Goal: Information Seeking & Learning: Understand process/instructions

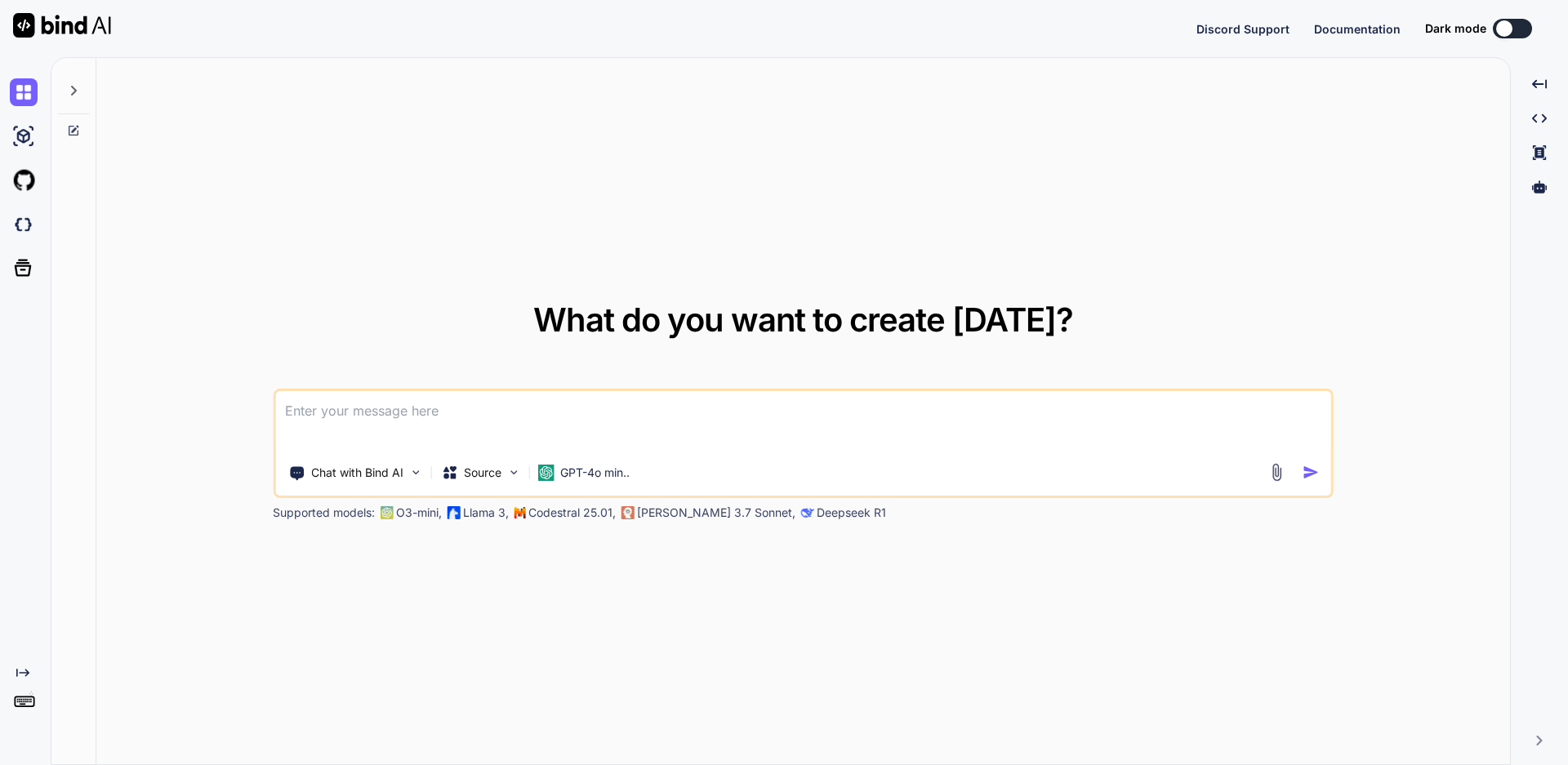
click at [338, 411] on textarea at bounding box center [803, 421] width 1056 height 61
type textarea "x"
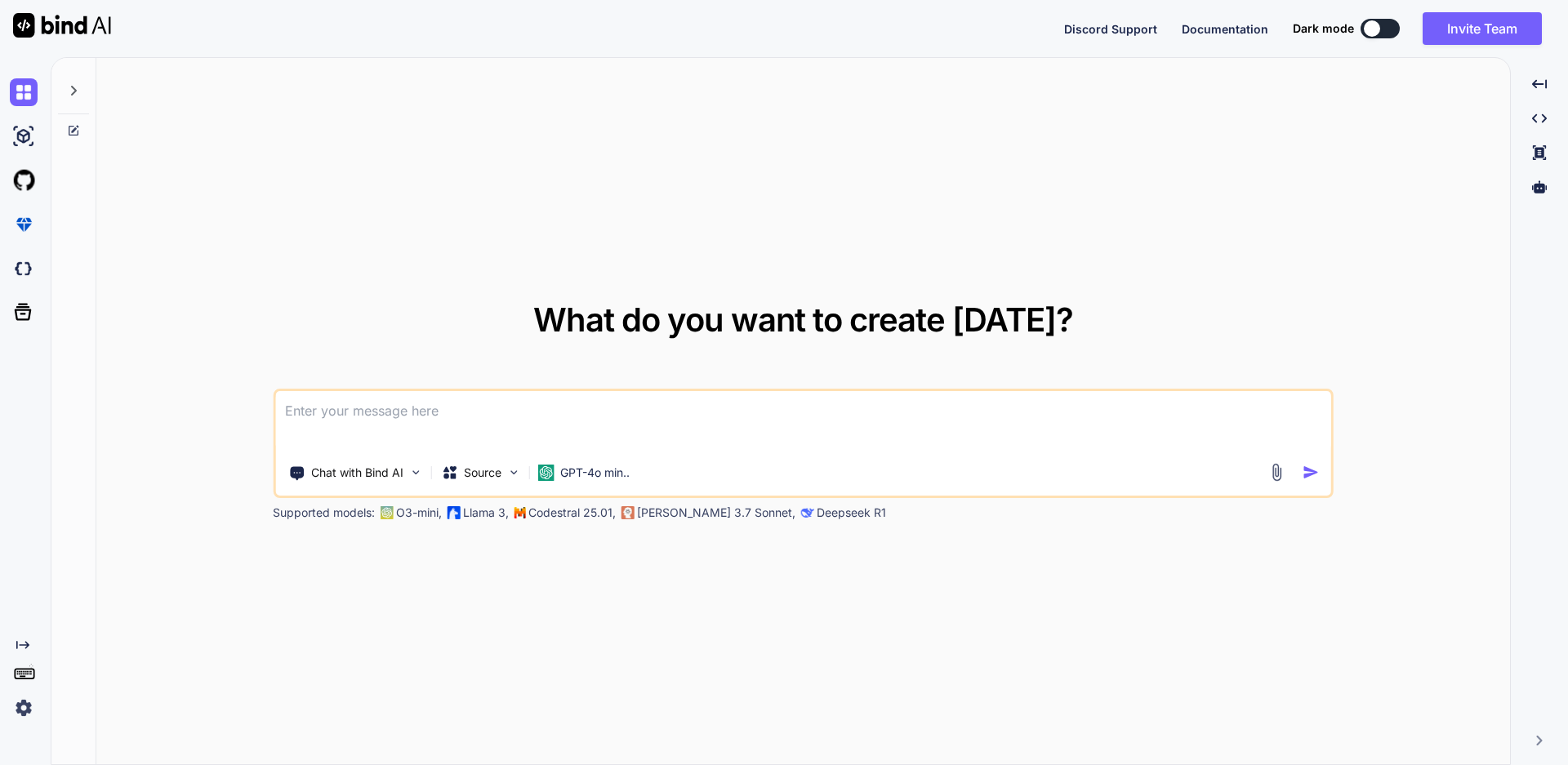
type textarea "driver.findElement(By.cssSelector("input.btn_primary btn_inventory[name=add-to-…"
type textarea "x"
type textarea "driver.findElement(By.cssSelector("input.btn_primary btn_inventory[name=add-to-…"
type textarea "x"
type textarea "driver.findElement(By.cssSelector("input.btn_primary btn_inventory[name=add-to-…"
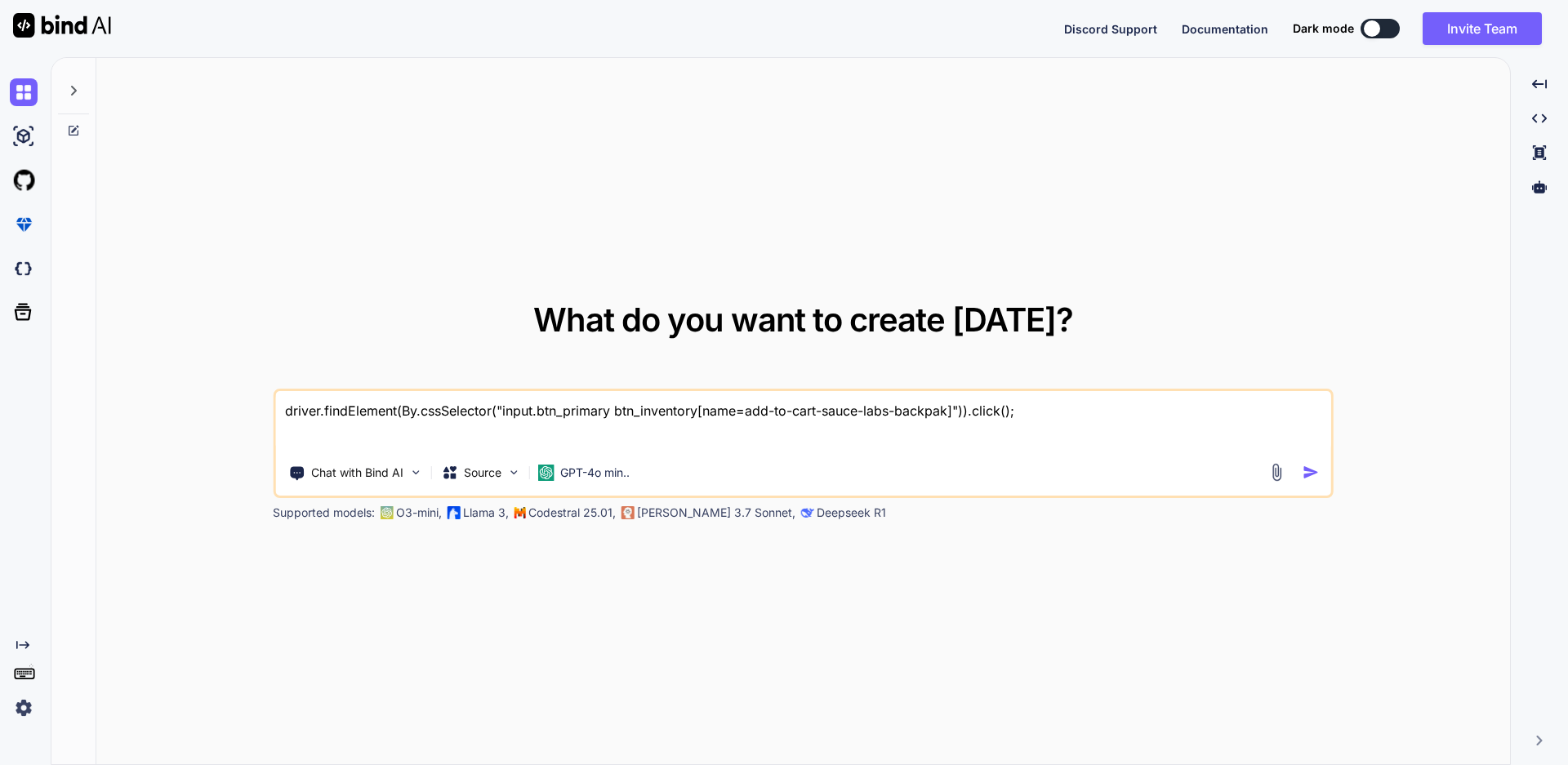
type textarea "x"
type textarea "driver.findElement(By.cssSelector("input.btn_primary btn_inventory[name=add-to-…"
type textarea "x"
type textarea "driver.findElement(By.cssSelector("input.btn_primary btn_inventory[name=add-to-…"
type textarea "x"
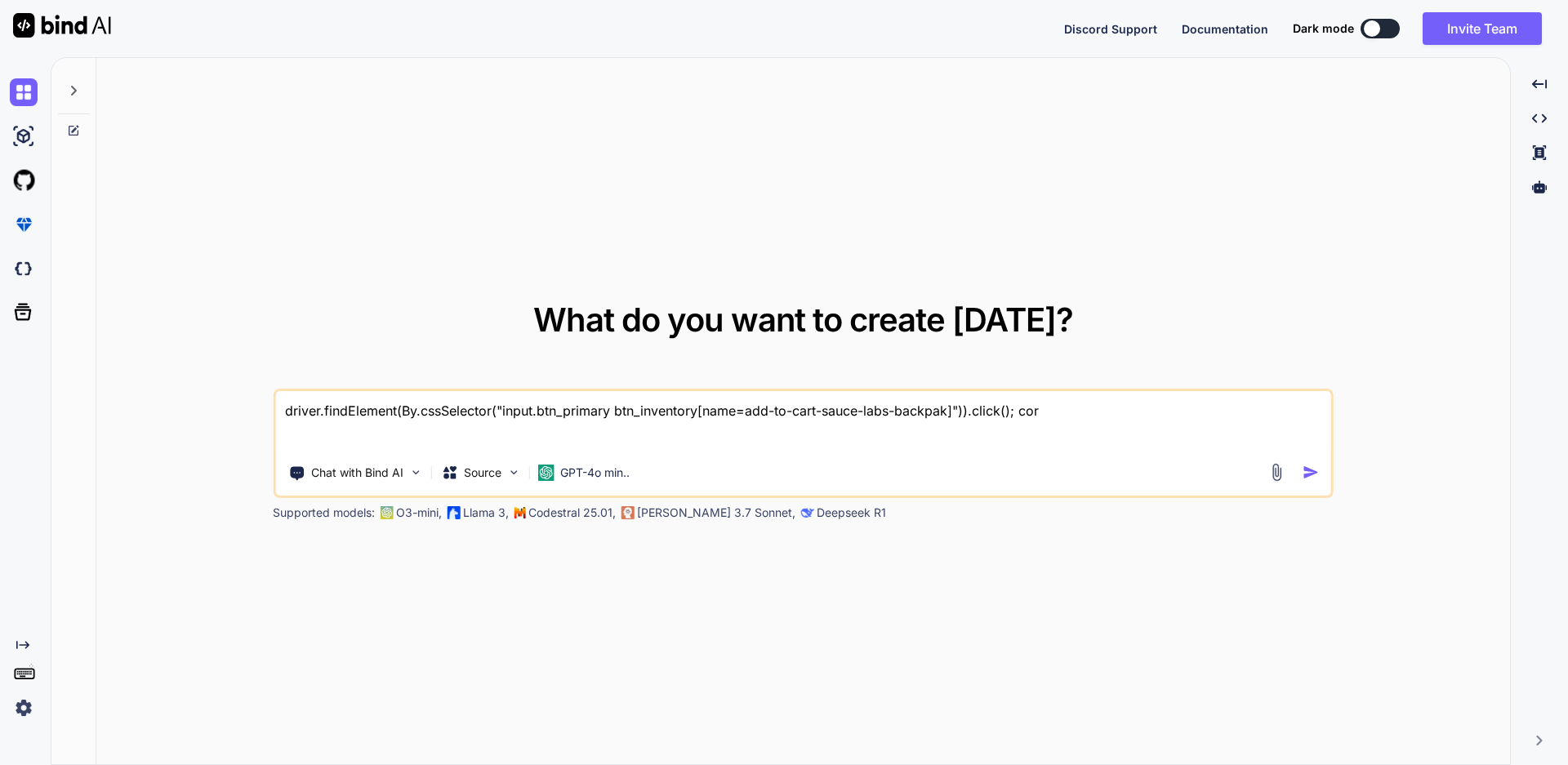
type textarea "driver.findElement(By.cssSelector("input.btn_primary btn_inventory[name=add-to-…"
type textarea "x"
type textarea "driver.findElement(By.cssSelector("input.btn_primary btn_inventory[name=add-to-…"
type textarea "x"
type textarea "driver.findElement(By.cssSelector("input.btn_primary btn_inventory[name=add-to-…"
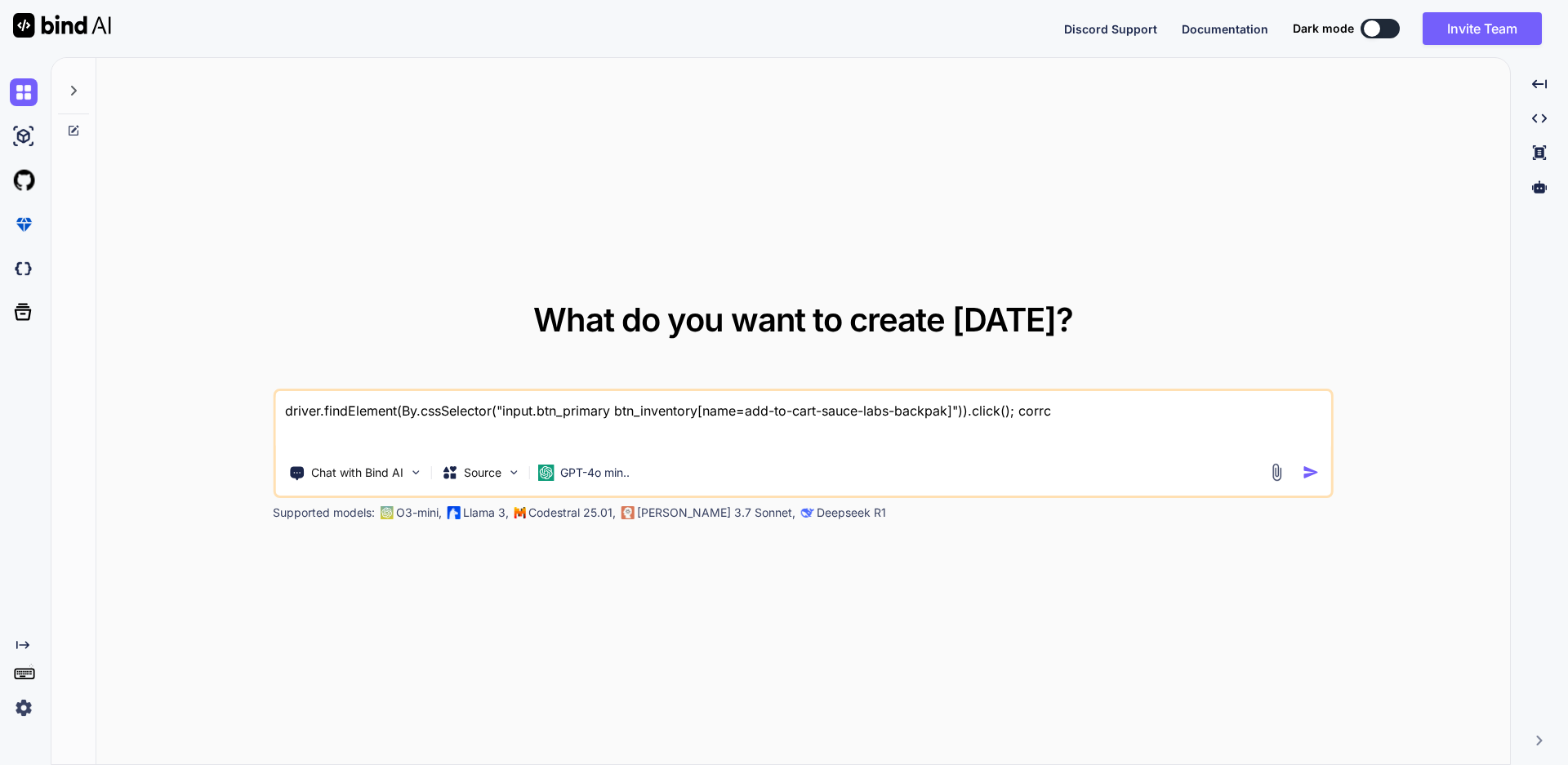
type textarea "x"
type textarea "driver.findElement(By.cssSelector("input.btn_primary btn_inventory[name=add-to-…"
type textarea "x"
type textarea "driver.findElement(By.cssSelector("input.btn_primary btn_inventory[name=add-to-…"
type textarea "x"
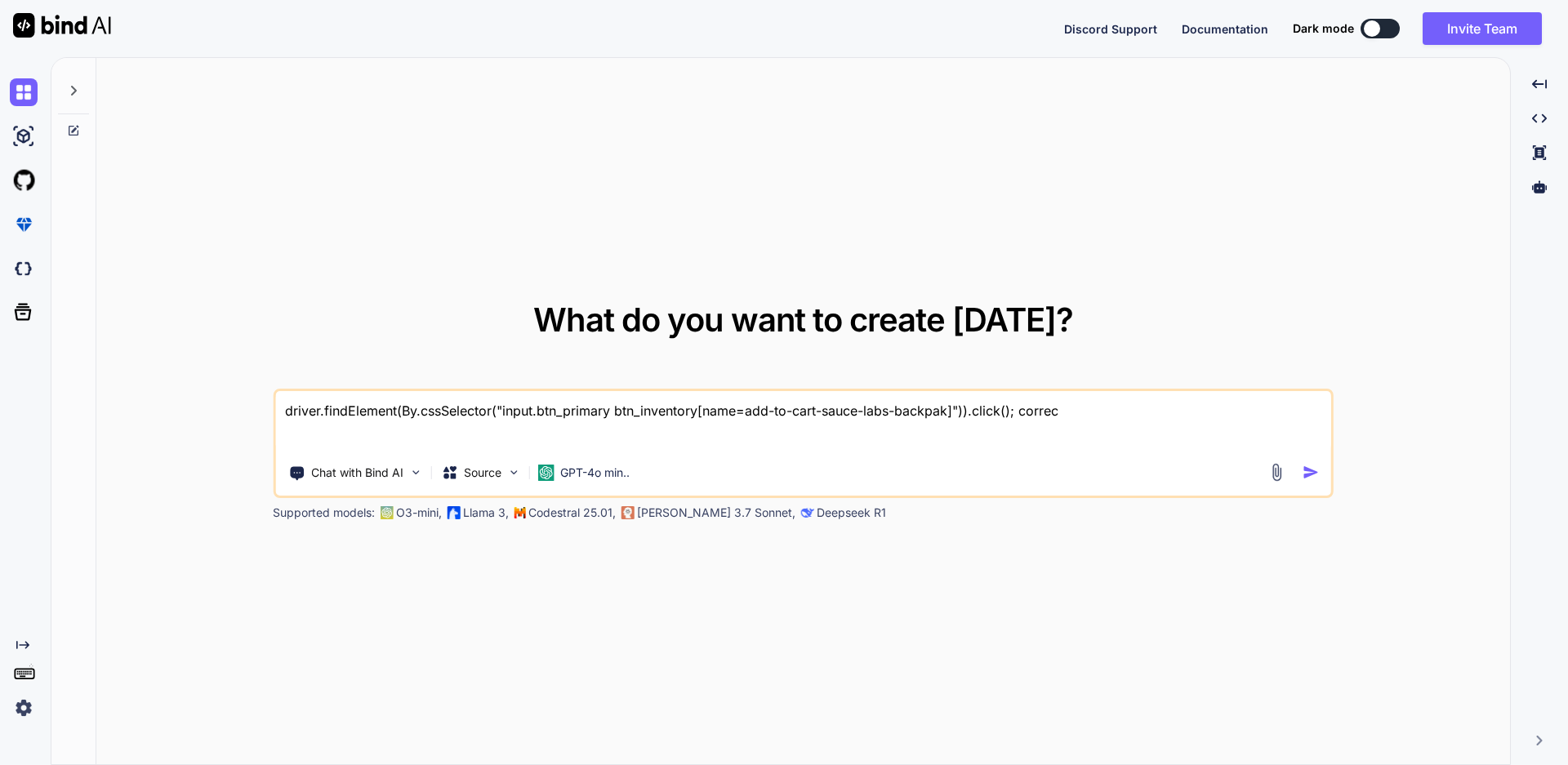
type textarea "driver.findElement(By.cssSelector("input.btn_primary btn_inventory[name=add-to-…"
type textarea "x"
type textarea "driver.findElement(By.cssSelector("input.btn_primary btn_inventory[name=add-to-…"
type textarea "x"
type textarea "driver.findElement(By.cssSelector("input.btn_primary btn_inventory[name=add-to-…"
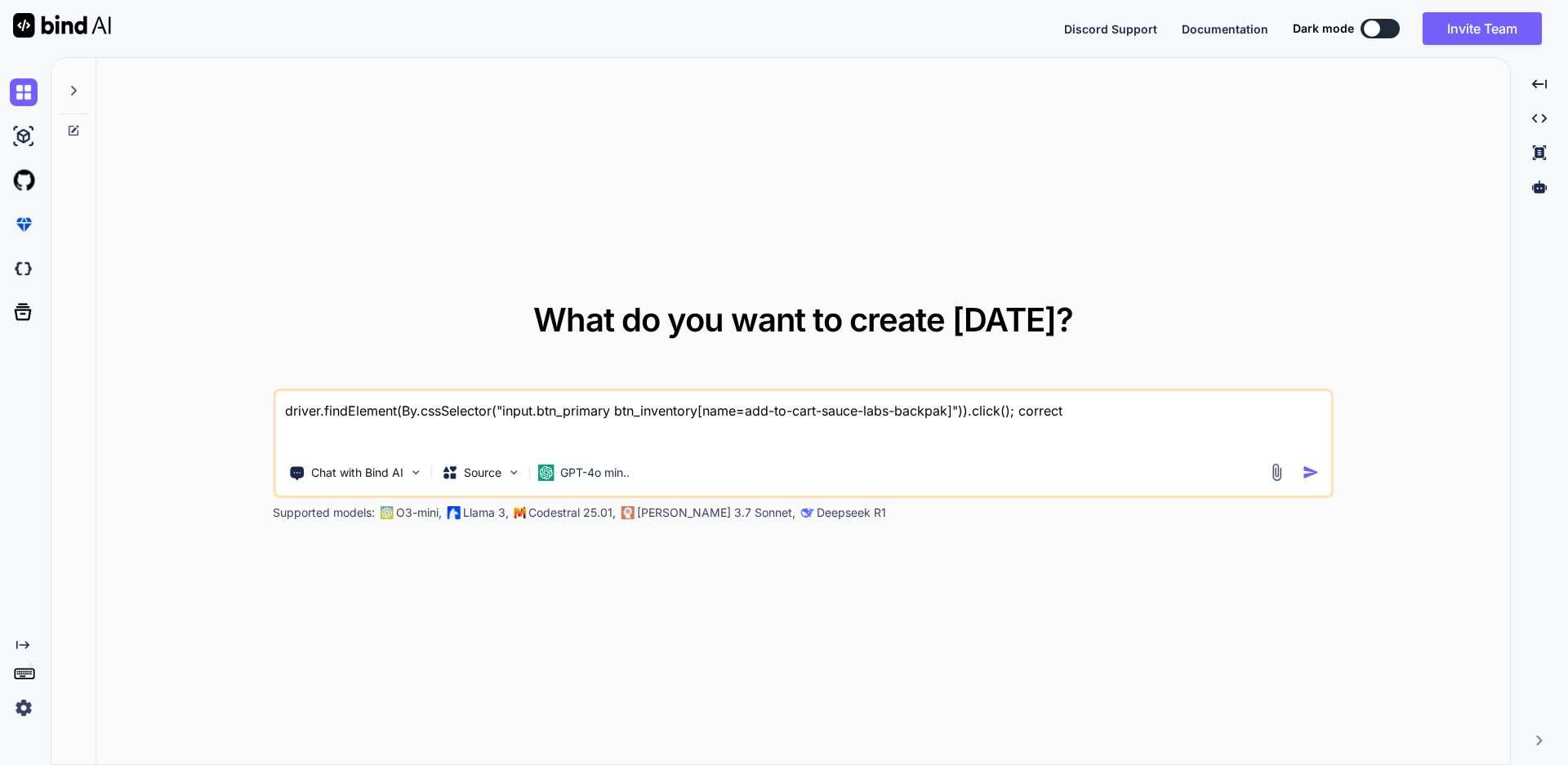
type textarea "x"
type textarea "driver.findElement(By.cssSelector("input.btn_primary btn_inventory[name=add-to-…"
type textarea "x"
type textarea "driver.findElement(By.cssSelector("input.btn_primary btn_inventory[name=add-to-…"
type textarea "x"
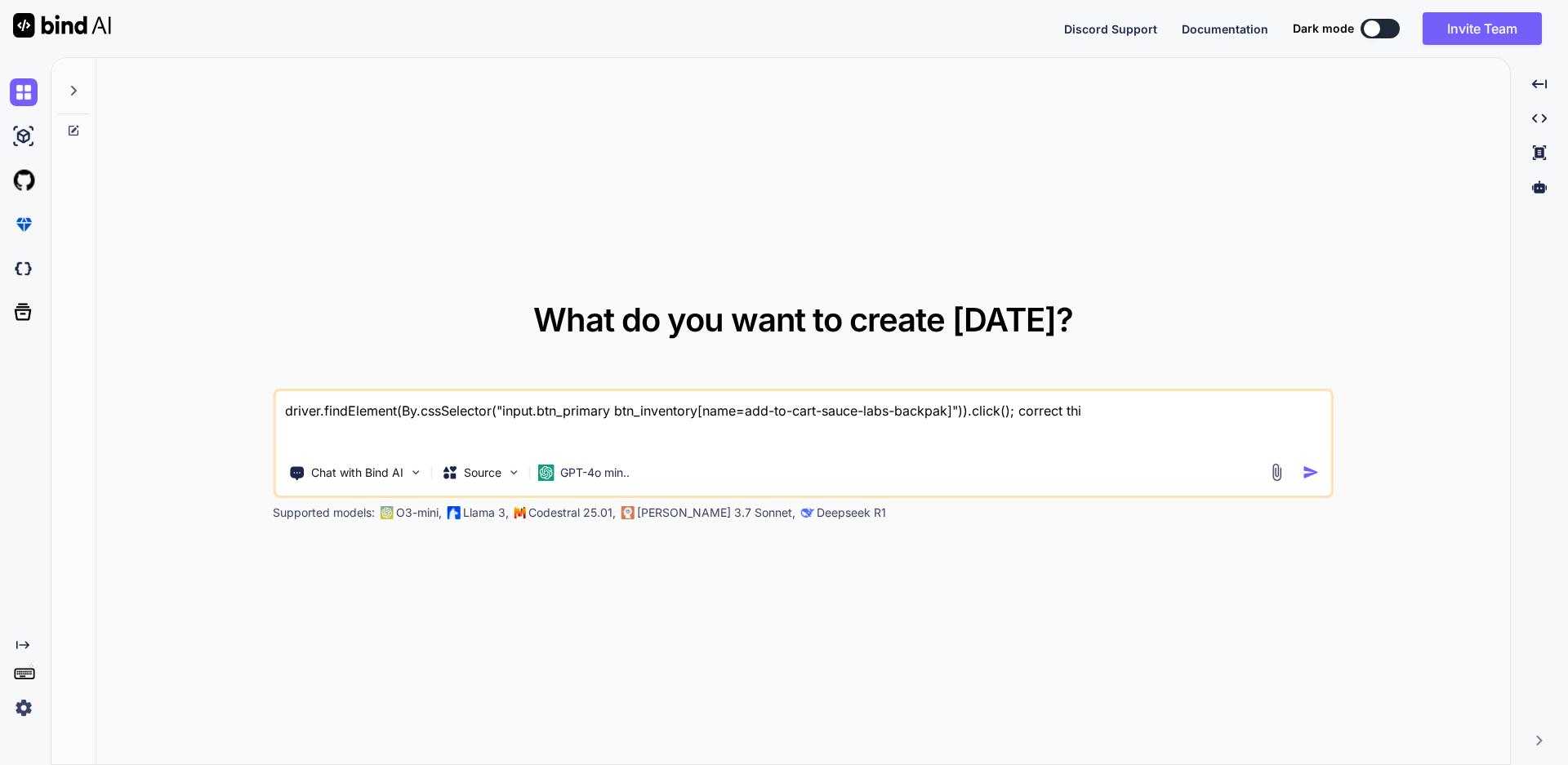
type textarea "driver.findElement(By.cssSelector("input.btn_primary btn_inventory[name=add-to-…"
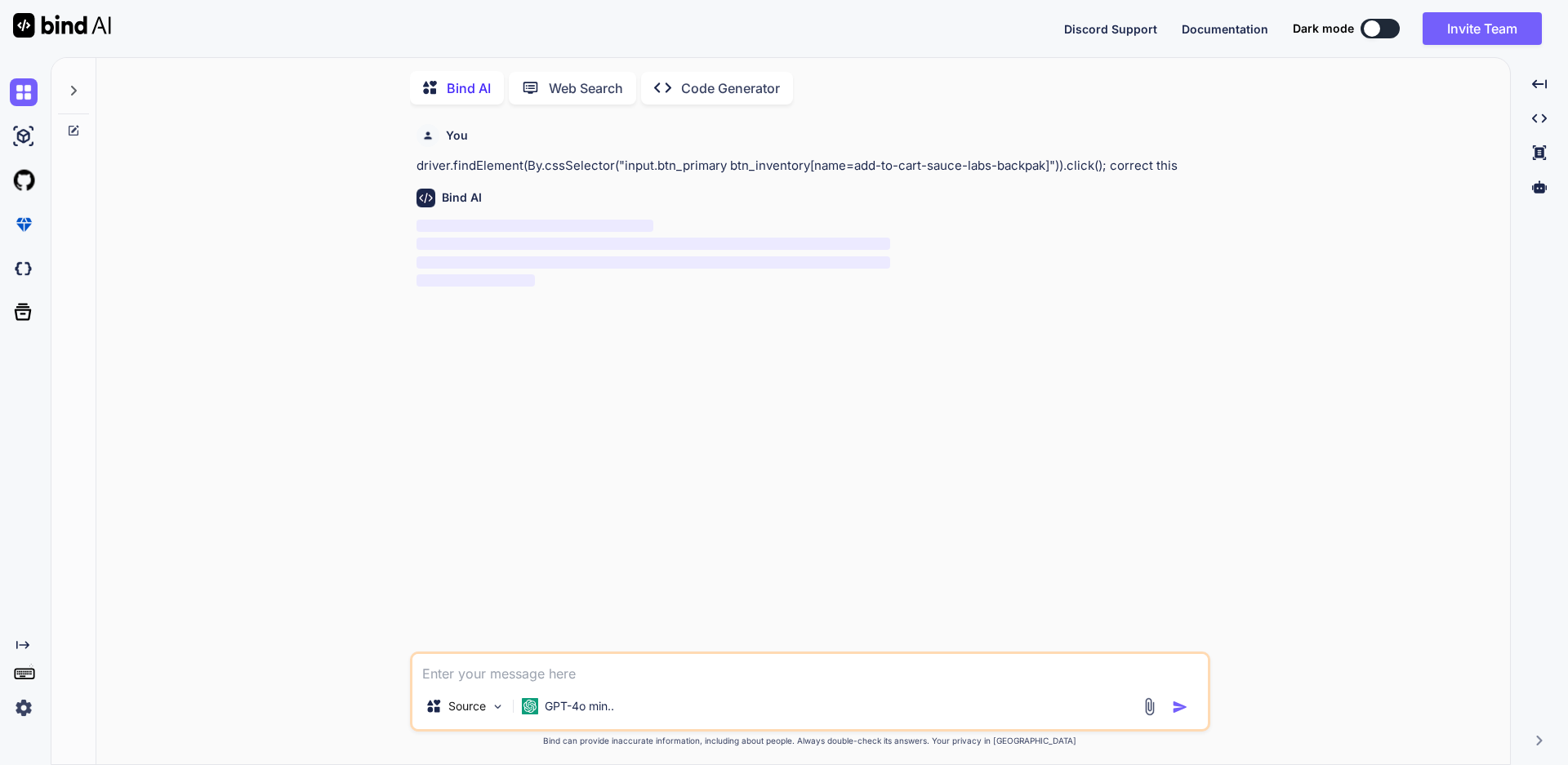
scroll to position [7, 0]
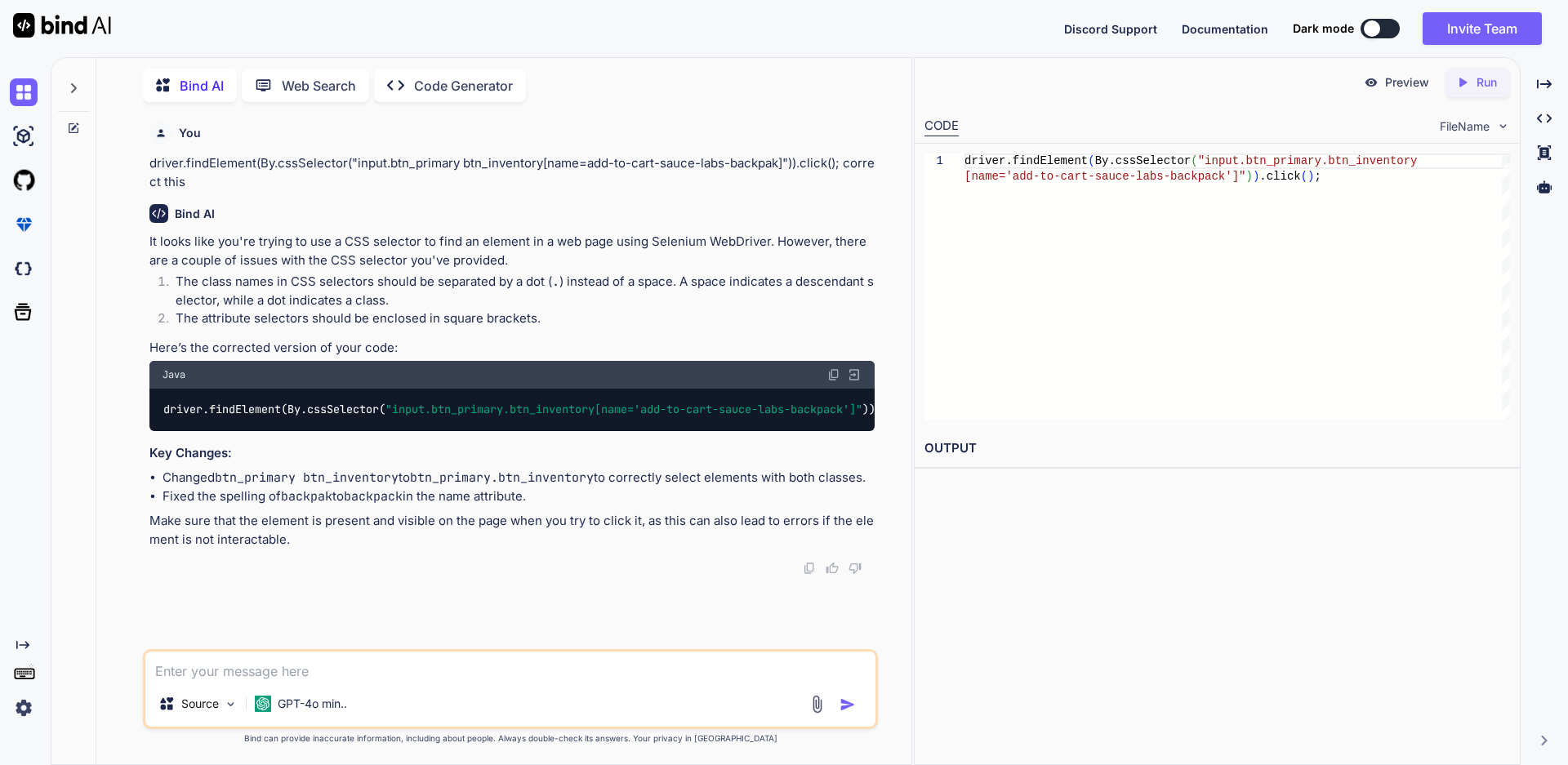
drag, startPoint x: 435, startPoint y: 495, endPoint x: 445, endPoint y: 496, distance: 10.0
click at [436, 486] on code "btn_primary.btn_inventory" at bounding box center [502, 478] width 184 height 17
drag, startPoint x: 603, startPoint y: 489, endPoint x: 206, endPoint y: 507, distance: 397.4
click at [166, 488] on li "Changed btn_primary btn_inventory to btn_primary.btn_inventory to correctly sel…" at bounding box center [518, 478] width 712 height 19
click at [529, 400] on div "driver.findElement(By.cssSelector( "input.btn_primary.btn_inventory[name='add-t…" at bounding box center [512, 409] width 725 height 42
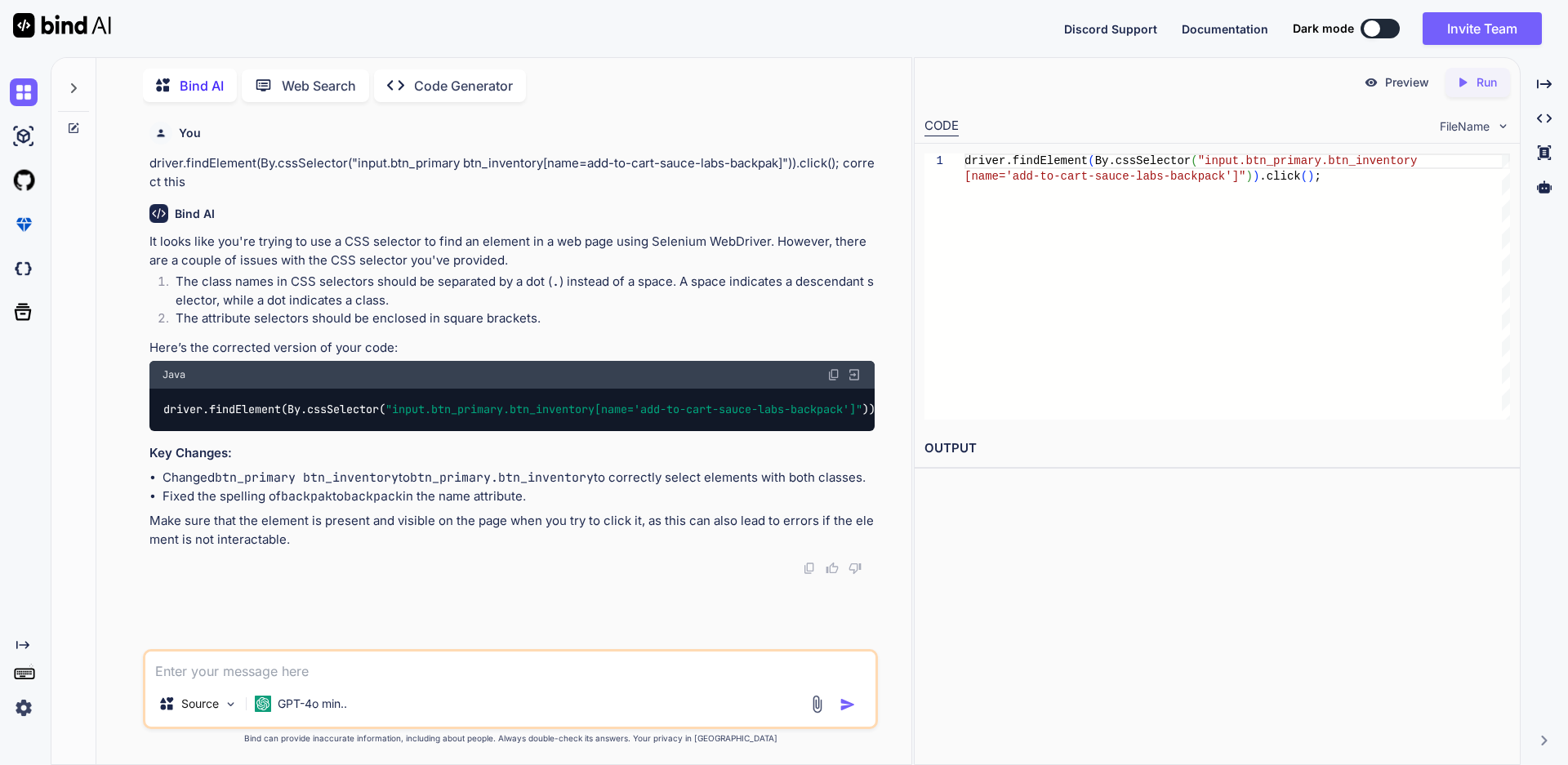
click at [534, 406] on span ""input.btn_primary.btn_inventory[name='add-to-cart-sauce-labs-backpack']"" at bounding box center [623, 409] width 477 height 15
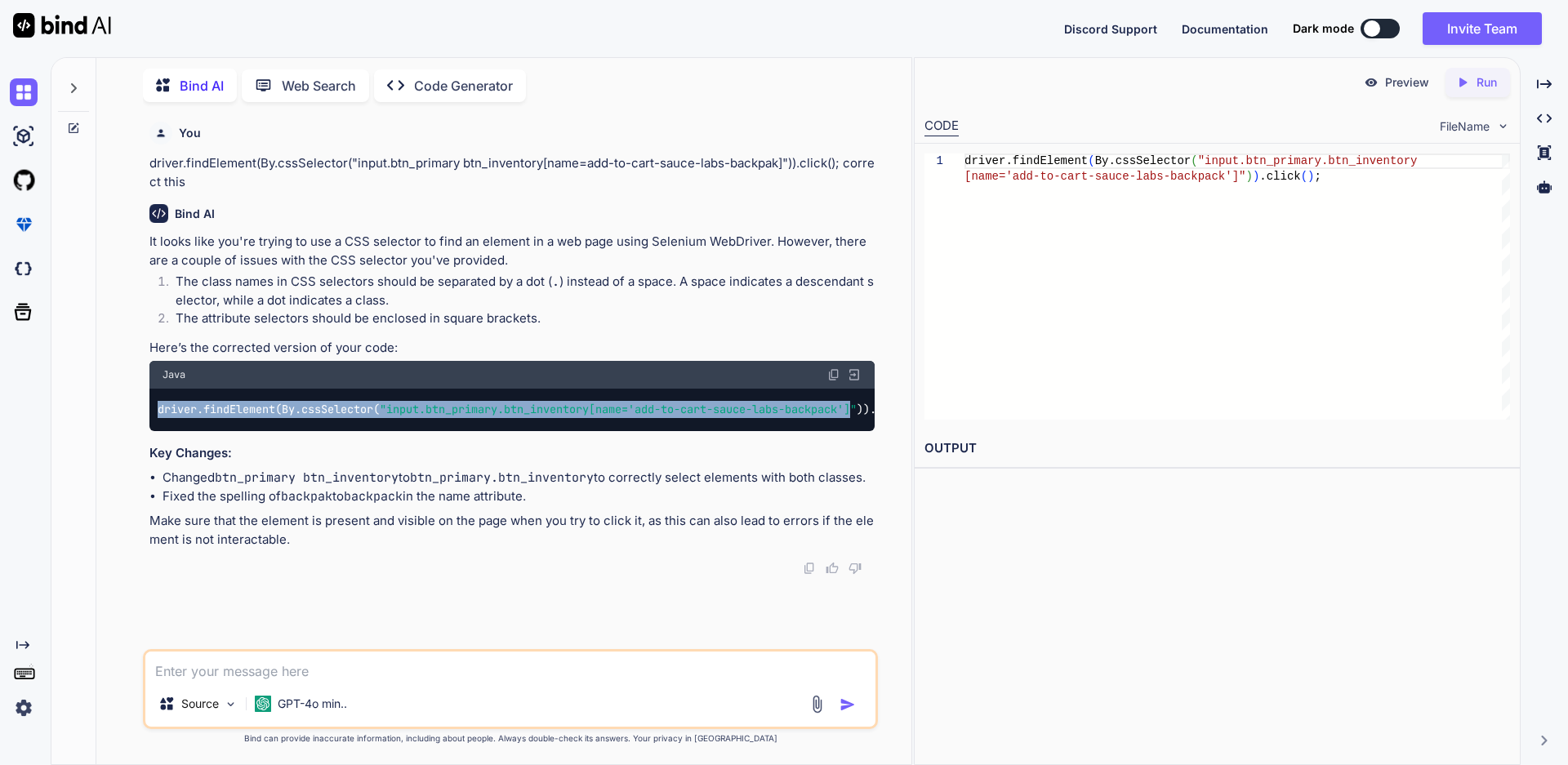
scroll to position [0, 0]
drag, startPoint x: 868, startPoint y: 406, endPoint x: 156, endPoint y: 410, distance: 712.0
click at [157, 410] on div "driver.findElement(By.cssSelector( "input.btn_primary.btn_inventory[name='add-t…" at bounding box center [512, 409] width 725 height 42
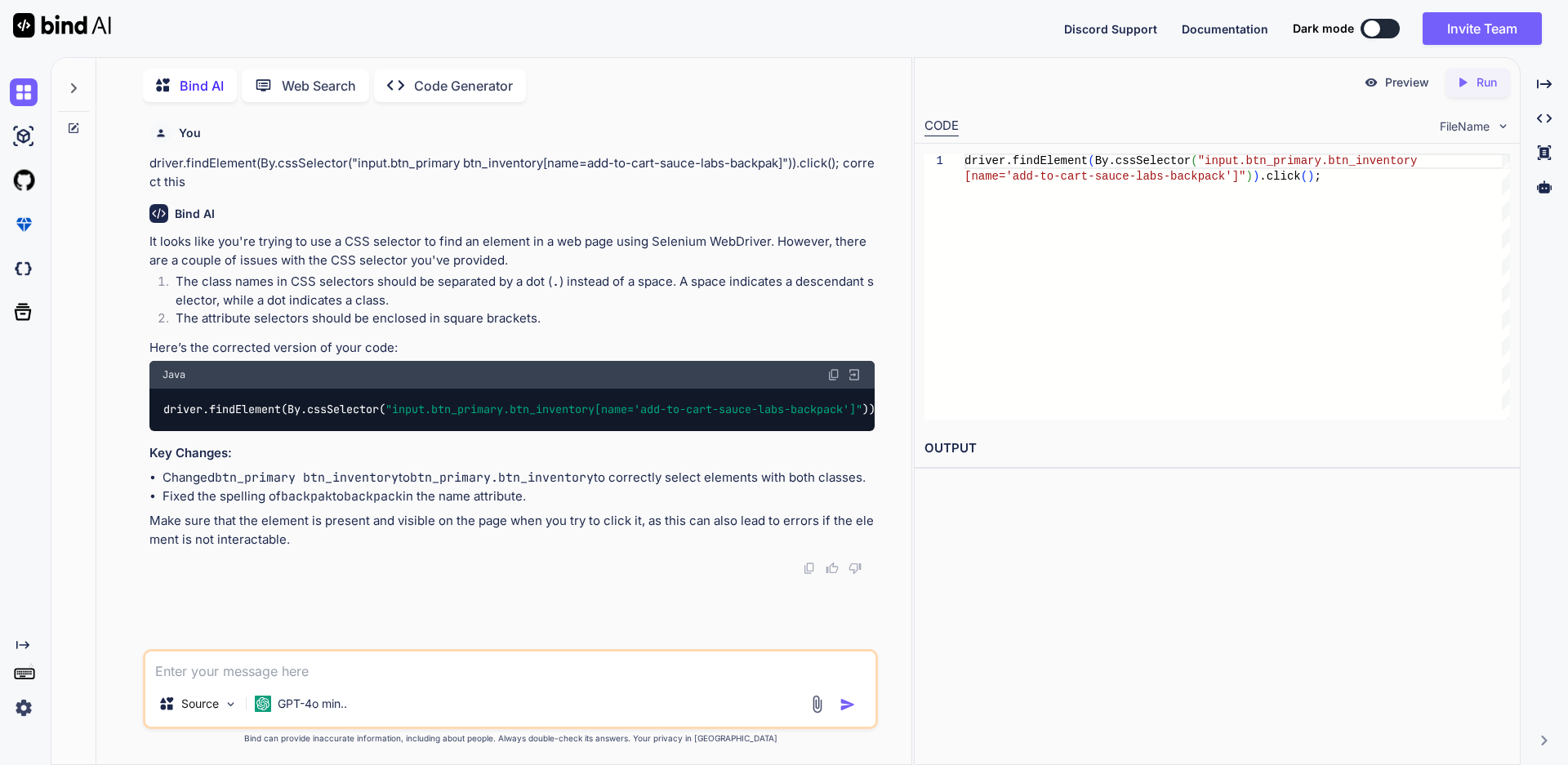
click at [1031, 522] on div "Preview Created with Pixso. Run CODE FileName 1 driver.findElement ( By.cssSele…" at bounding box center [1216, 411] width 607 height 708
click at [494, 406] on span ""input.btn_primary.btn_inventory[name='add-to-cart-sauce-labs-backpack']"" at bounding box center [623, 409] width 477 height 15
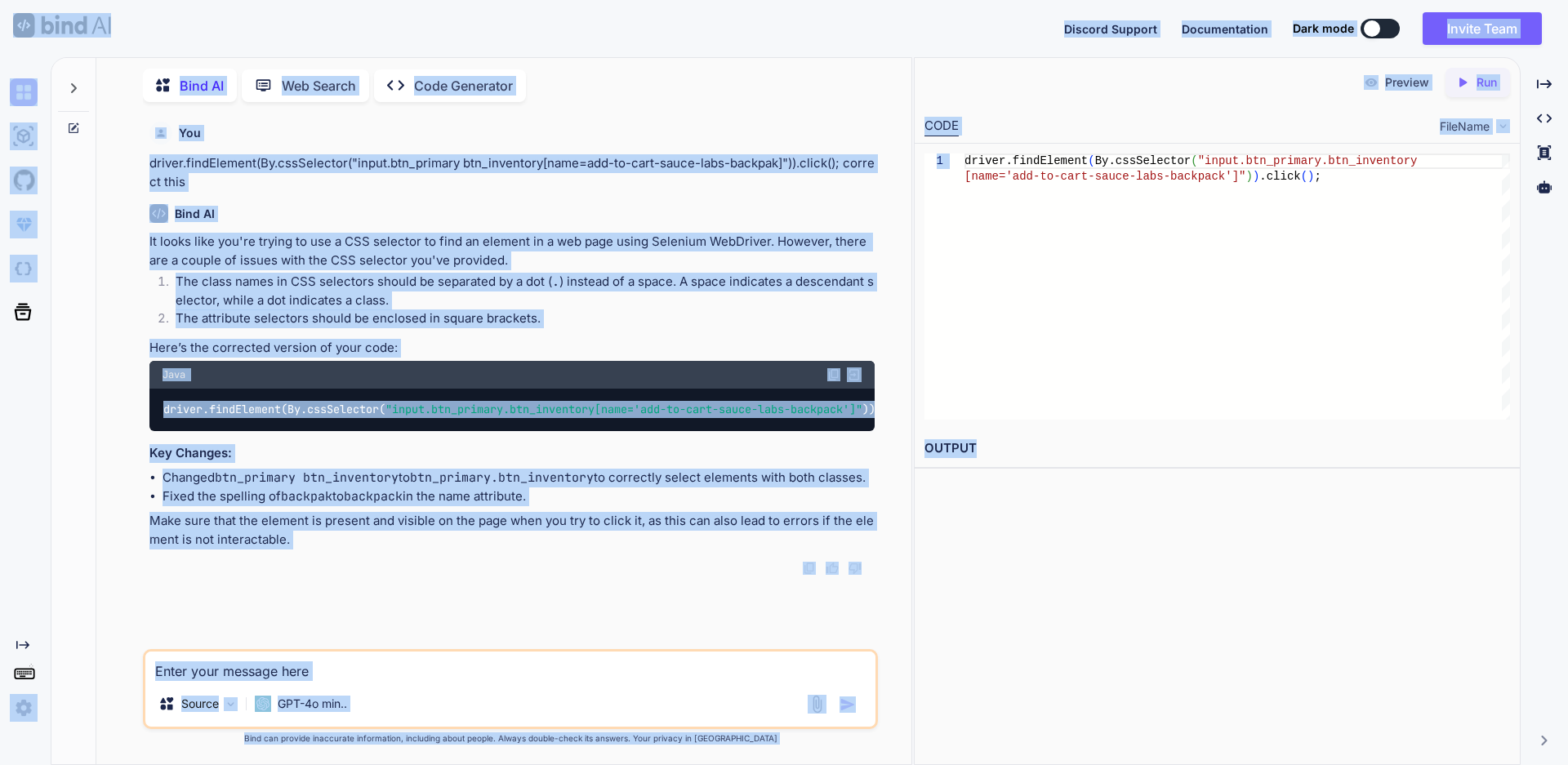
click at [493, 408] on span ""input.btn_primary.btn_inventory[name='add-to-cart-sauce-labs-backpack']"" at bounding box center [623, 409] width 477 height 15
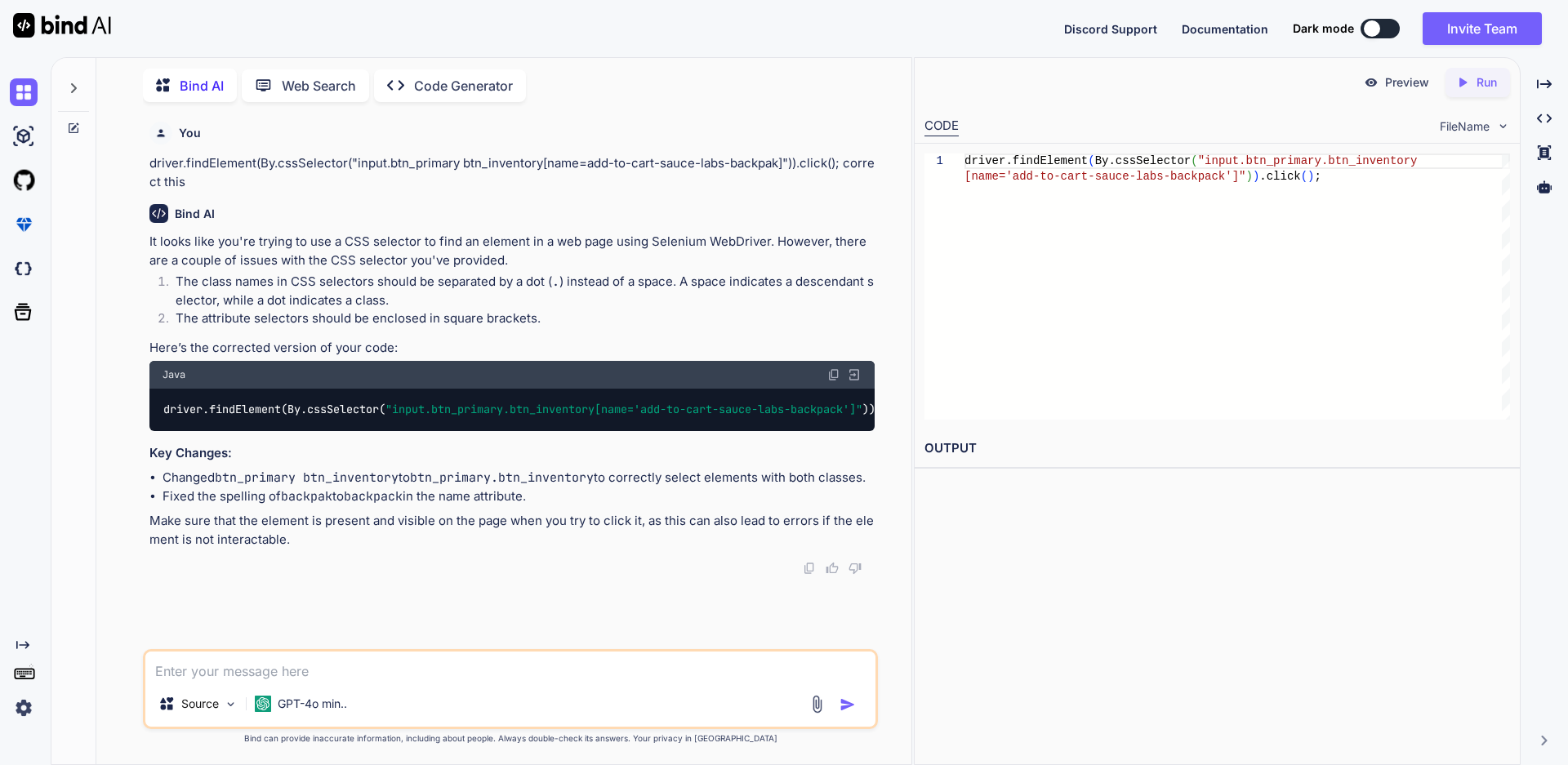
click at [493, 410] on span ""input.btn_primary.btn_inventory[name='add-to-cart-sauce-labs-backpack']"" at bounding box center [623, 409] width 477 height 15
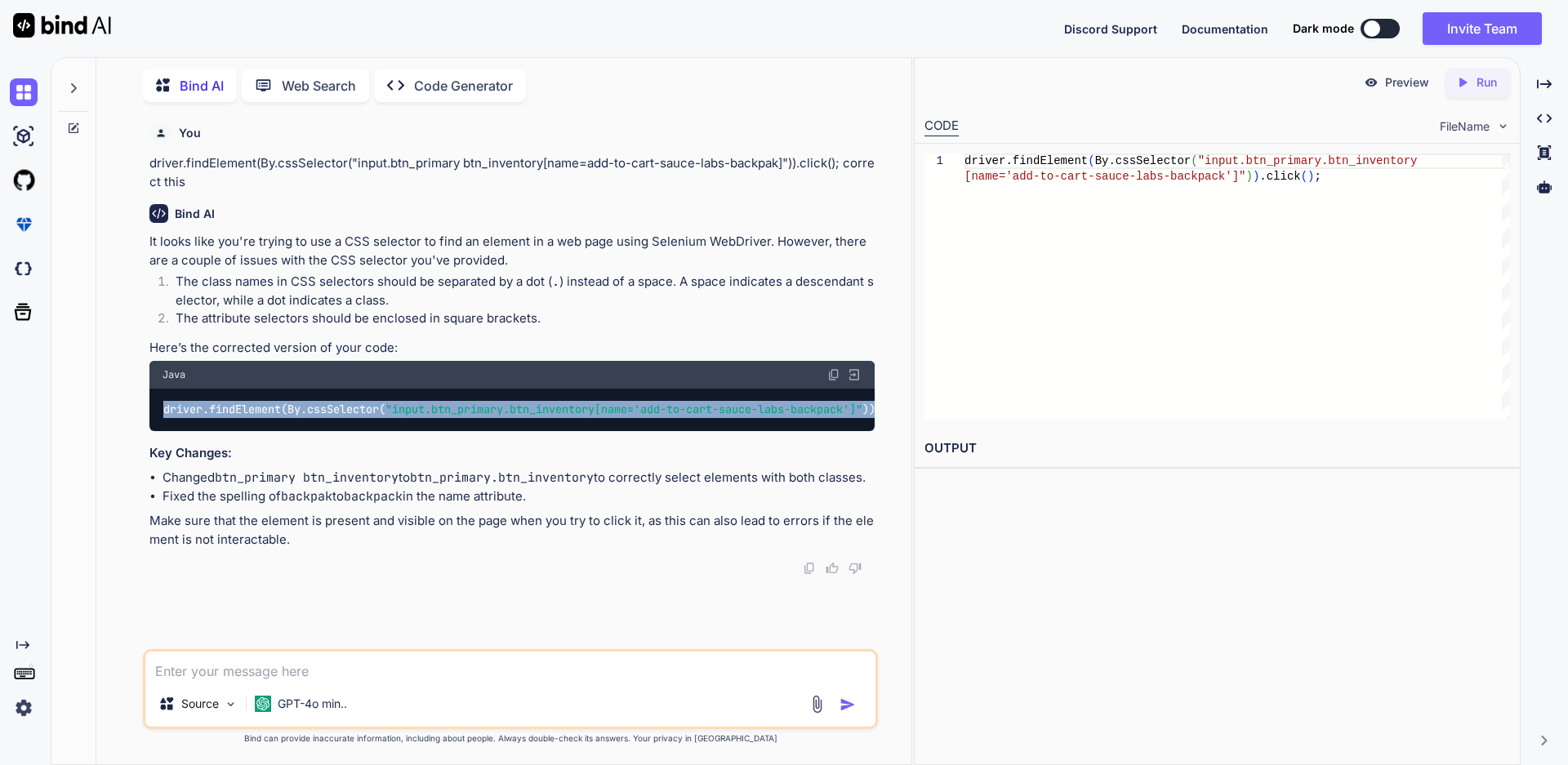
click at [493, 410] on span ""input.btn_primary.btn_inventory[name='add-to-cart-sauce-labs-backpack']"" at bounding box center [623, 409] width 477 height 15
copy div "driver.findElement(By.cssSelector( "input.btn_primary.btn_inventory[name='add-t…"
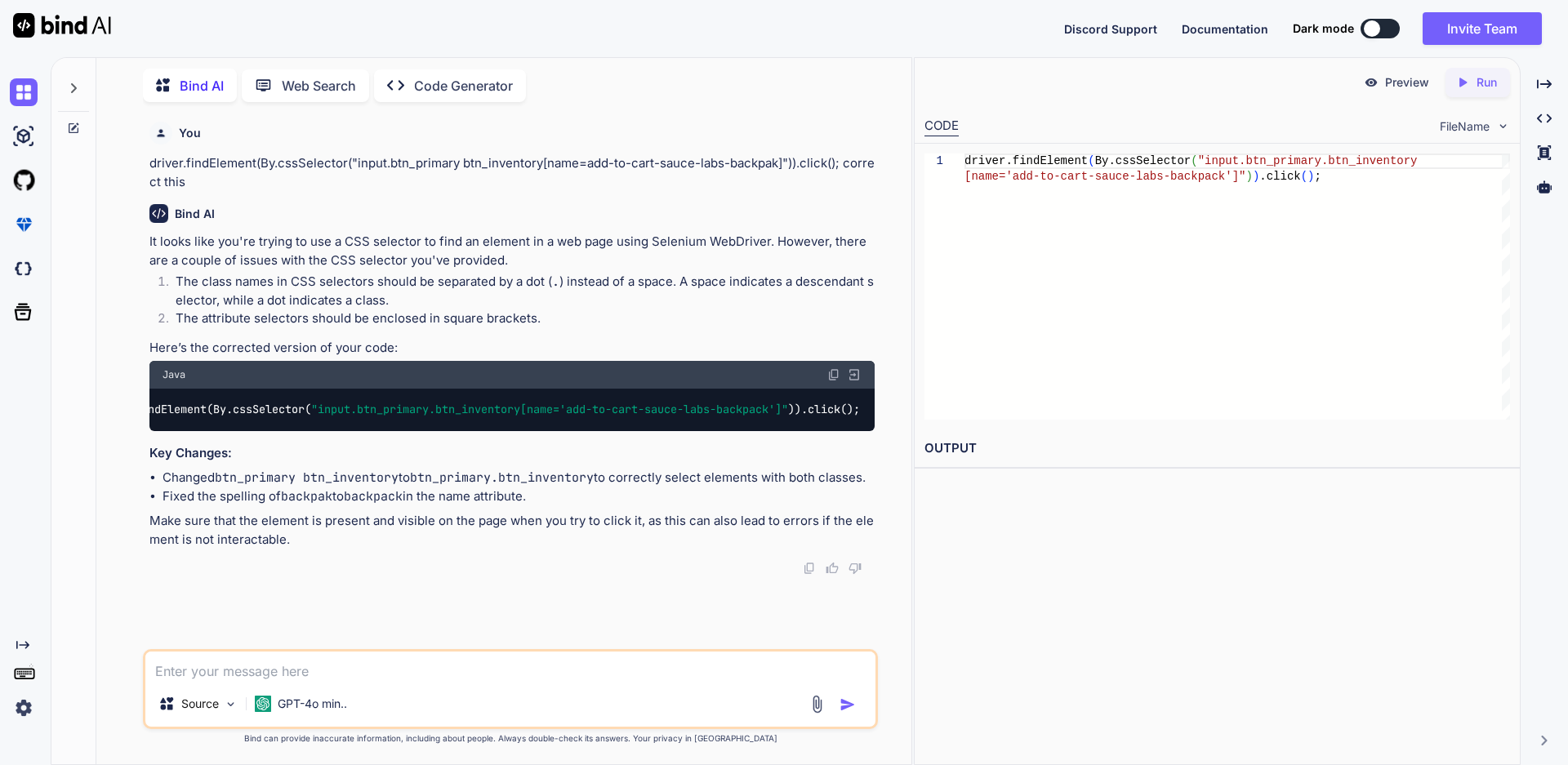
click at [392, 676] on textarea at bounding box center [510, 666] width 730 height 29
type textarea "x"
type textarea "h"
type textarea "x"
type textarea "ho"
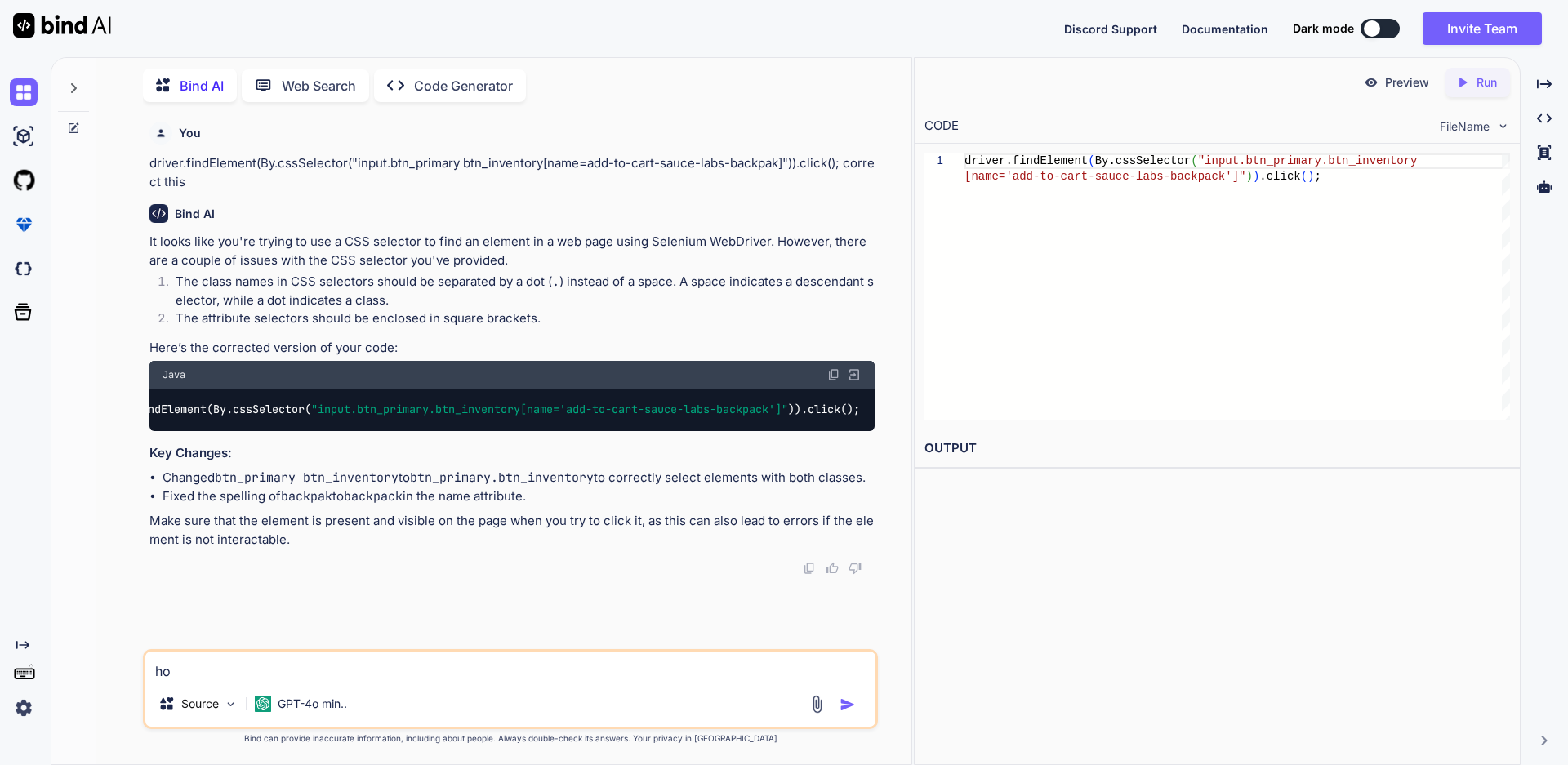
type textarea "x"
type textarea "how"
type textarea "x"
type textarea "how"
type textarea "x"
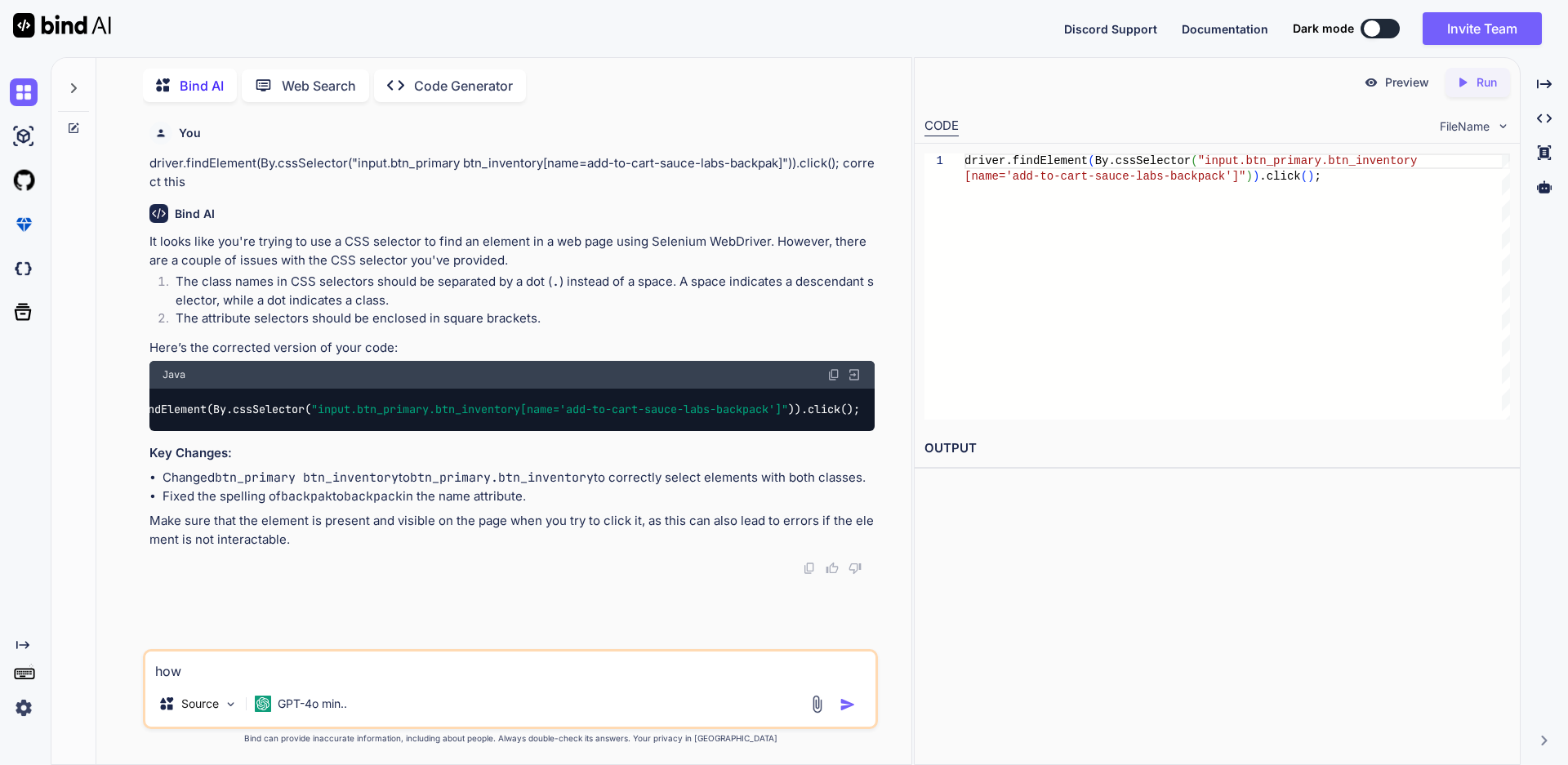
type textarea "how t"
type textarea "x"
type textarea "how to"
type textarea "x"
type textarea "how to"
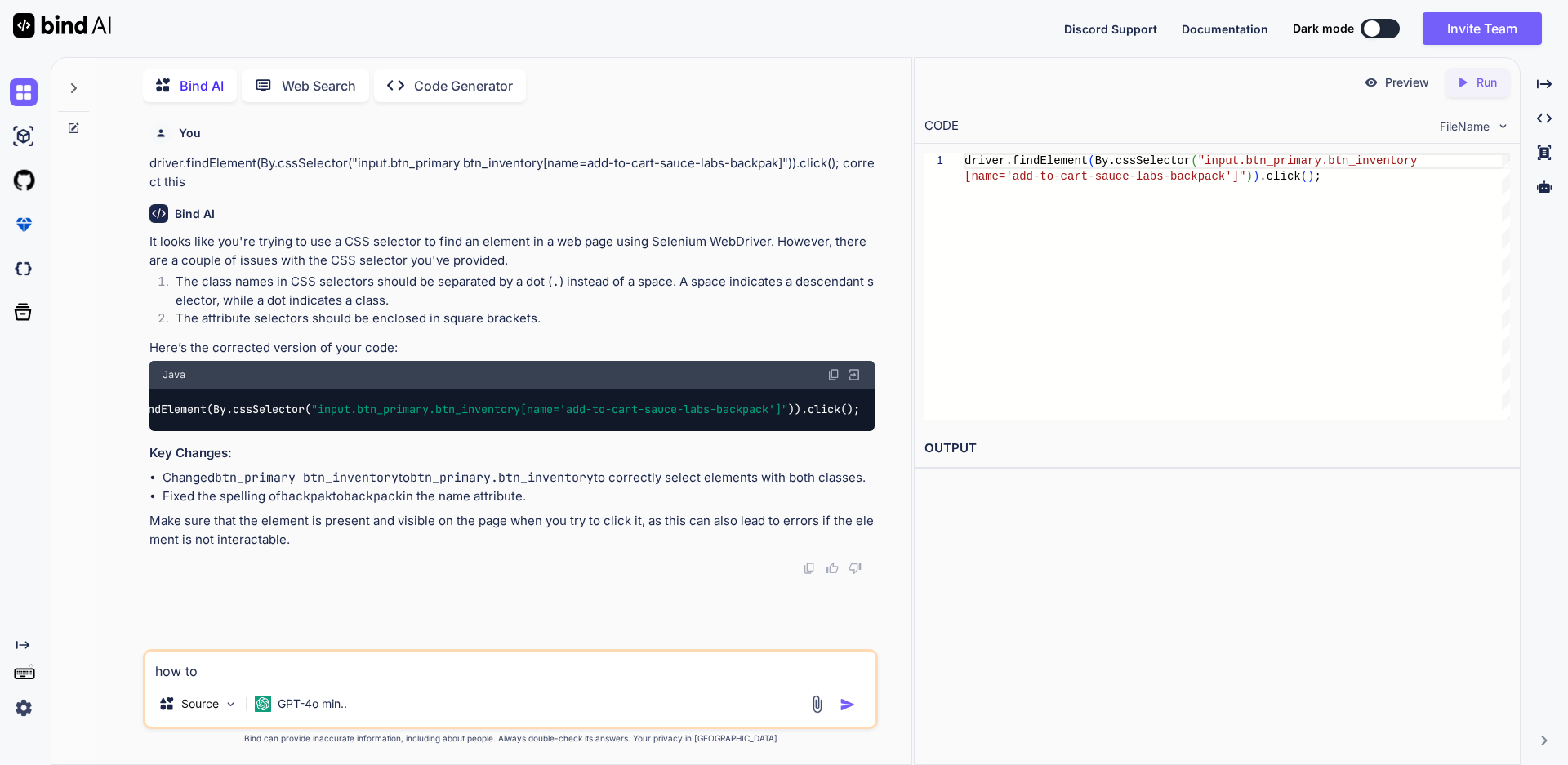
type textarea "x"
type textarea "how to f"
type textarea "x"
type textarea "how to fi"
type textarea "x"
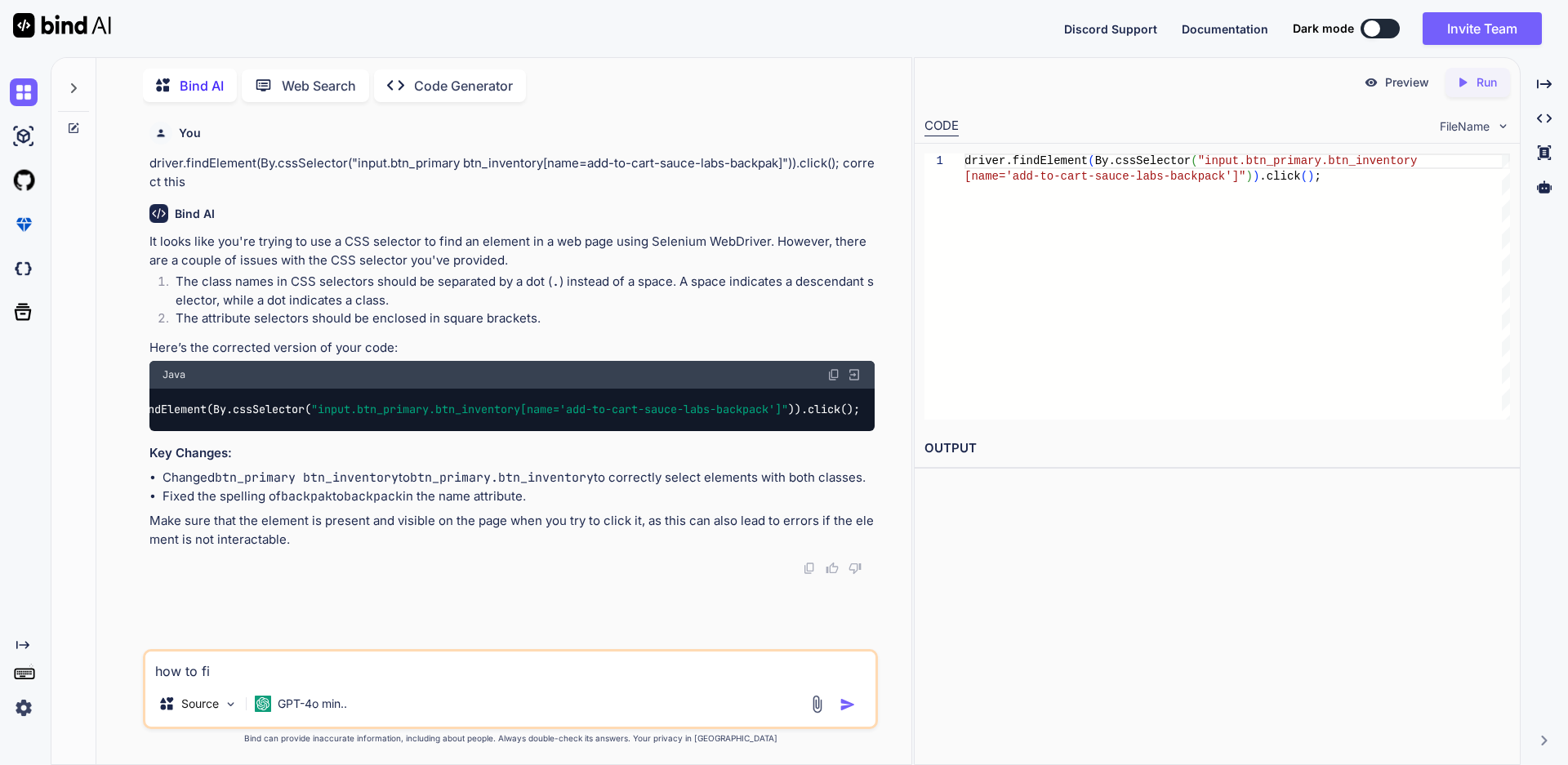
type textarea "how to fin"
type textarea "x"
type textarea "how to find"
type textarea "x"
type textarea "how to find"
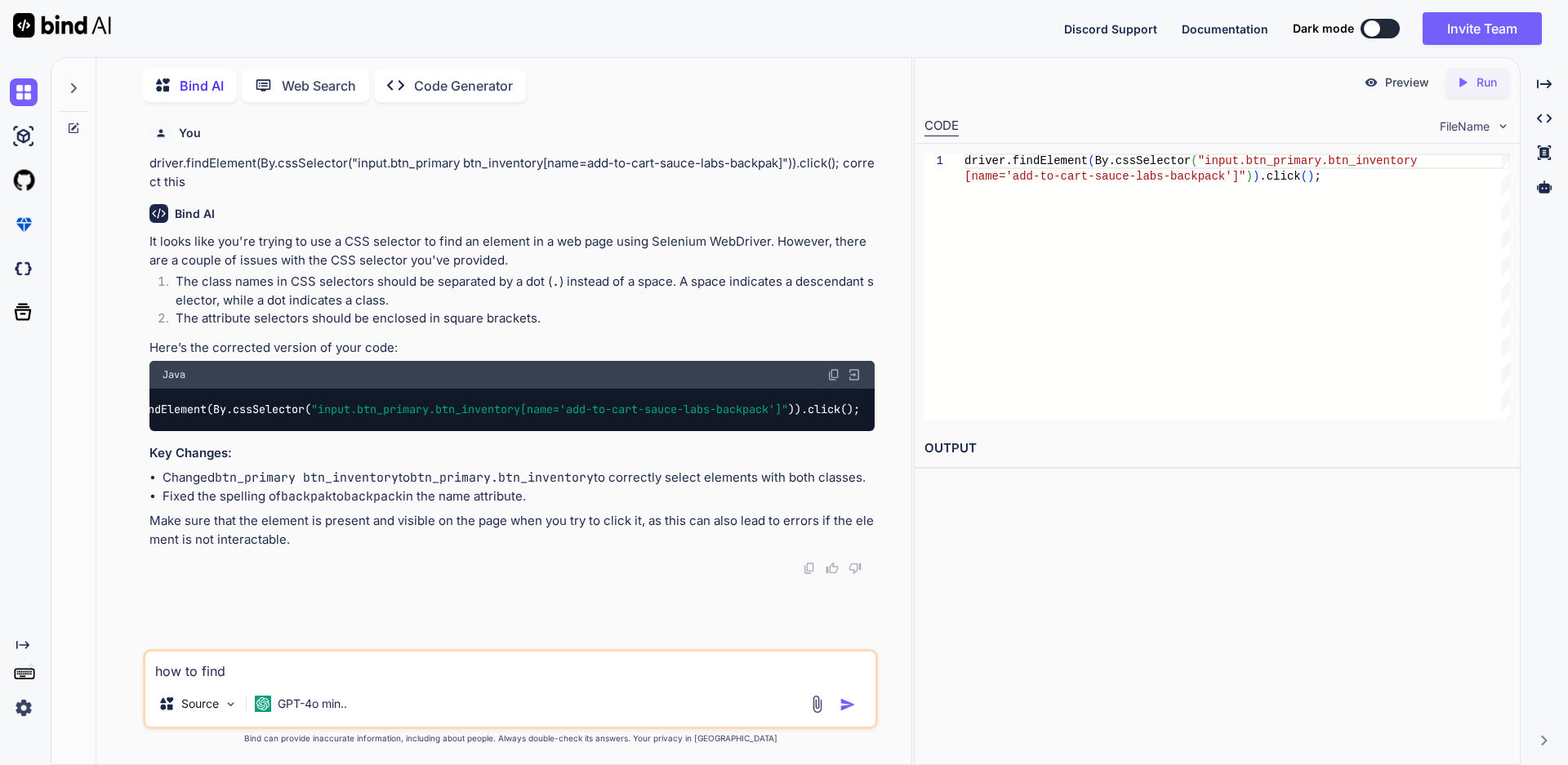
type textarea "x"
type textarea "how to find x"
type textarea "x"
type textarea "how to find xp"
type textarea "x"
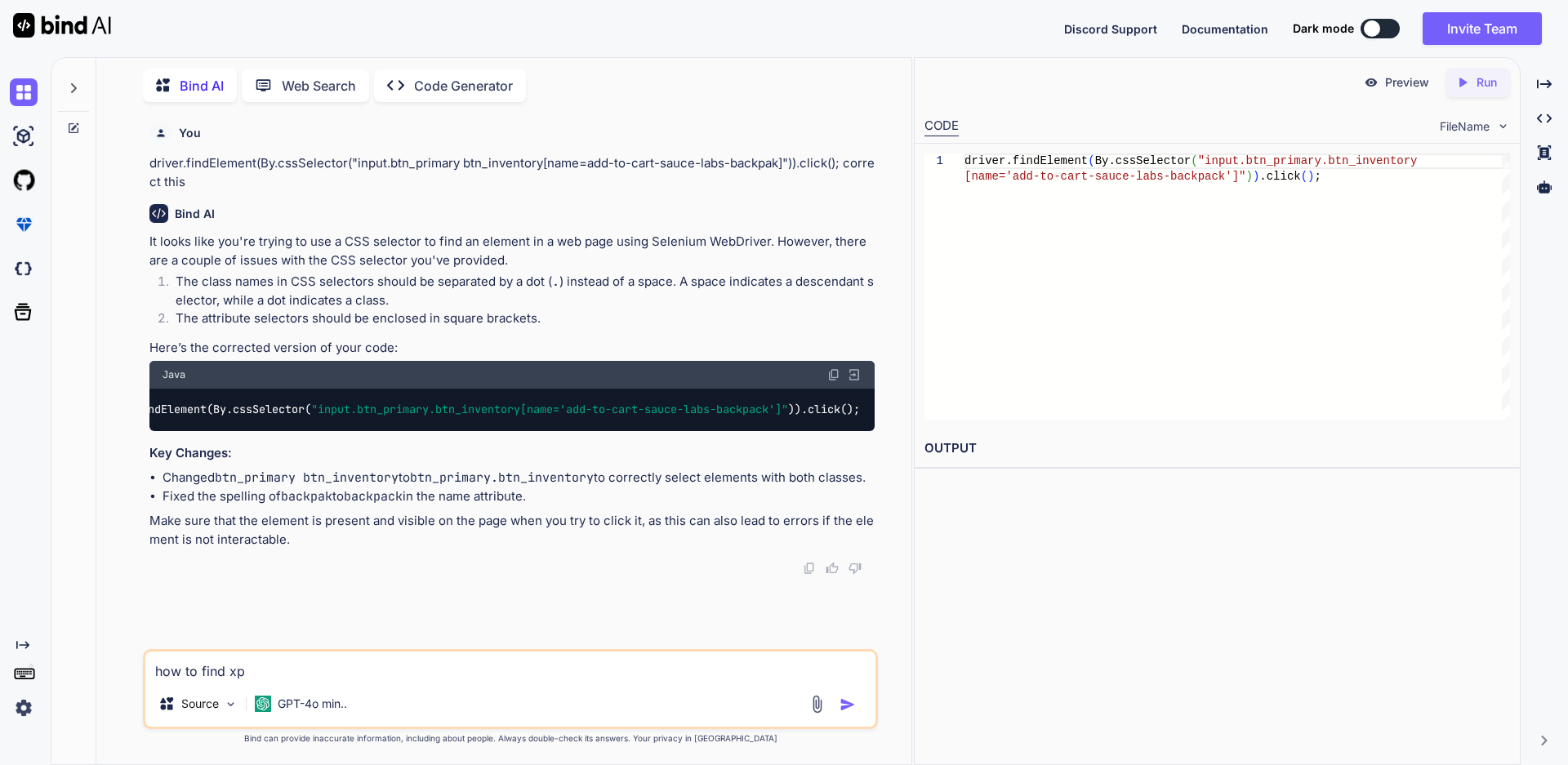
type textarea "how to find xpa"
type textarea "x"
type textarea "how to find xpat"
type textarea "x"
type textarea "how to find xpath"
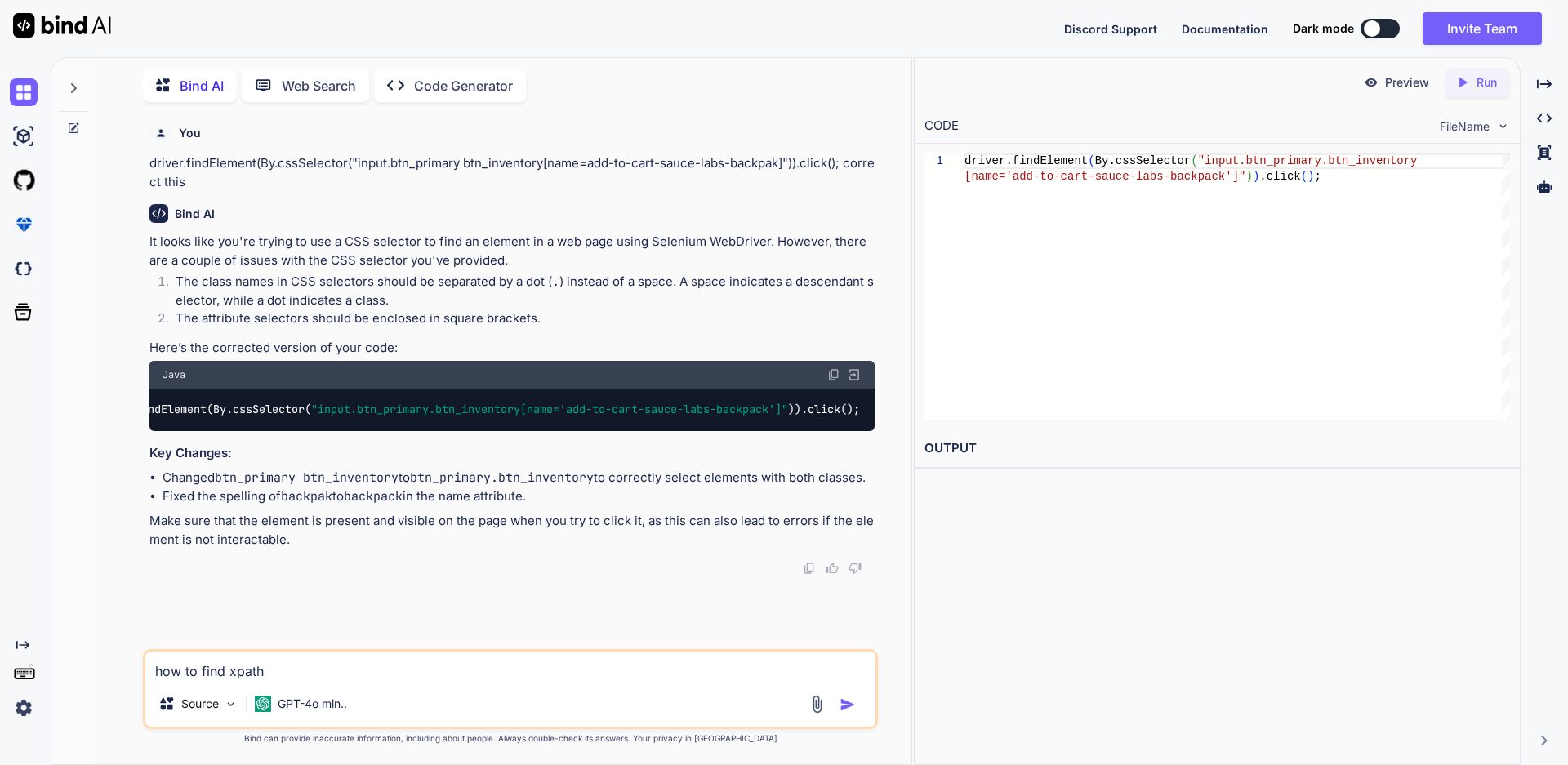
type textarea "x"
type textarea "how to find xpath"
type textarea "x"
type textarea "how to find xpath i"
type textarea "x"
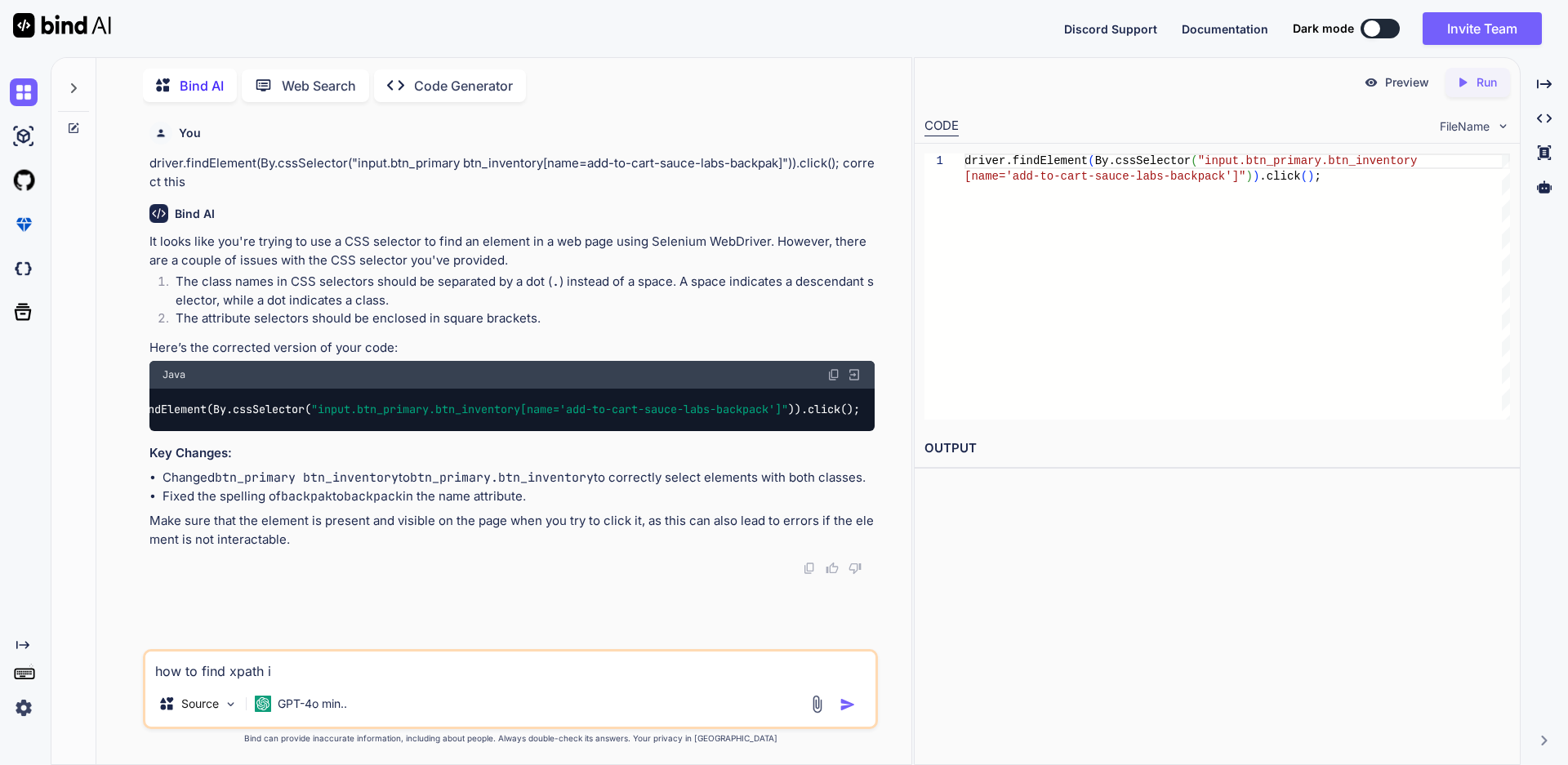
type textarea "how to find xpath in"
type textarea "x"
type textarea "how to find xpath in"
type textarea "x"
type textarea "how to find xpath in j"
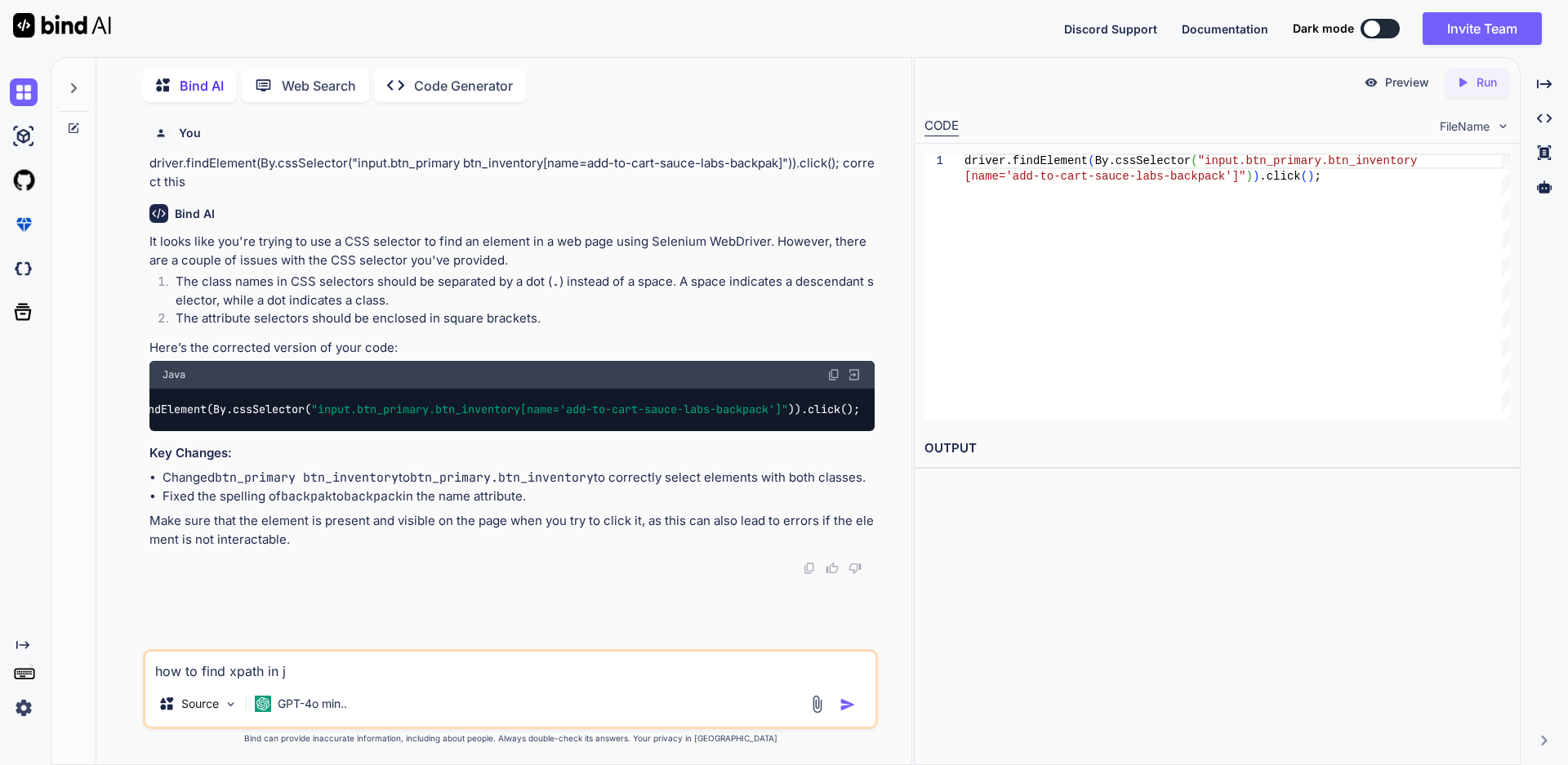
type textarea "x"
type textarea "how to find xpath in ja"
type textarea "x"
type textarea "how to find xpath in [GEOGRAPHIC_DATA]"
type textarea "x"
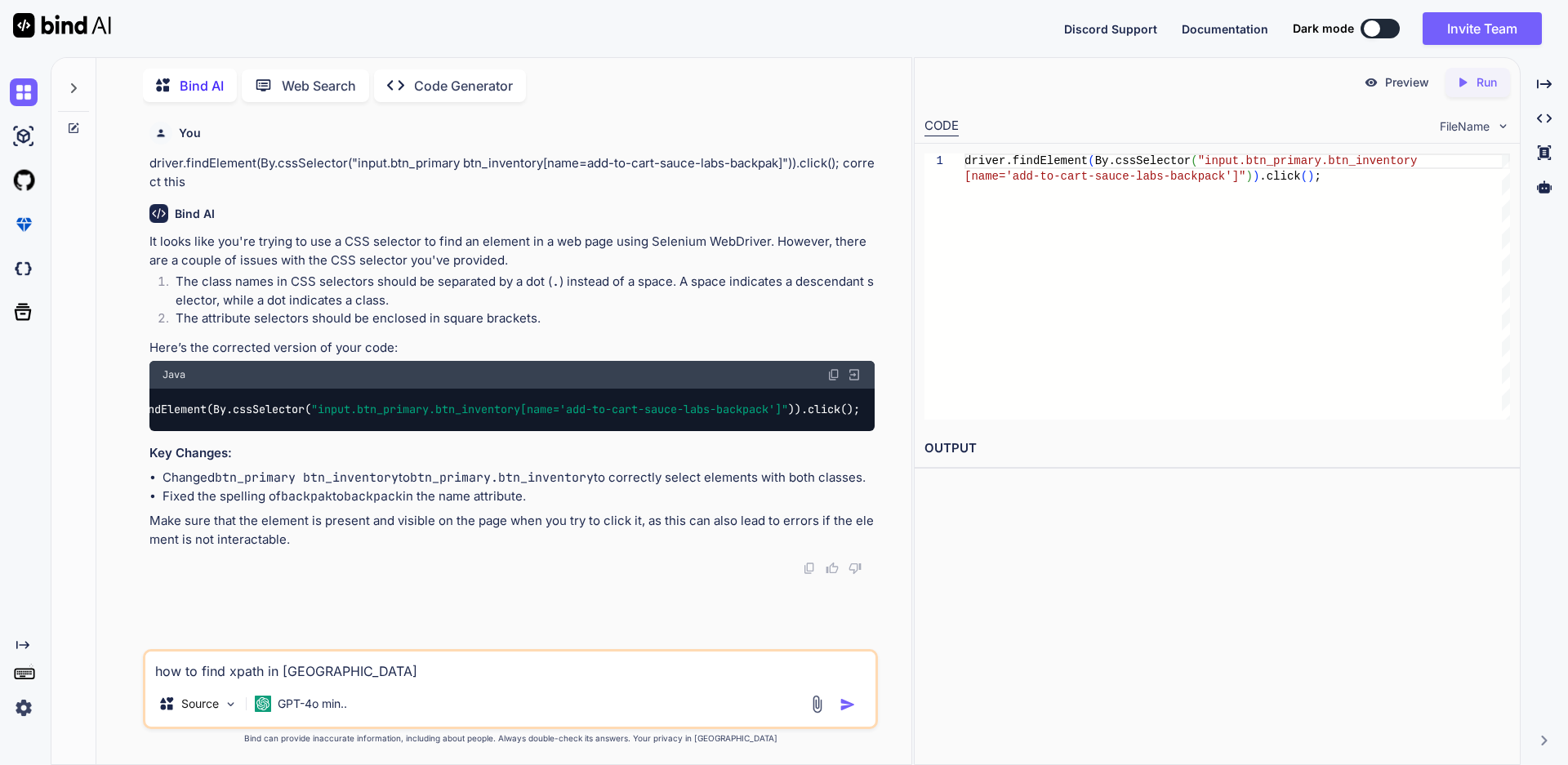
type textarea "how to find xpath in [GEOGRAPHIC_DATA]"
type textarea "x"
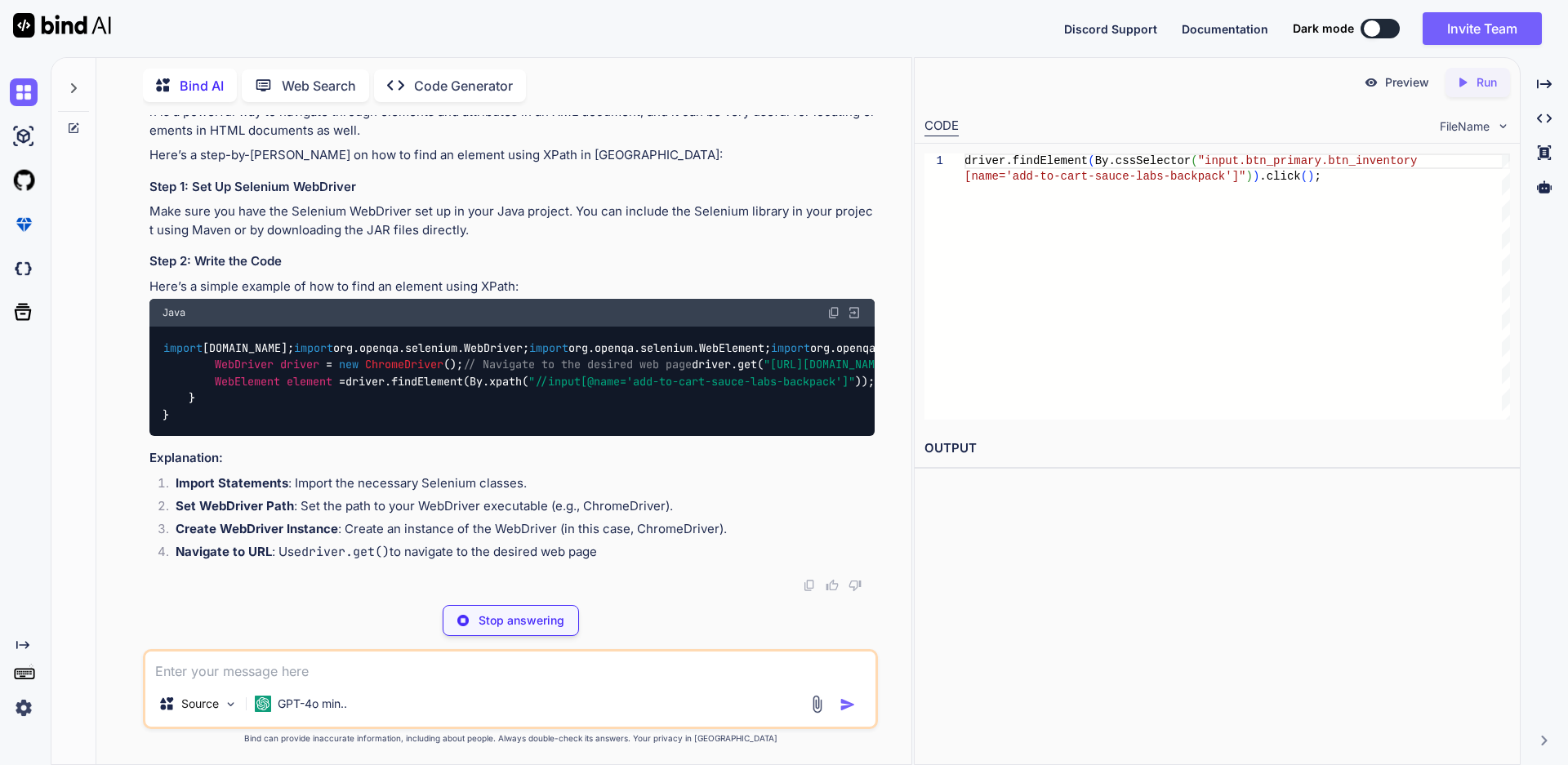
scroll to position [866, 0]
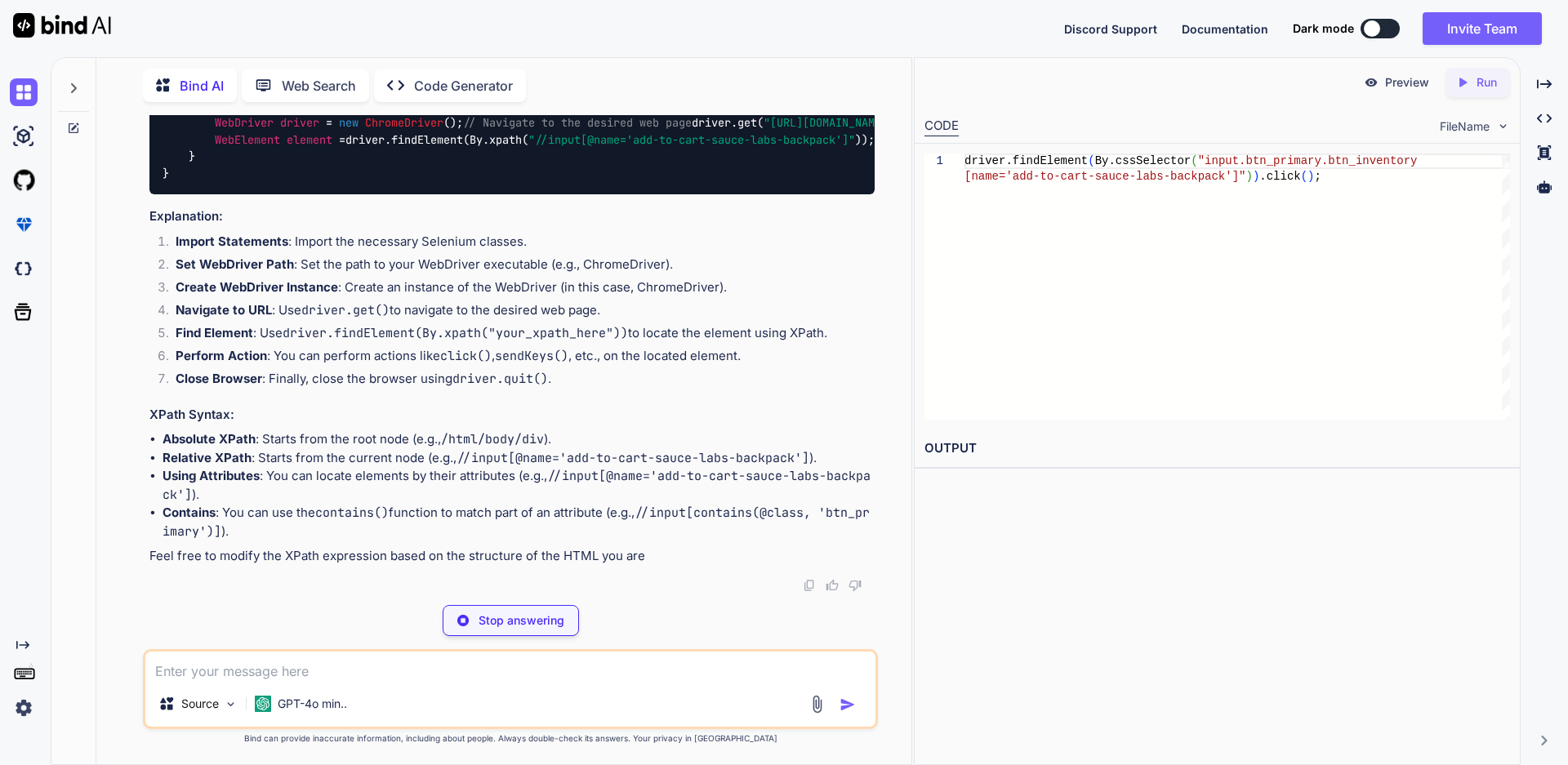
type textarea "x"
type textarea "// Perform an action on the element (e.g., click) [DOMAIN_NAME](); // Close the…"
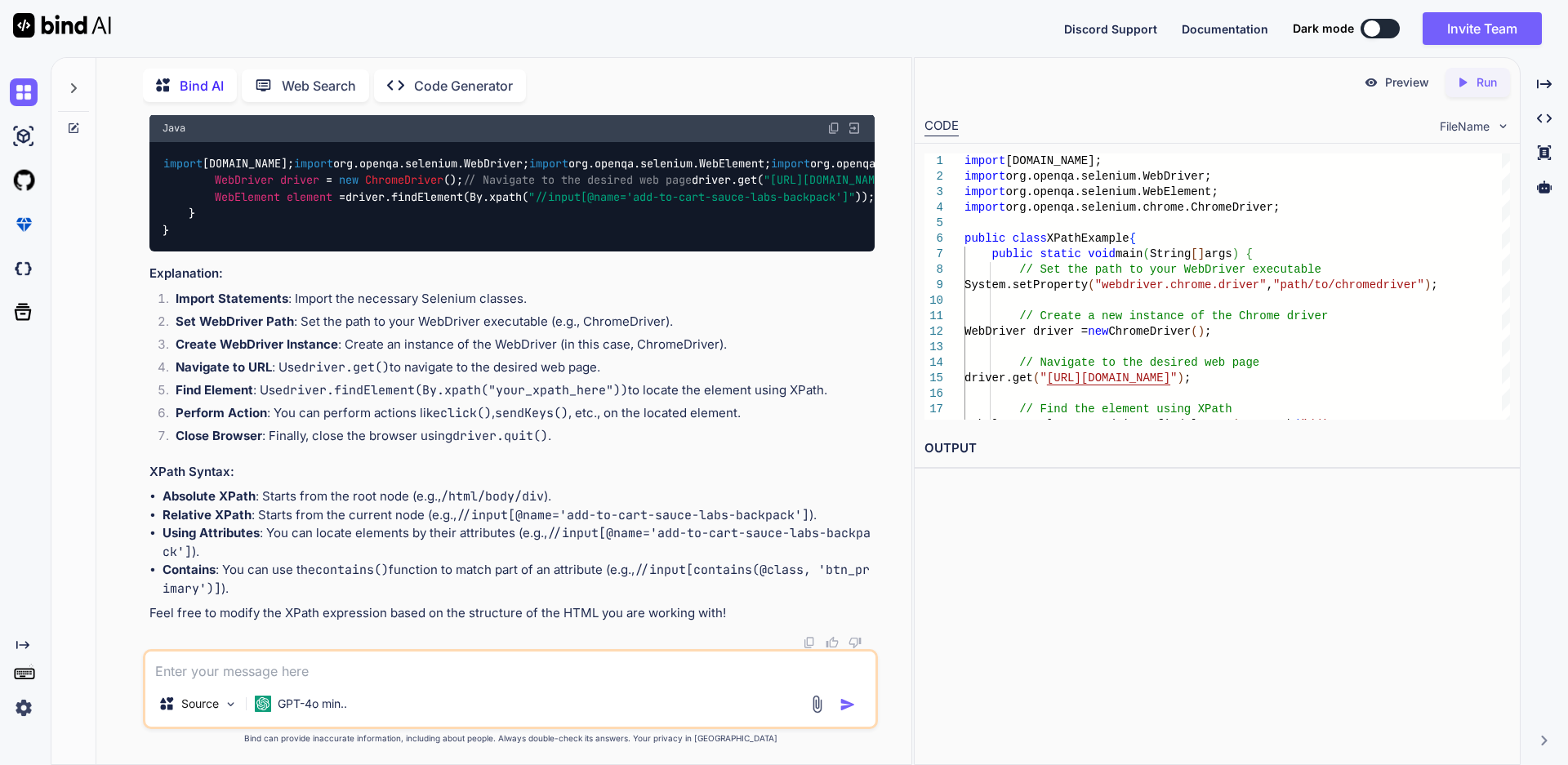
scroll to position [843, 0]
click at [291, 668] on textarea at bounding box center [510, 666] width 730 height 29
type textarea "x"
type textarea "h"
type textarea "x"
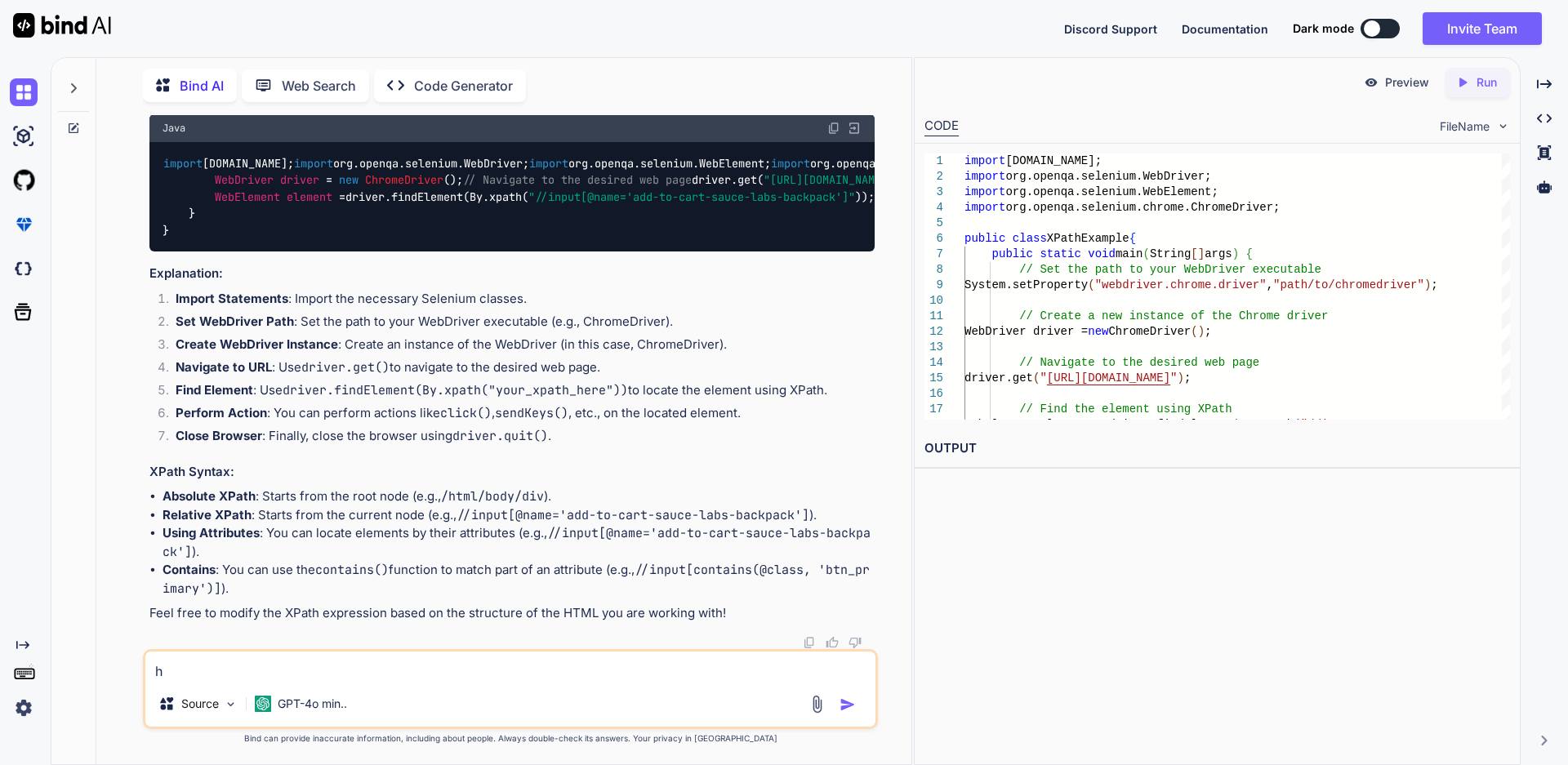
type textarea "ho"
type textarea "x"
type textarea "how"
type textarea "x"
type textarea "ho"
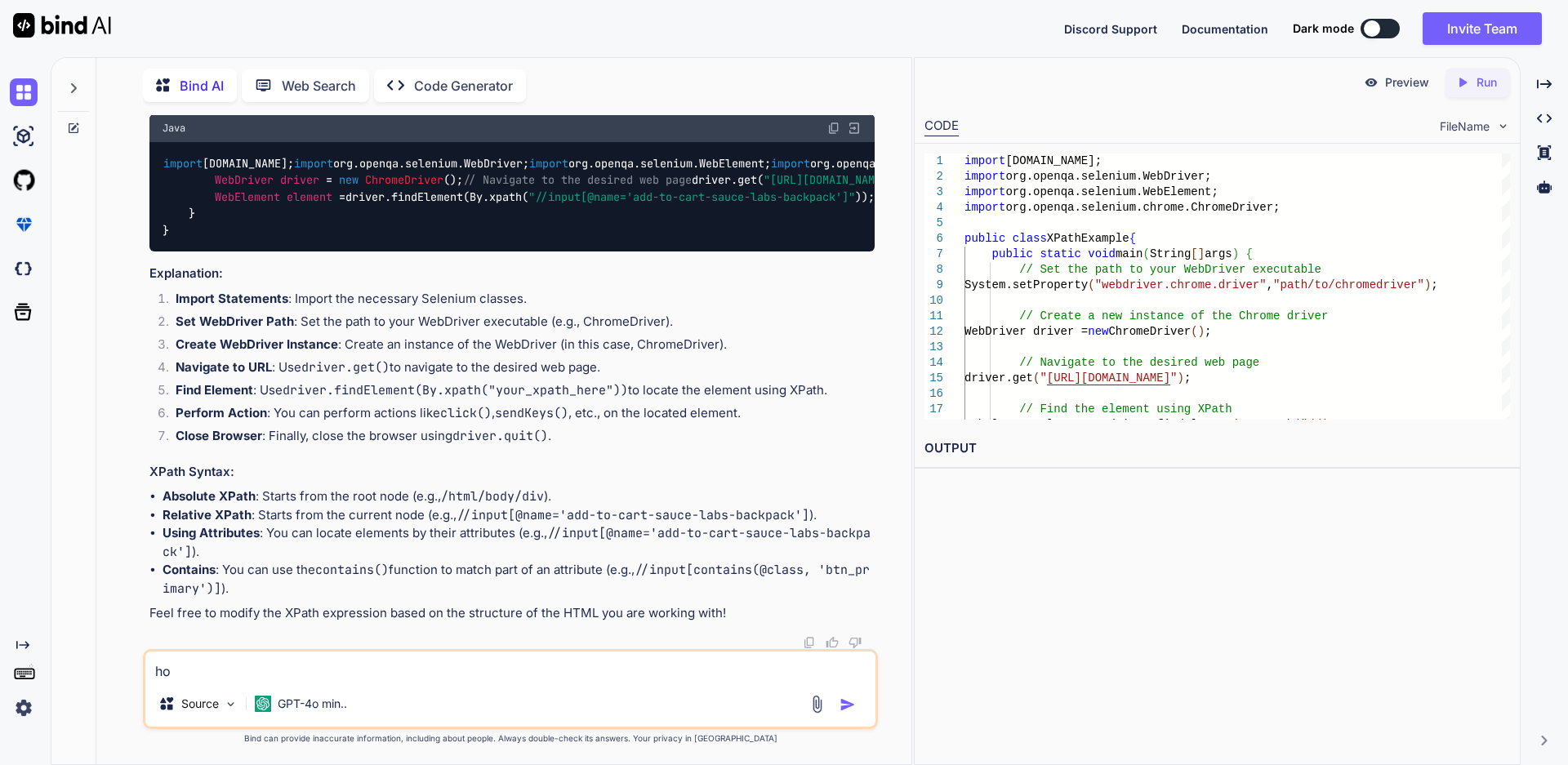
type textarea "x"
type textarea "h"
type textarea "x"
type textarea "ho"
type textarea "x"
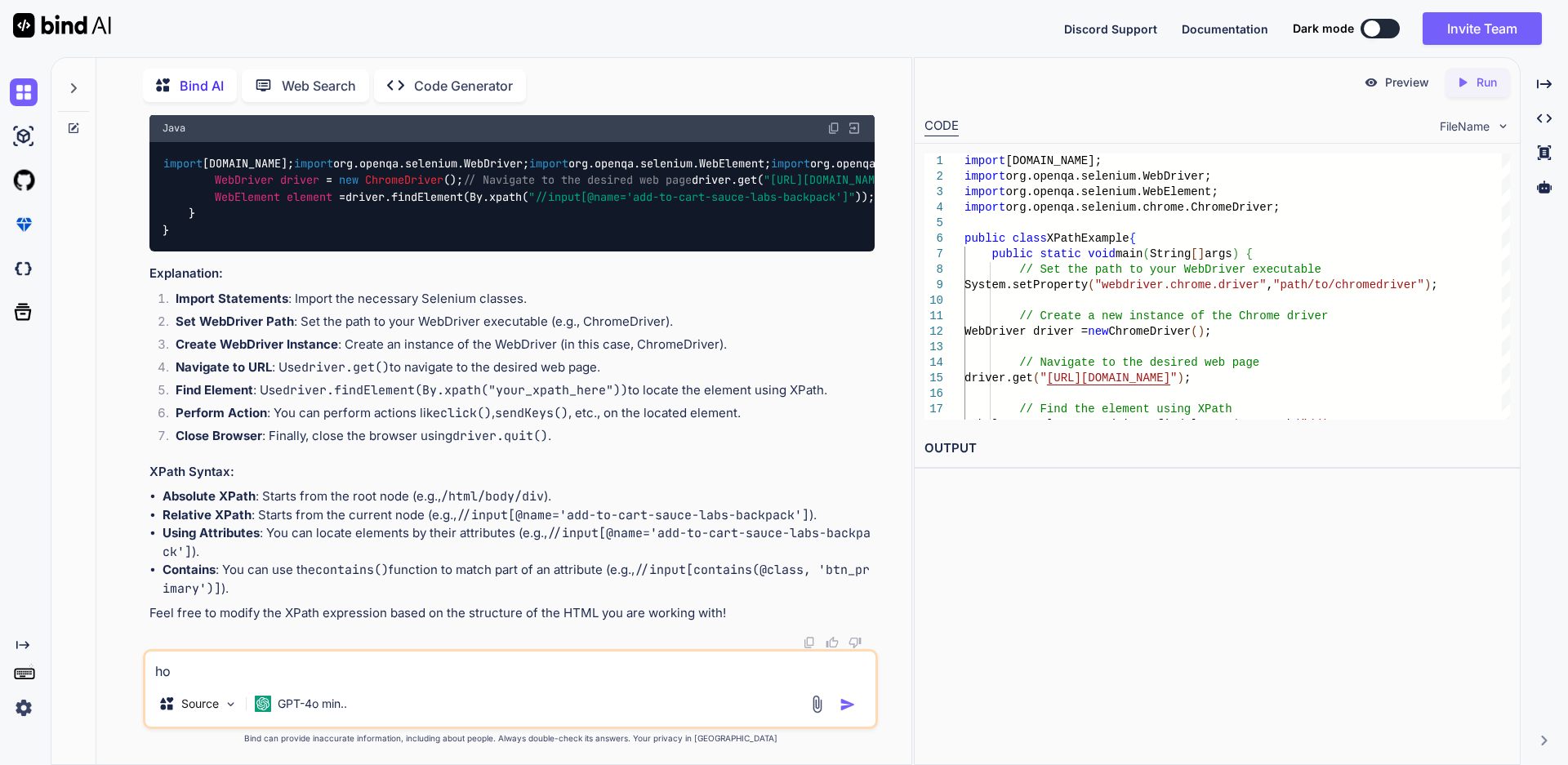
type textarea "how"
type textarea "x"
type textarea "how"
type textarea "x"
type textarea "how t"
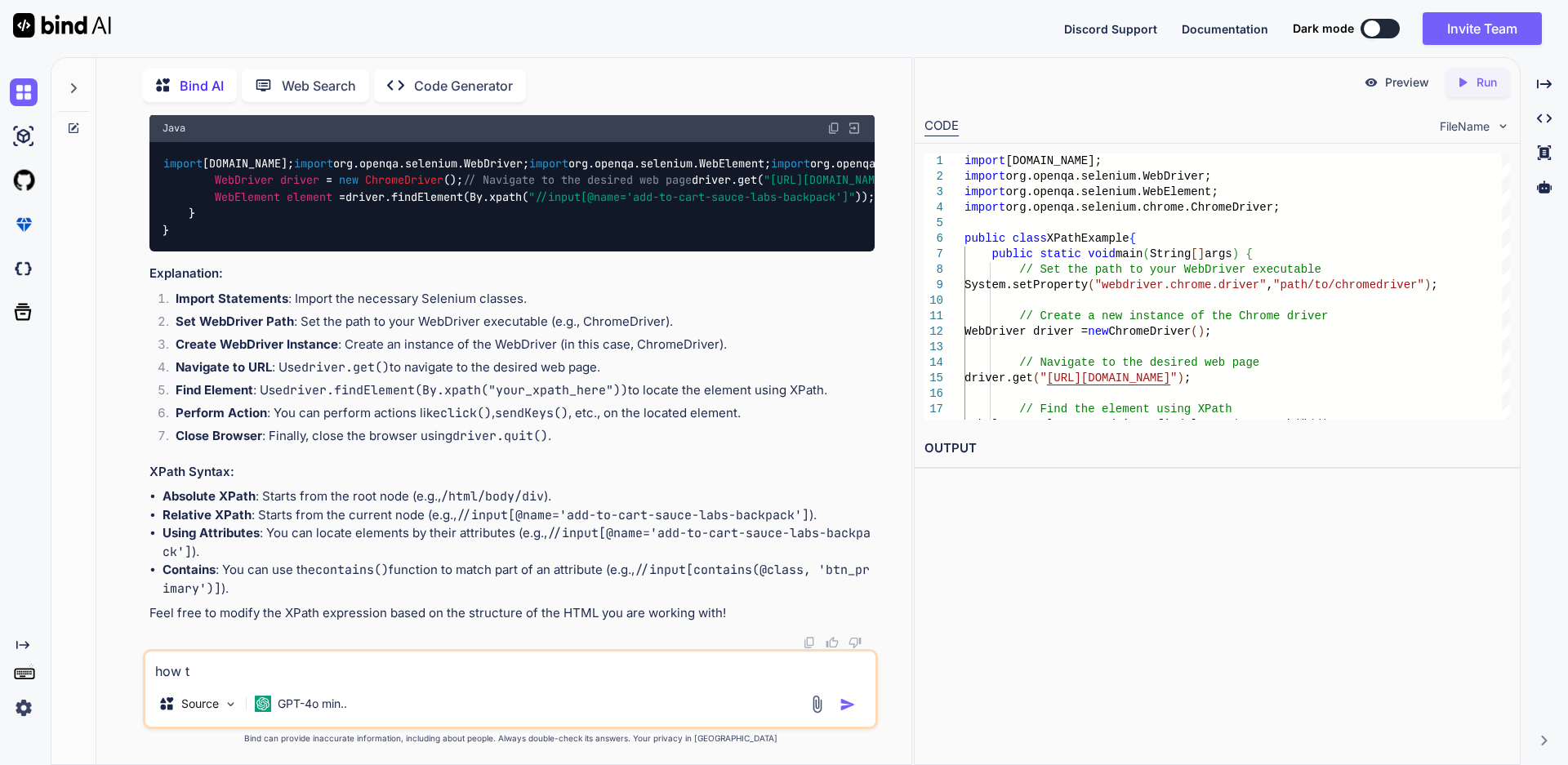
type textarea "x"
type textarea "how to"
type textarea "x"
type textarea "how to"
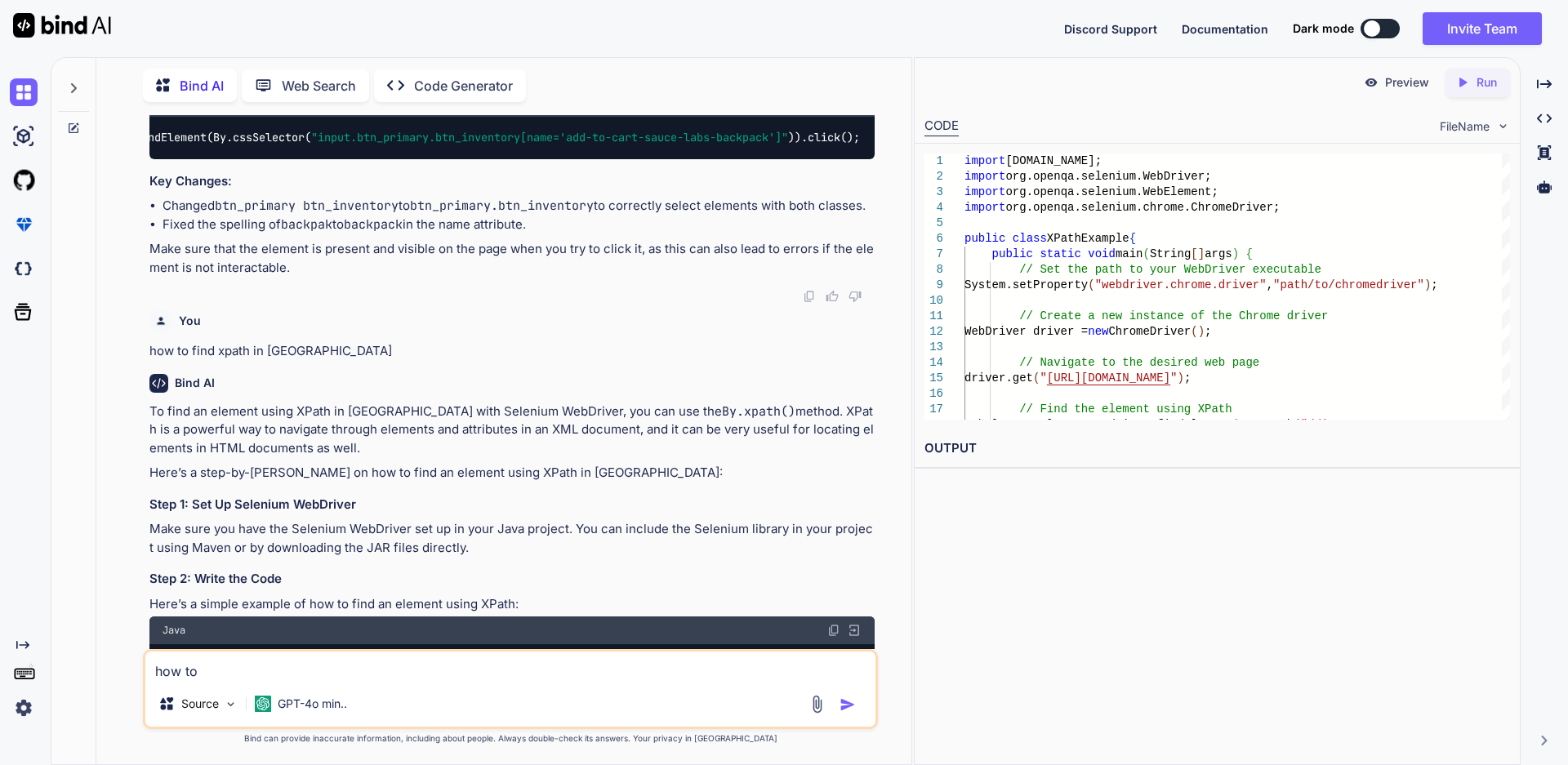
scroll to position [0, 0]
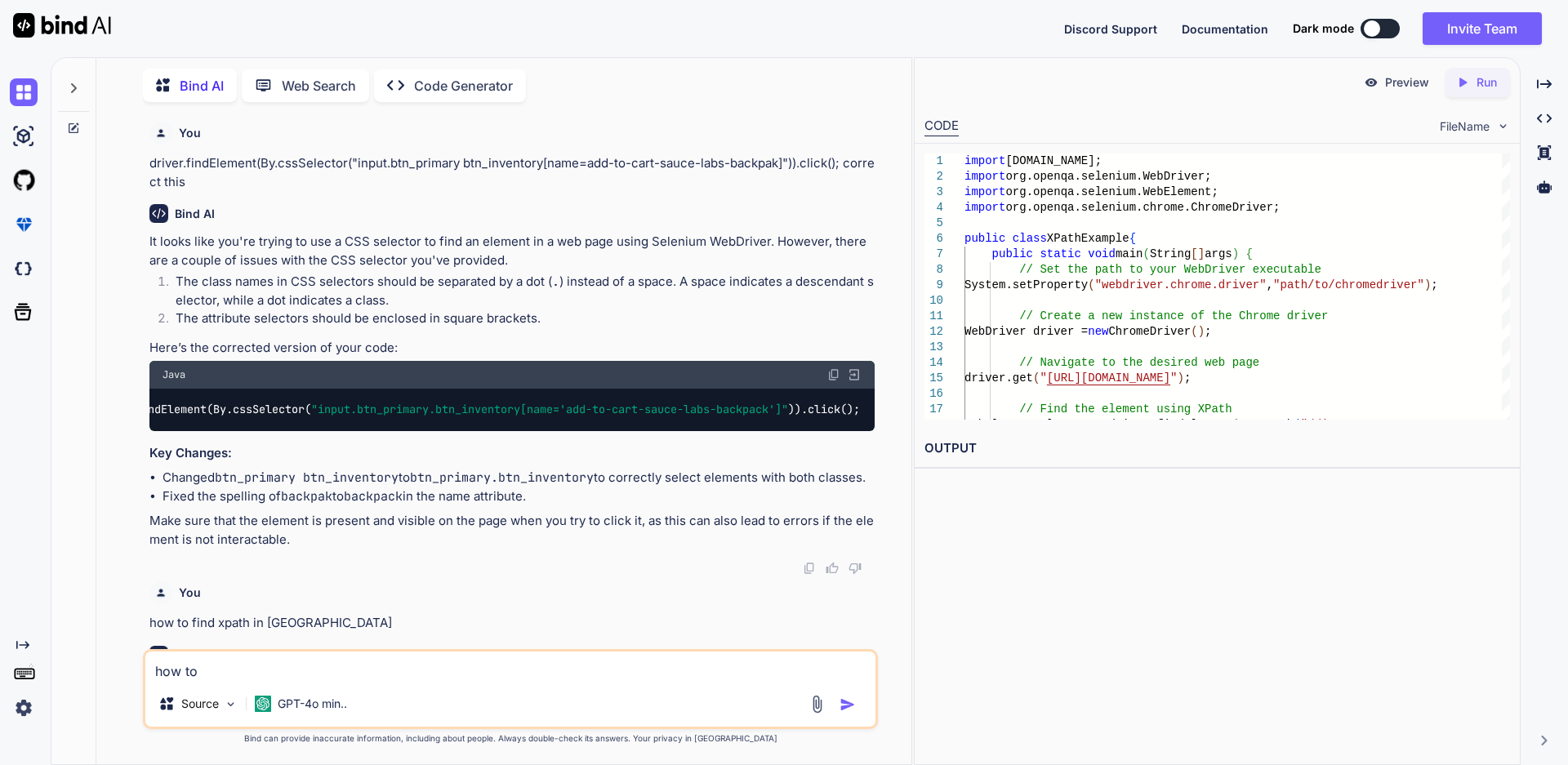
click at [325, 407] on span ""input.btn_primary.btn_inventory[name='add-to-cart-sauce-labs-backpack']"" at bounding box center [549, 409] width 477 height 15
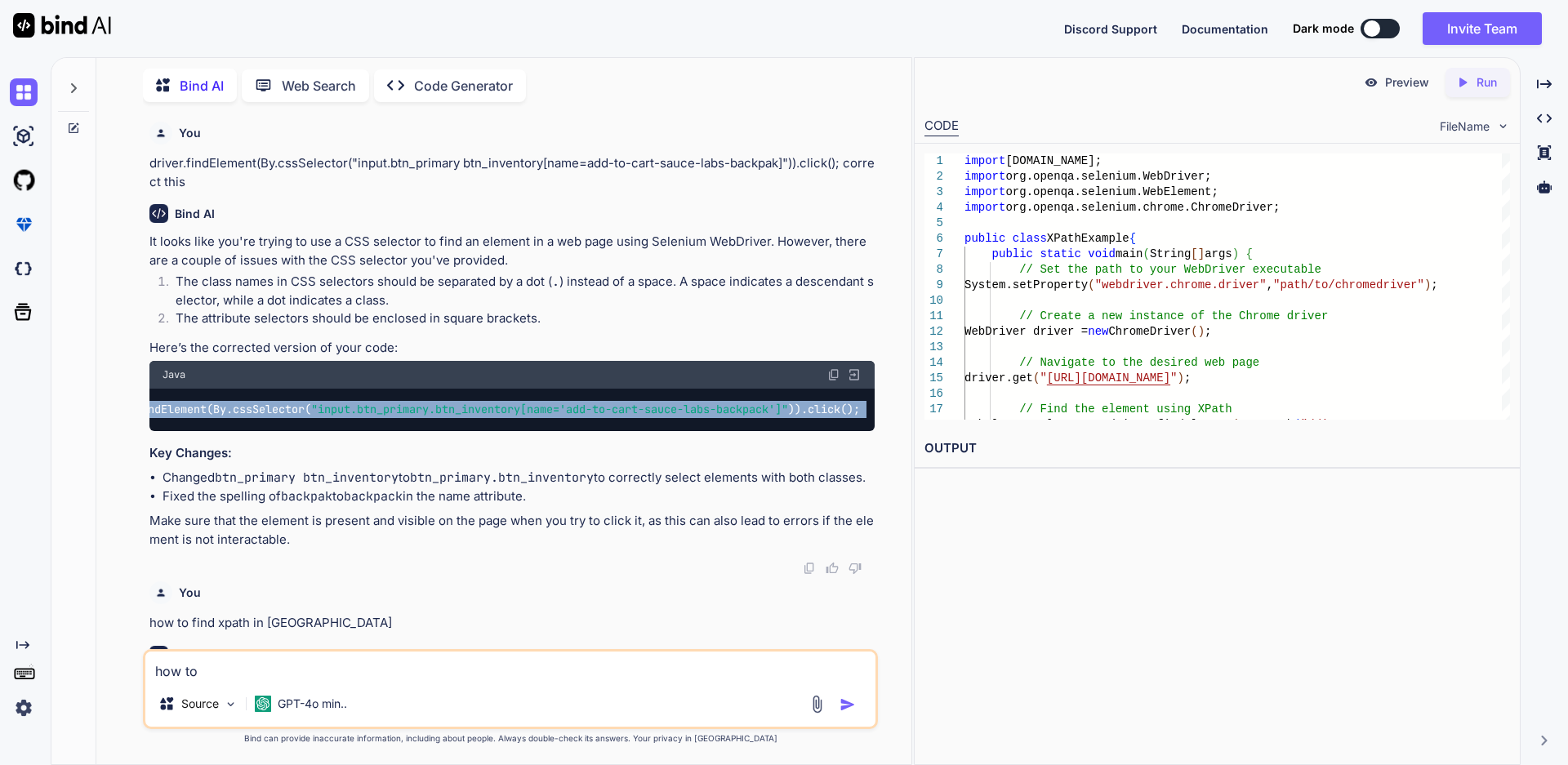
click at [325, 407] on span ""input.btn_primary.btn_inventory[name='add-to-cart-sauce-labs-backpack']"" at bounding box center [549, 409] width 477 height 15
copy div "driver.findElement(By.cssSelector( "input.btn_primary.btn_inventory[name='add-t…"
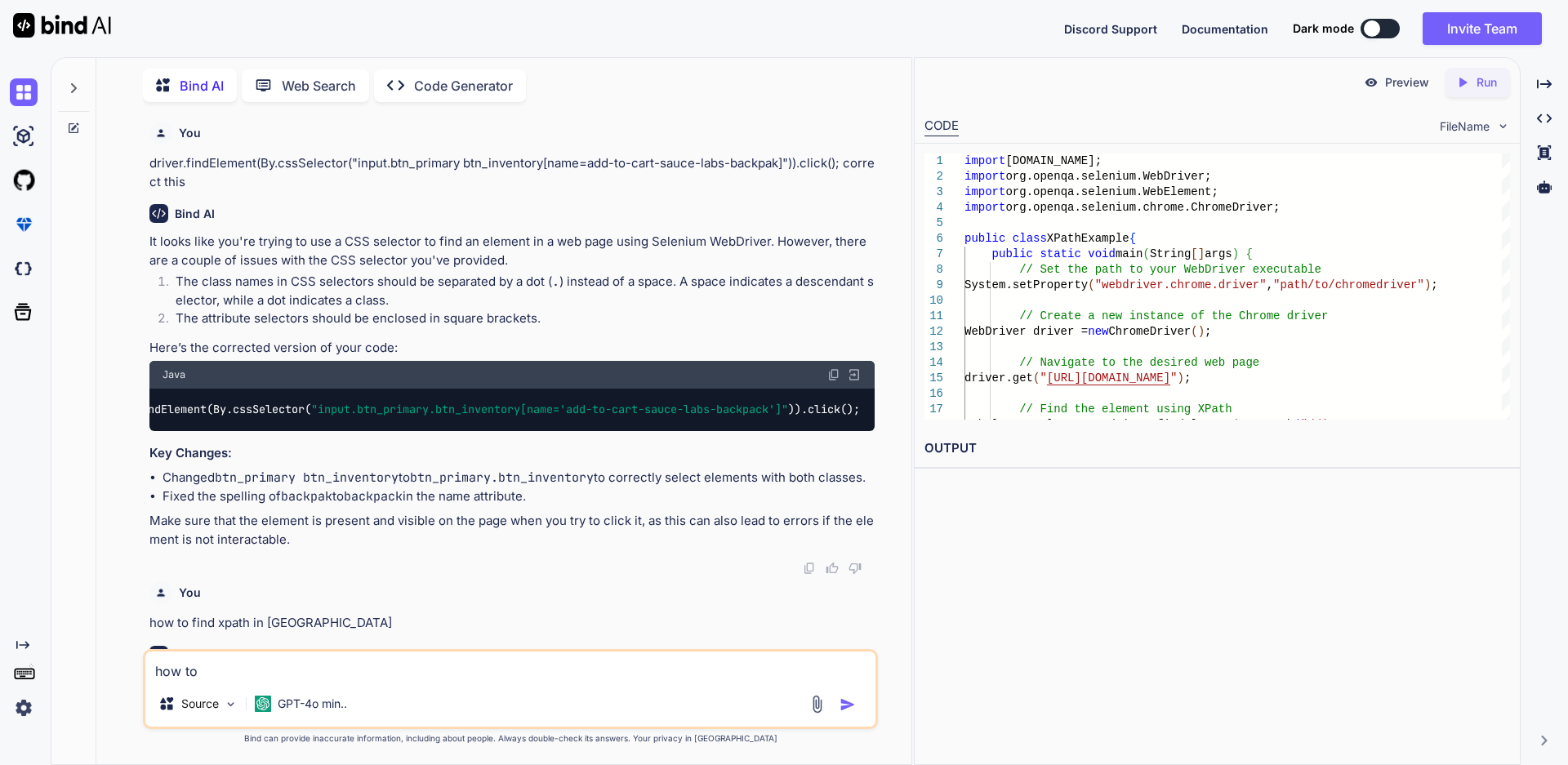
click at [295, 668] on textarea "how to" at bounding box center [510, 666] width 730 height 29
type textarea "x"
type textarea "how to"
type textarea "x"
type textarea "how t"
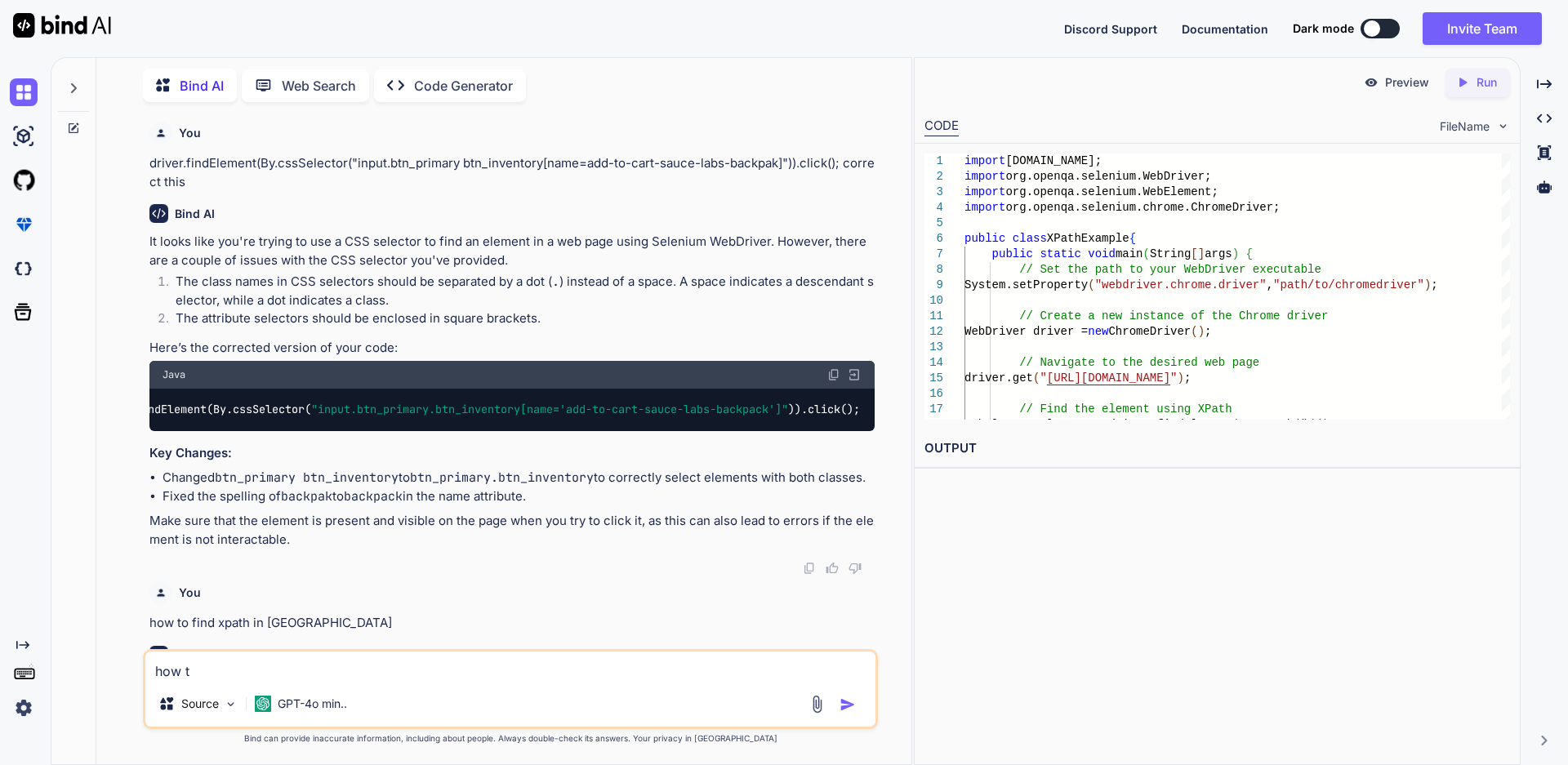
type textarea "x"
type textarea "how"
type textarea "x"
type textarea "how"
type textarea "x"
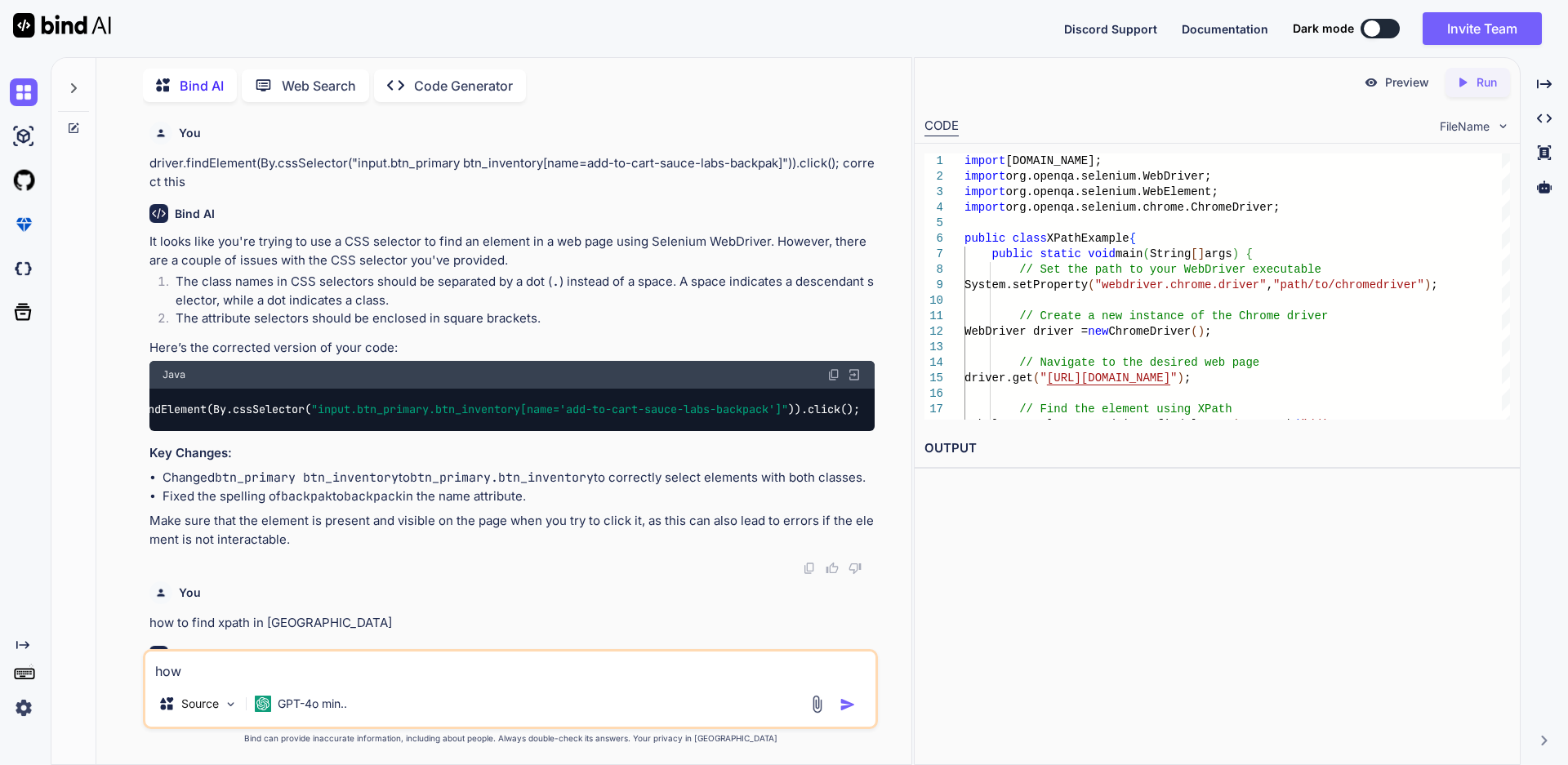
type textarea "ho"
type textarea "x"
type textarea "h"
type textarea "x"
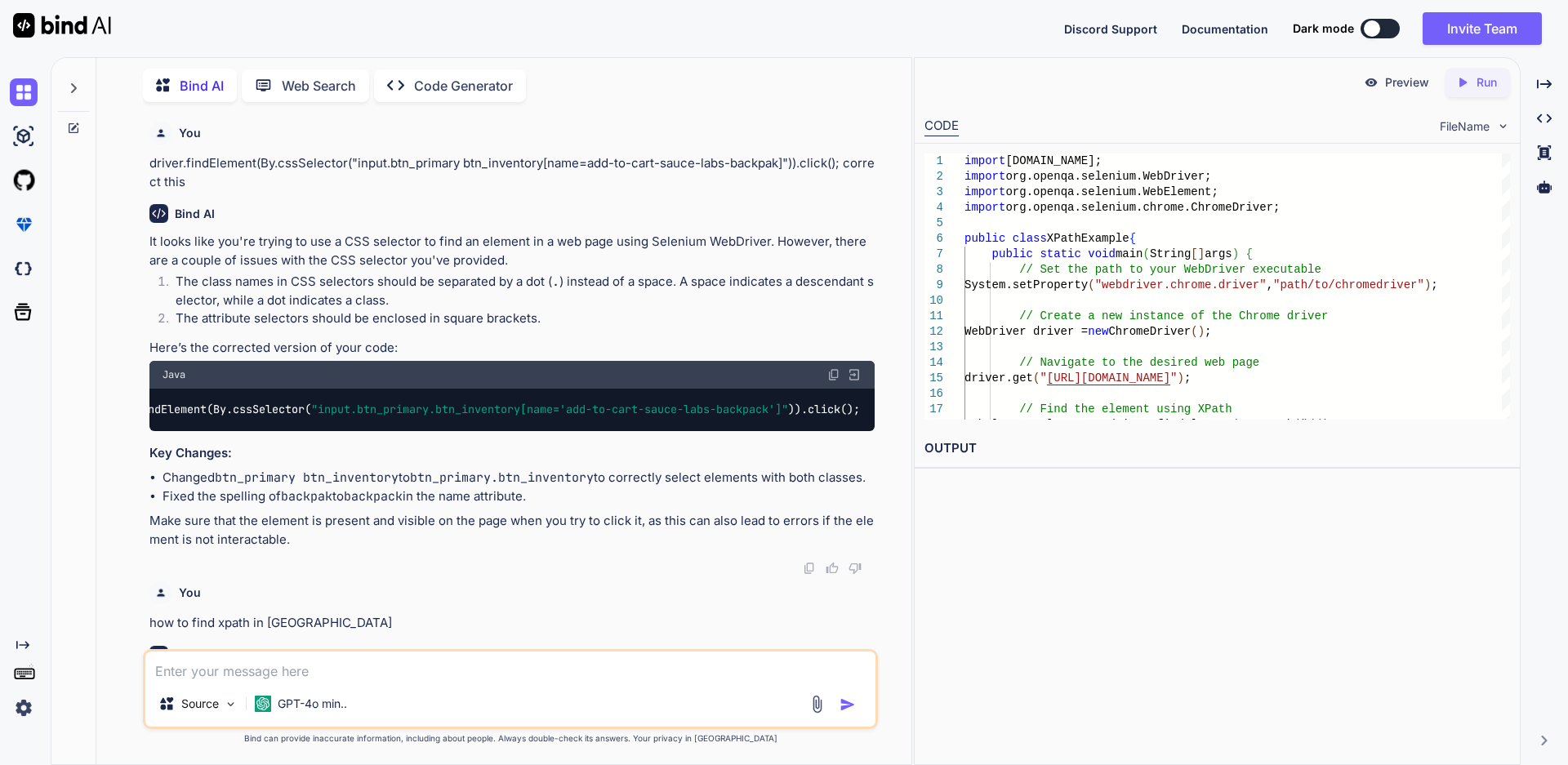
type textarea "W"
type textarea "x"
type textarea "WR"
type textarea "x"
type textarea "WRI"
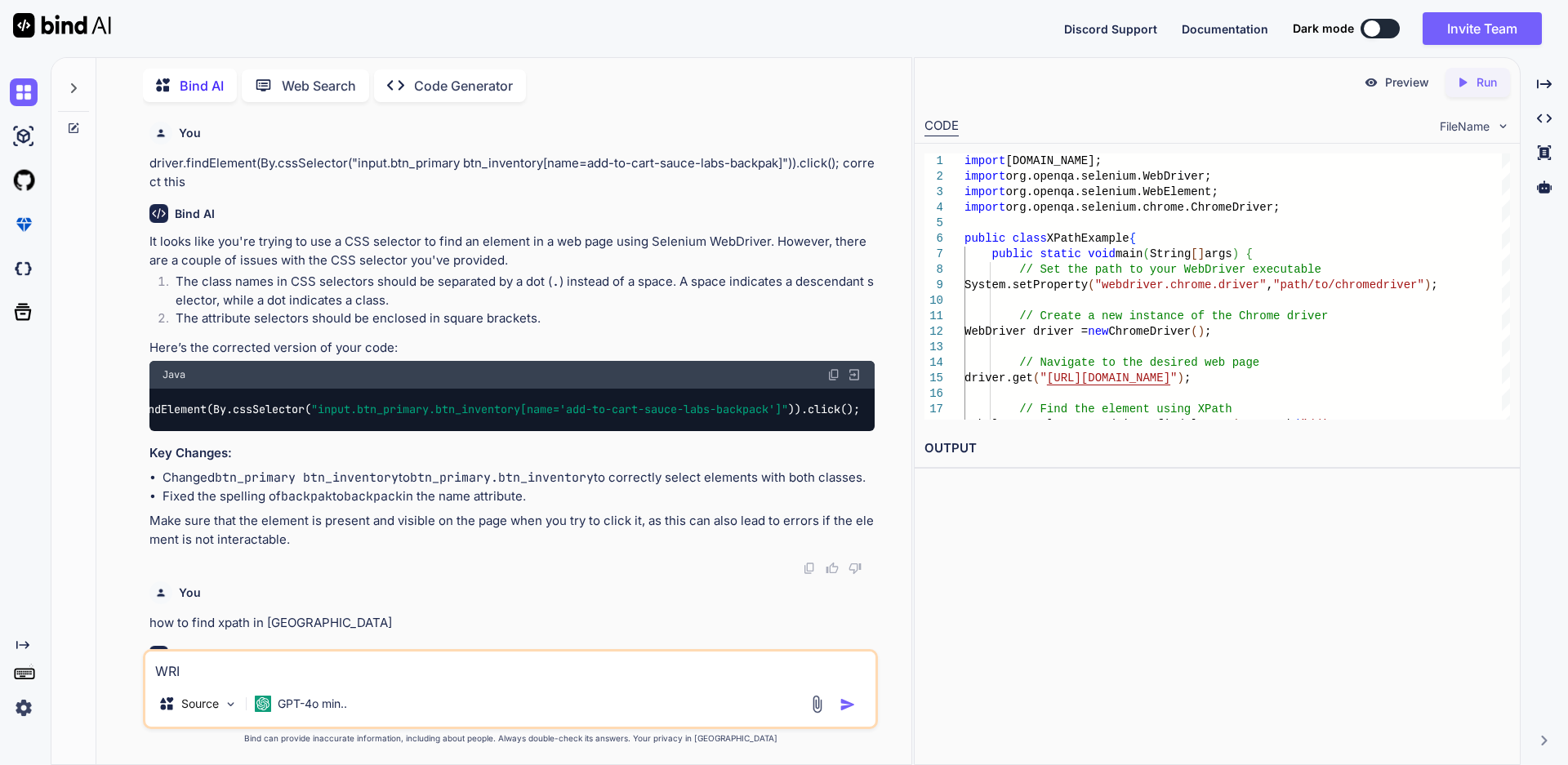
type textarea "x"
type textarea "WRIT"
type textarea "x"
type textarea "WRITE"
type textarea "x"
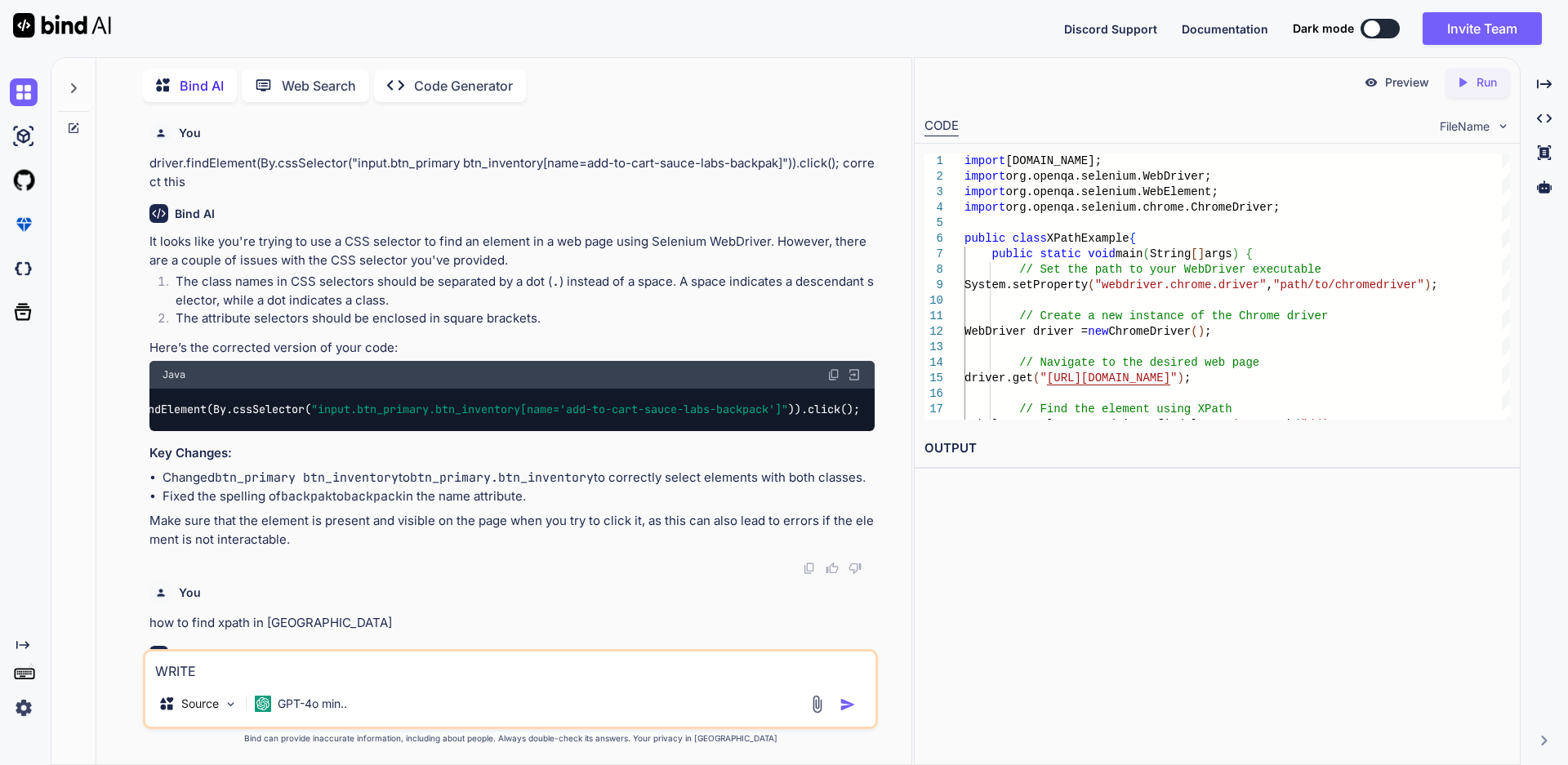
type textarea "WRITE"
type textarea "x"
type textarea "WRITE"
type textarea "x"
type textarea "WRIT"
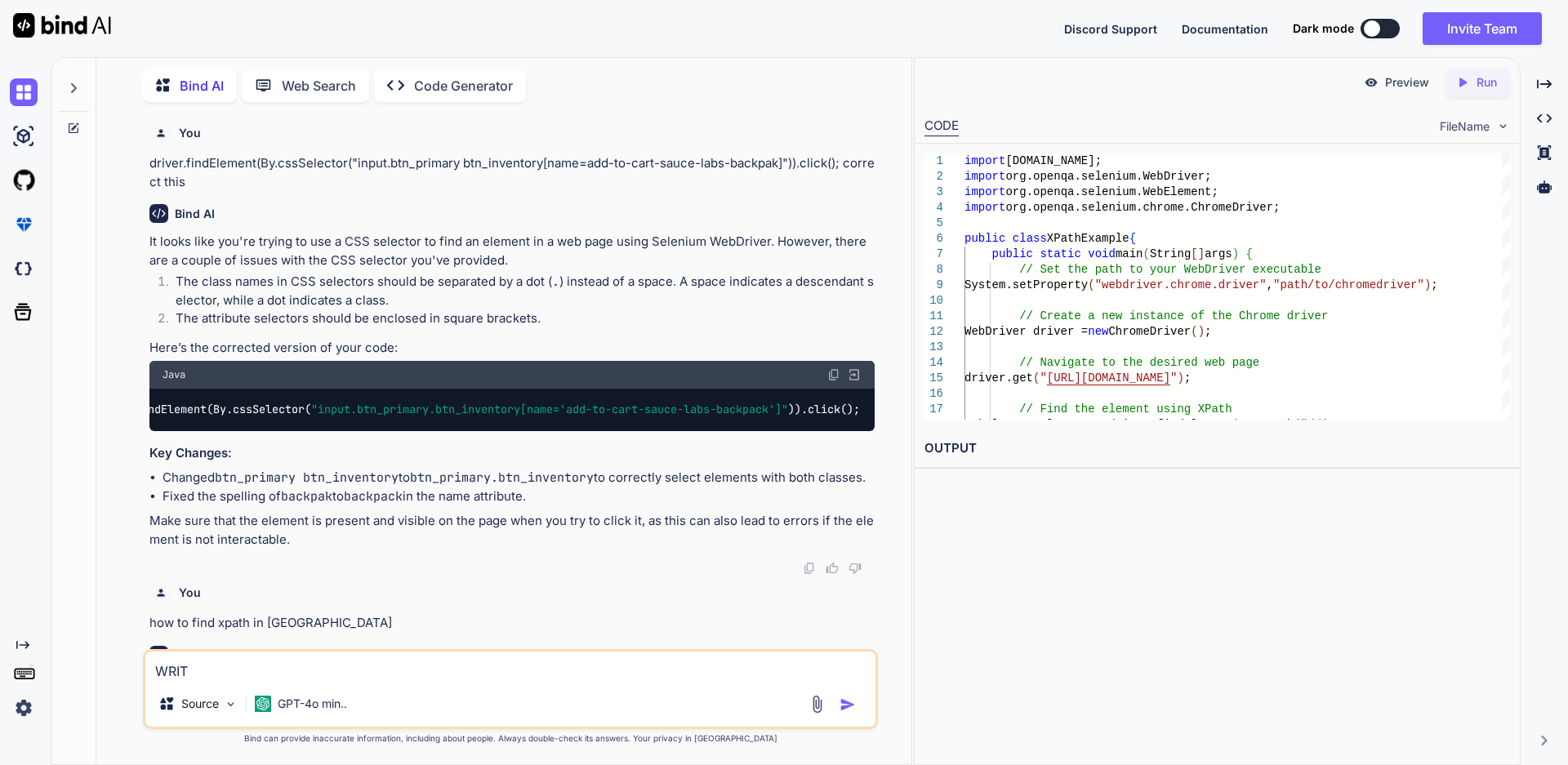
type textarea "x"
type textarea "WRI"
type textarea "x"
type textarea "WR"
type textarea "x"
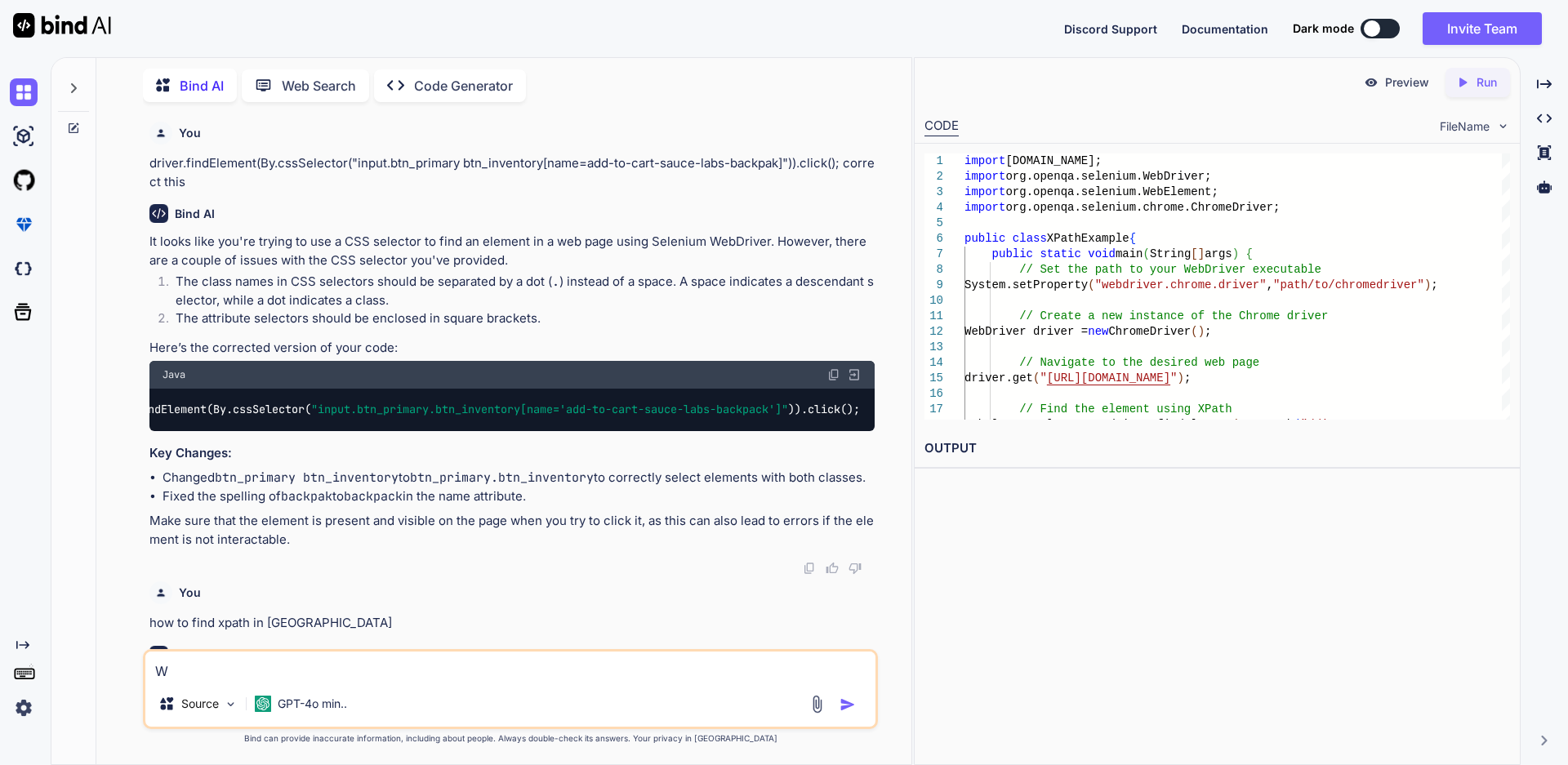
type textarea "W"
click at [839, 697] on button "button" at bounding box center [850, 704] width 22 height 17
type textarea "x"
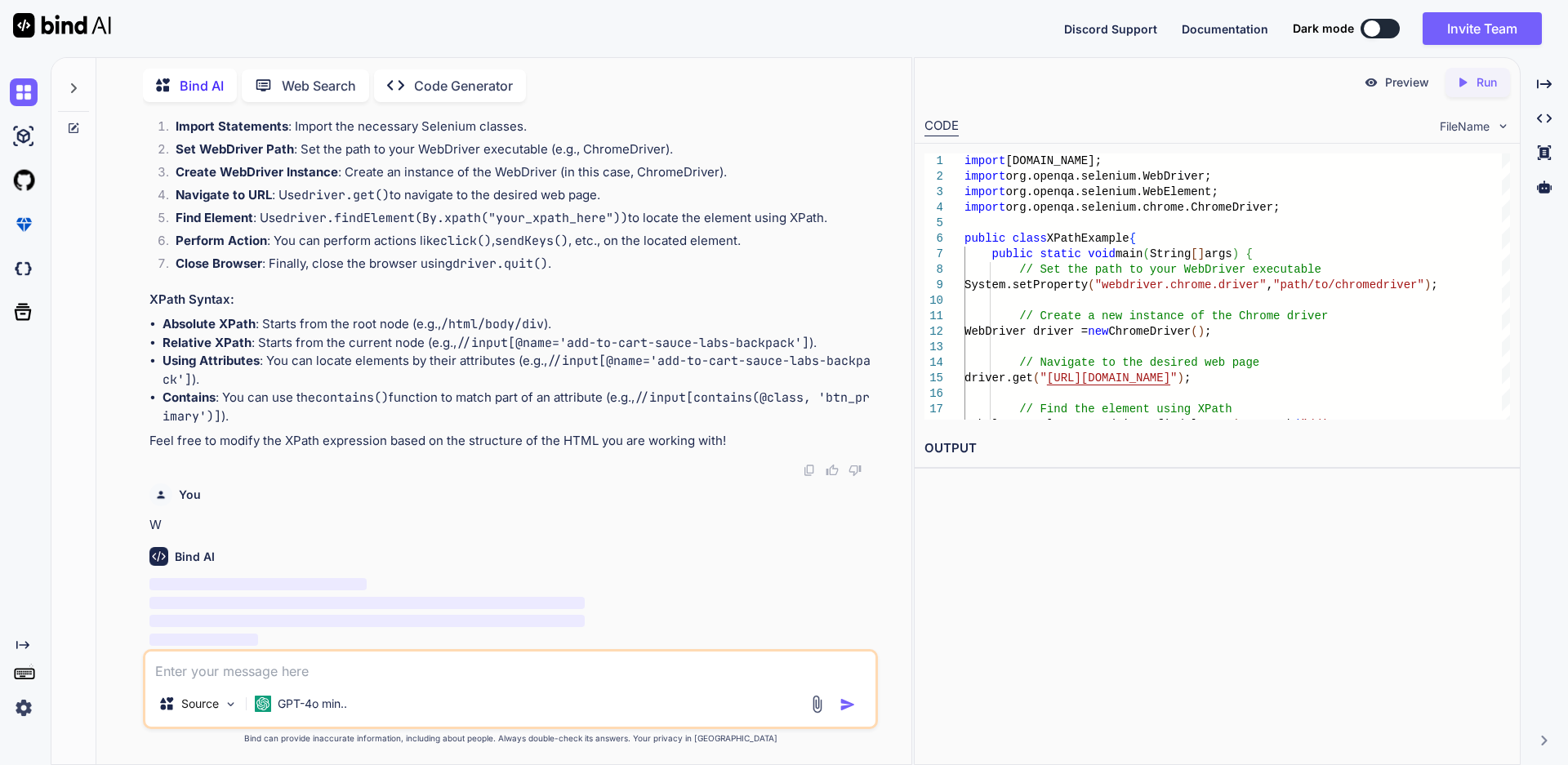
scroll to position [1342, 0]
click at [303, 668] on textarea at bounding box center [510, 666] width 730 height 29
type textarea "x"
type textarea "w"
type textarea "x"
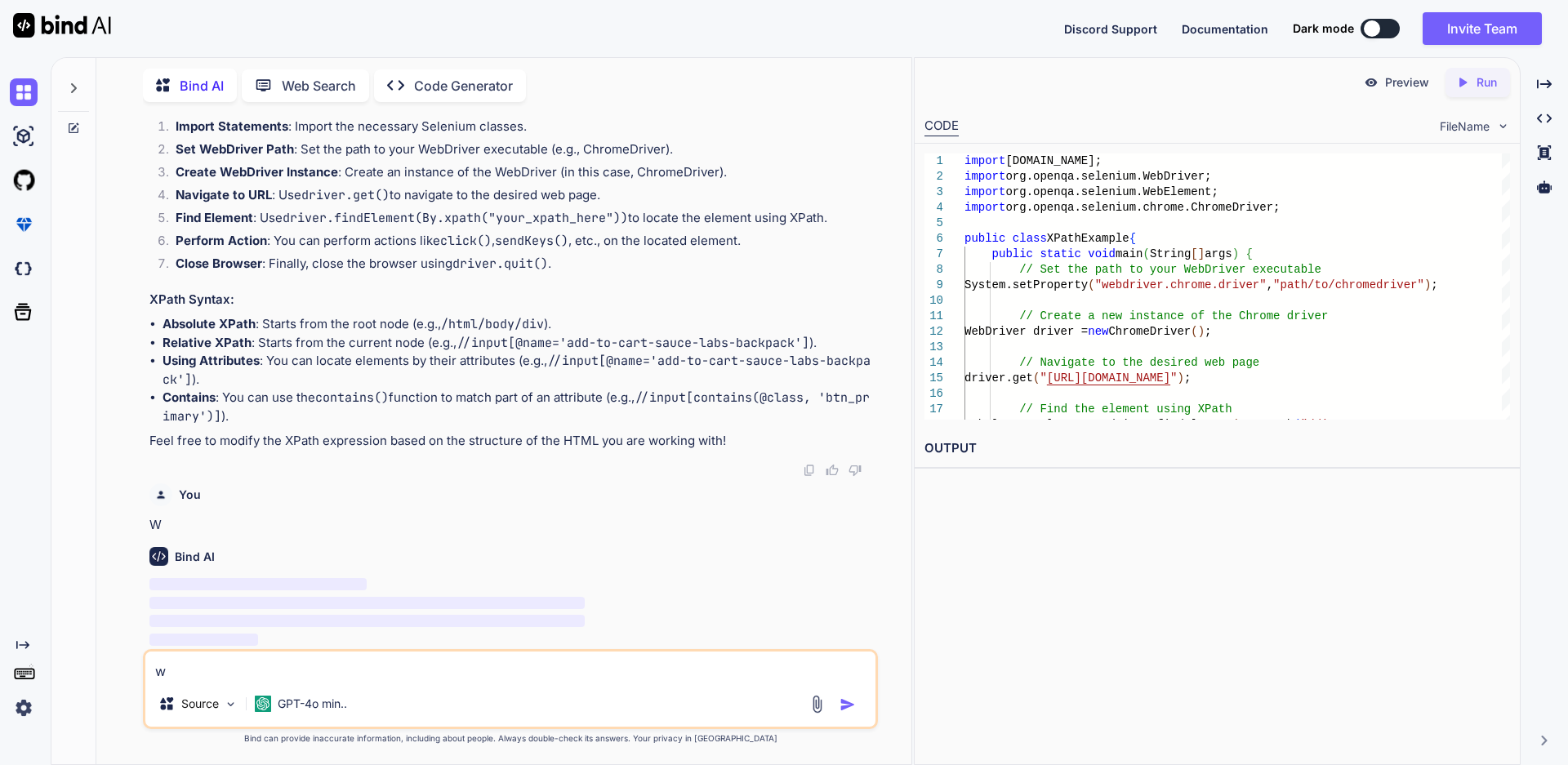
type textarea "wr"
type textarea "x"
type textarea "wri"
type textarea "x"
type textarea "writ"
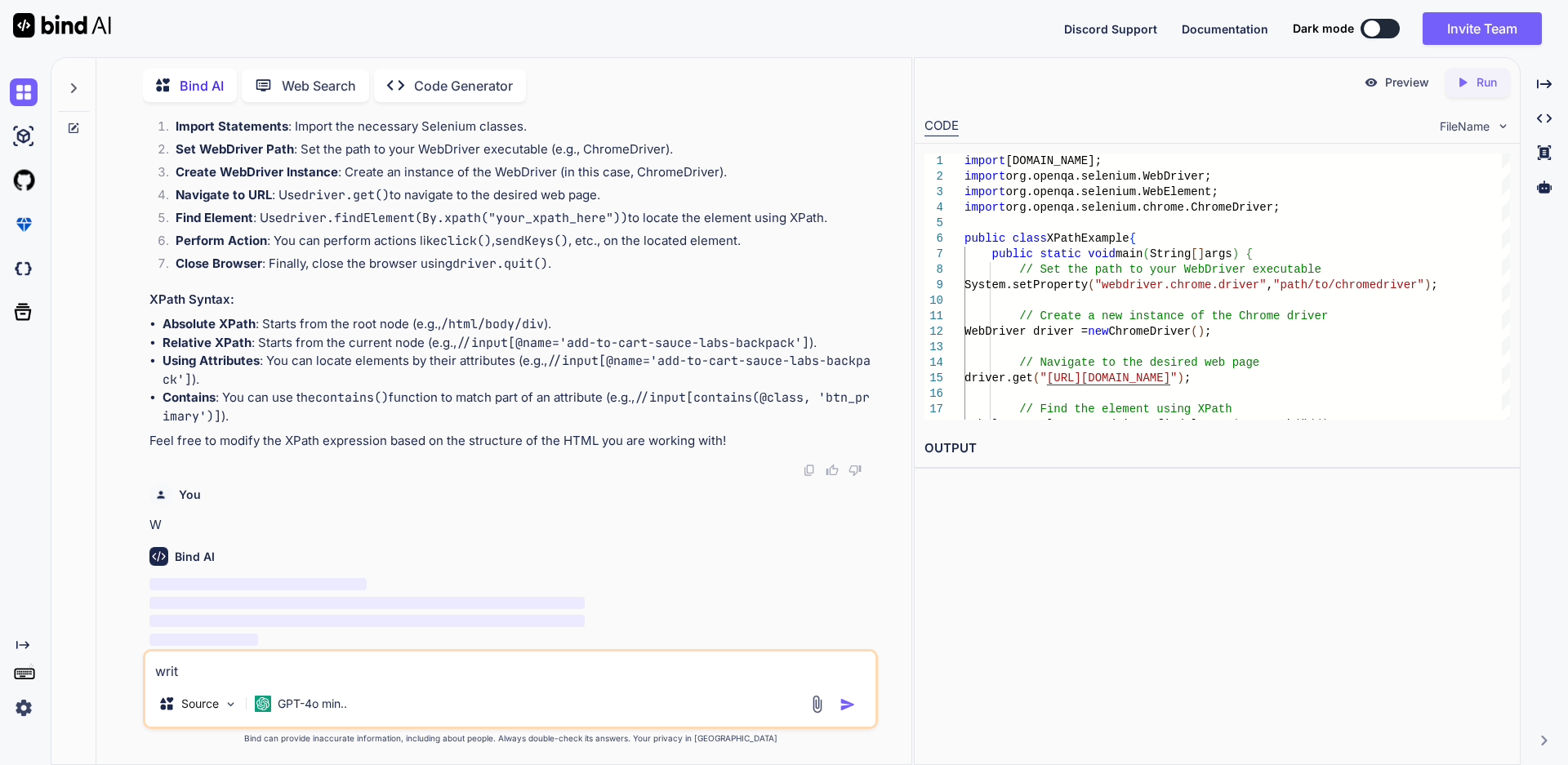
type textarea "x"
type textarea "write"
type textarea "x"
type textarea "write"
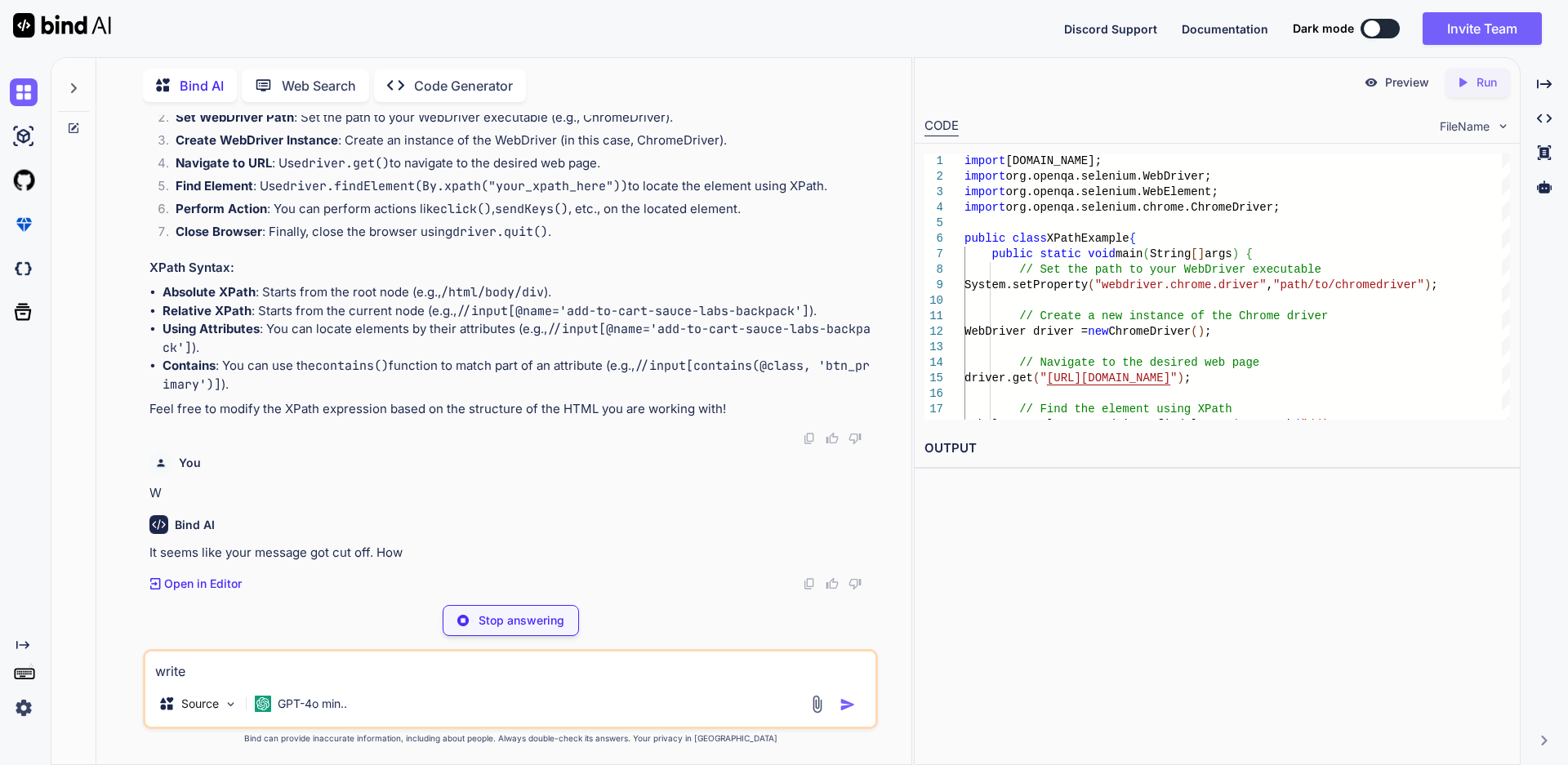
type textarea "x"
type textarea "write p"
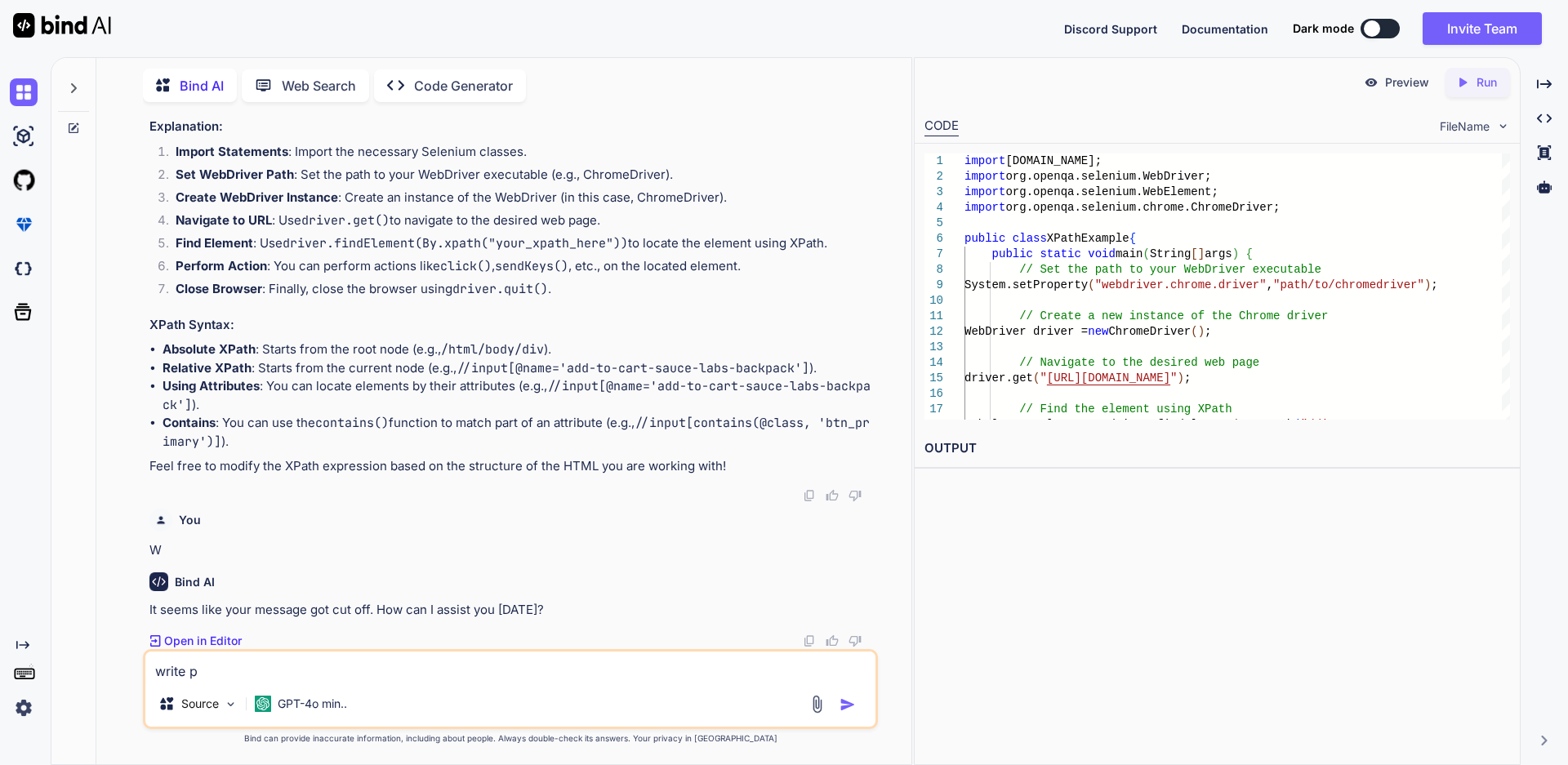
type textarea "x"
type textarea "write po"
type textarea "x"
type textarea "write pos"
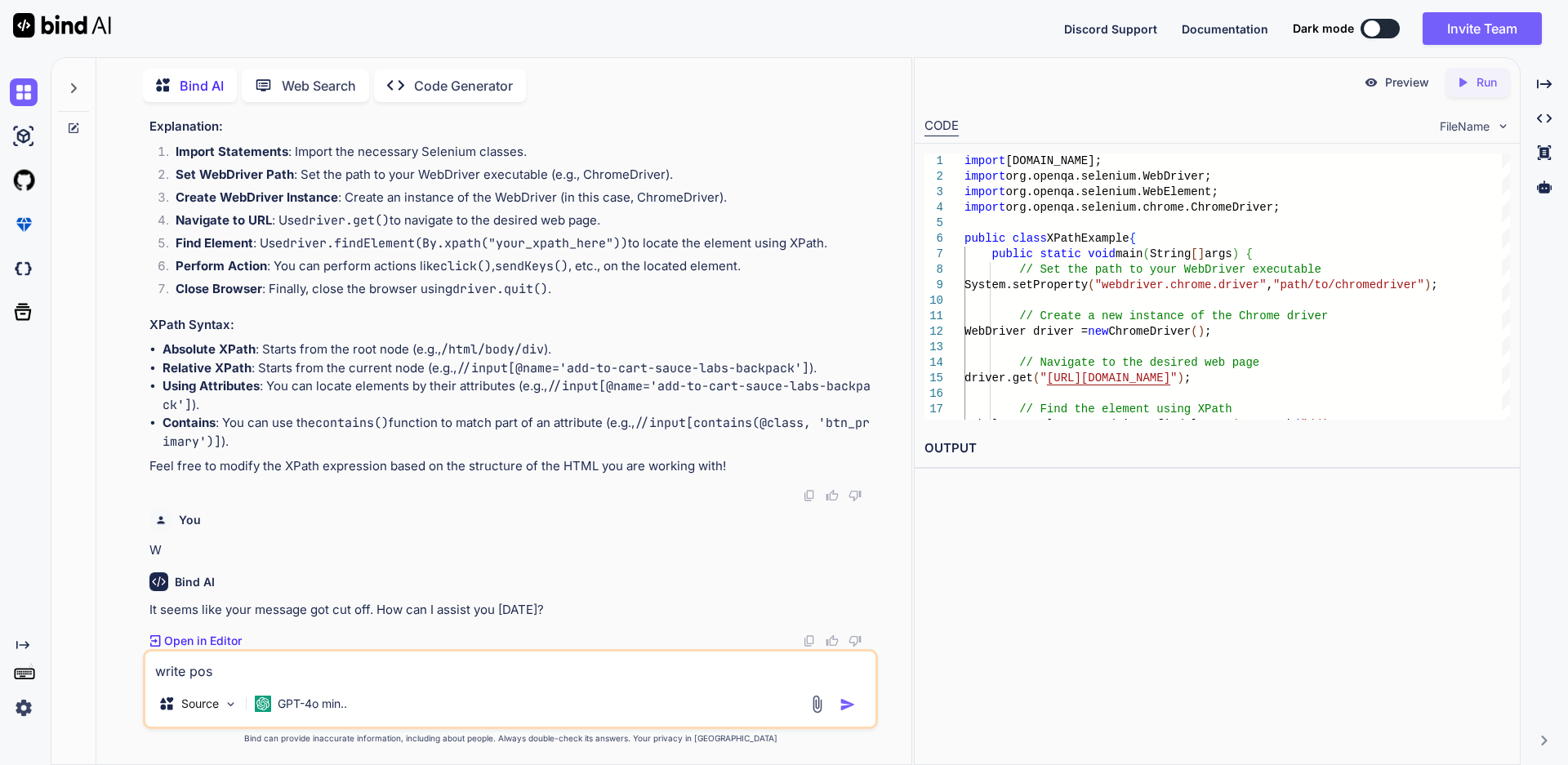
type textarea "x"
type textarea "write poss"
type textarea "x"
type textarea "write possi"
type textarea "x"
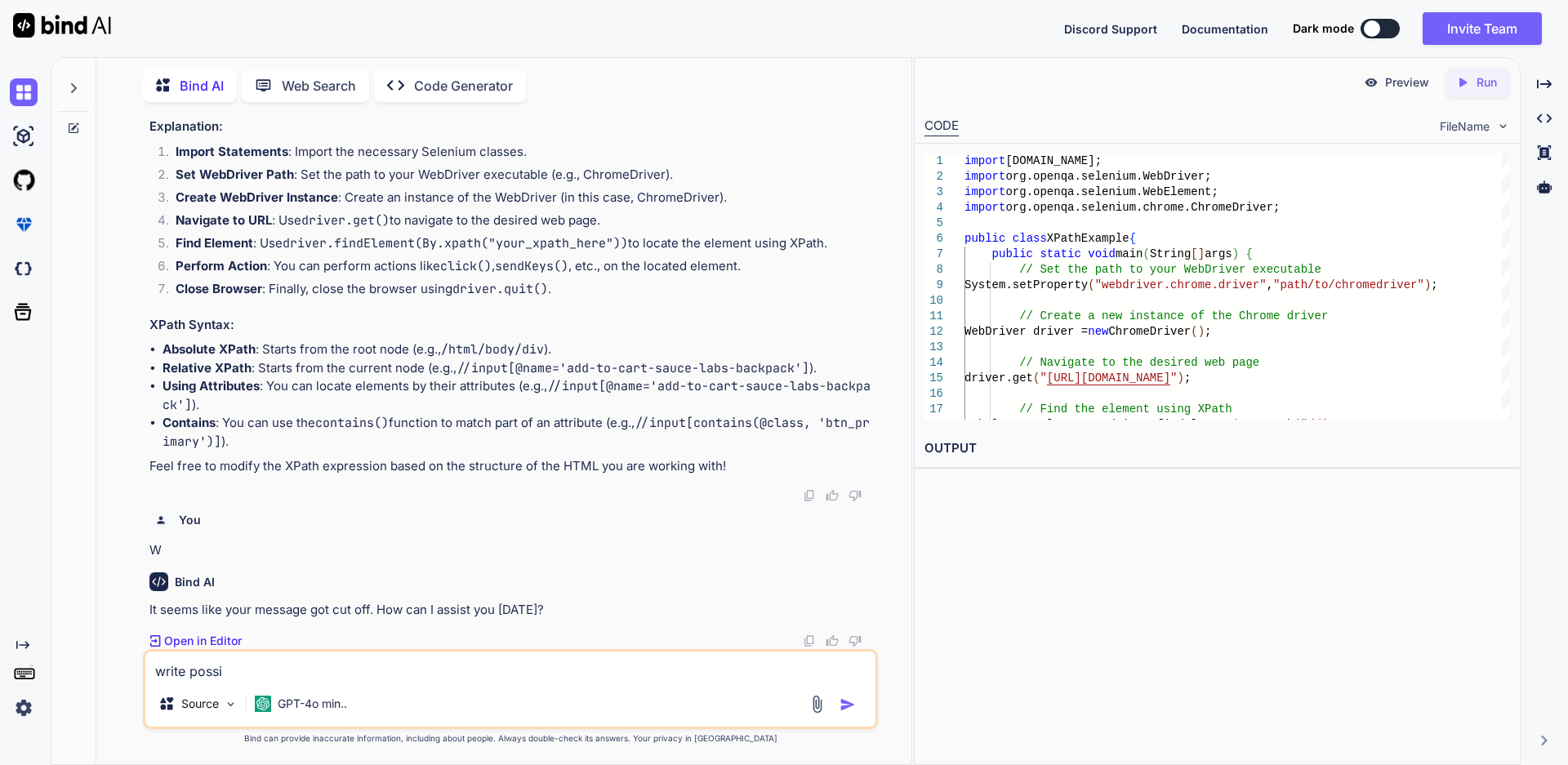
type textarea "write possib"
type textarea "x"
type textarea "write possibl"
type textarea "x"
type textarea "write possible"
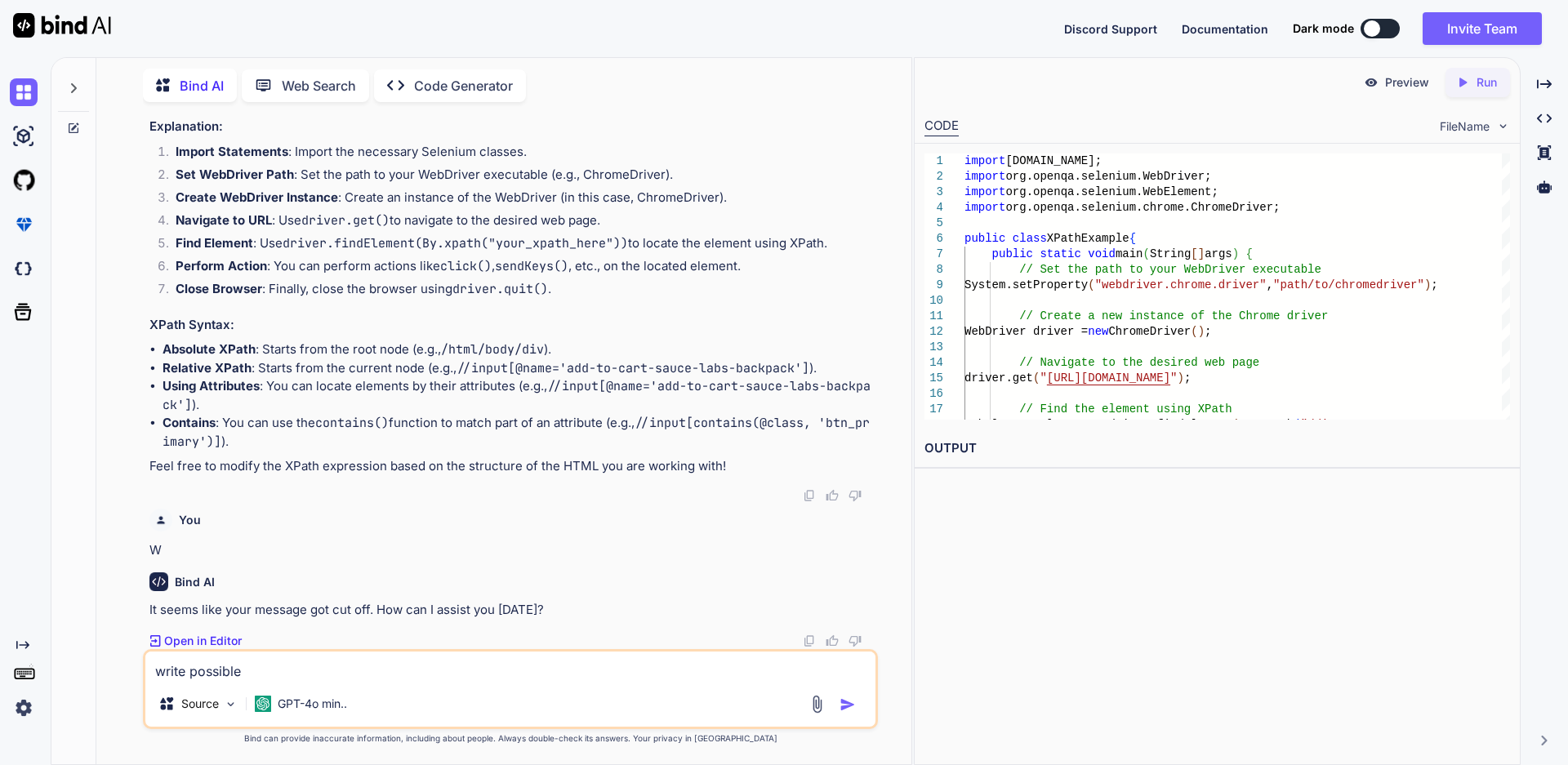
type textarea "x"
type textarea "write possible"
type textarea "x"
type textarea "write possible t"
type textarea "x"
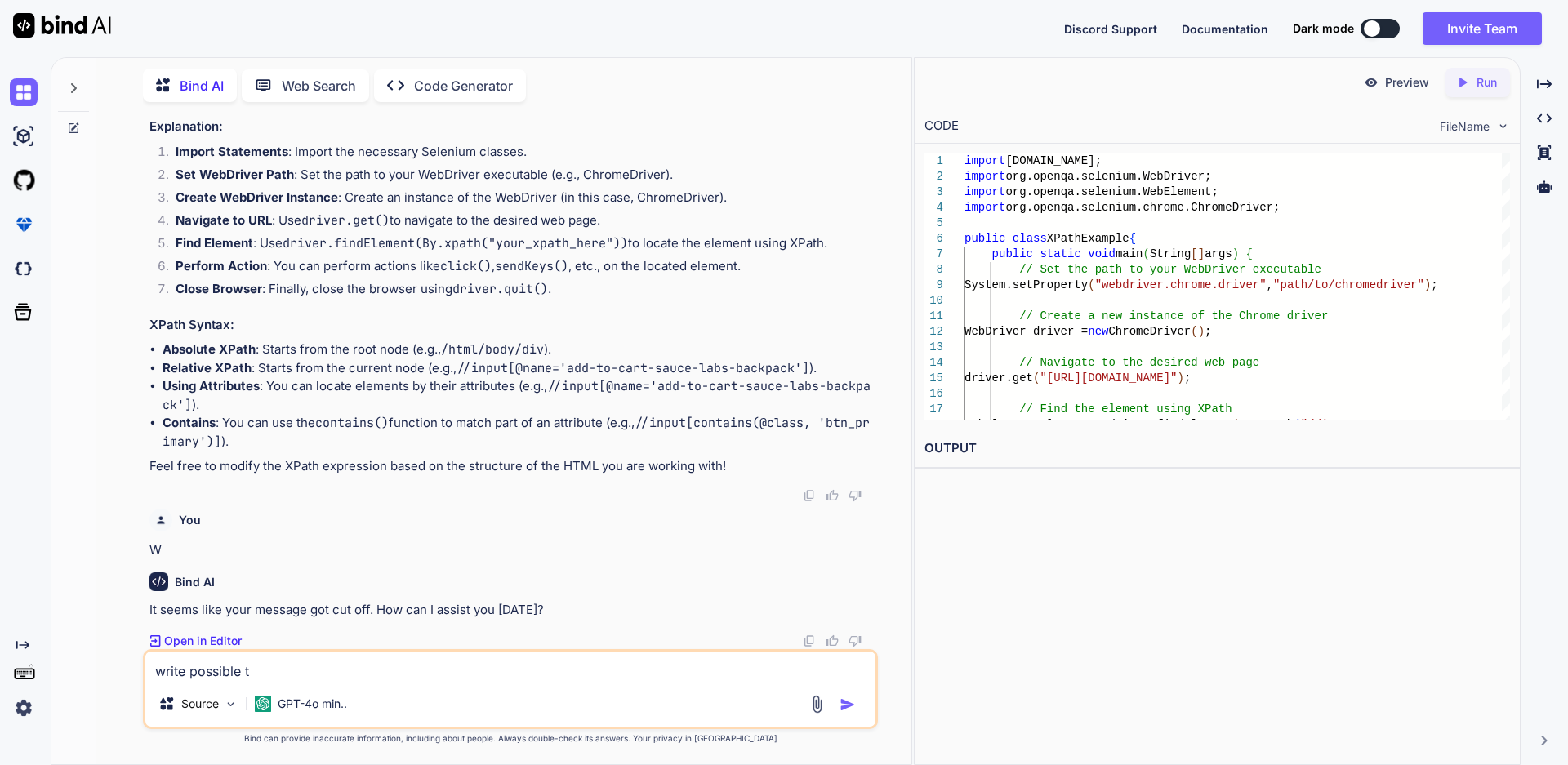
type textarea "write possible te"
type textarea "x"
type textarea "write possible tes"
type textarea "x"
type textarea "write possible test"
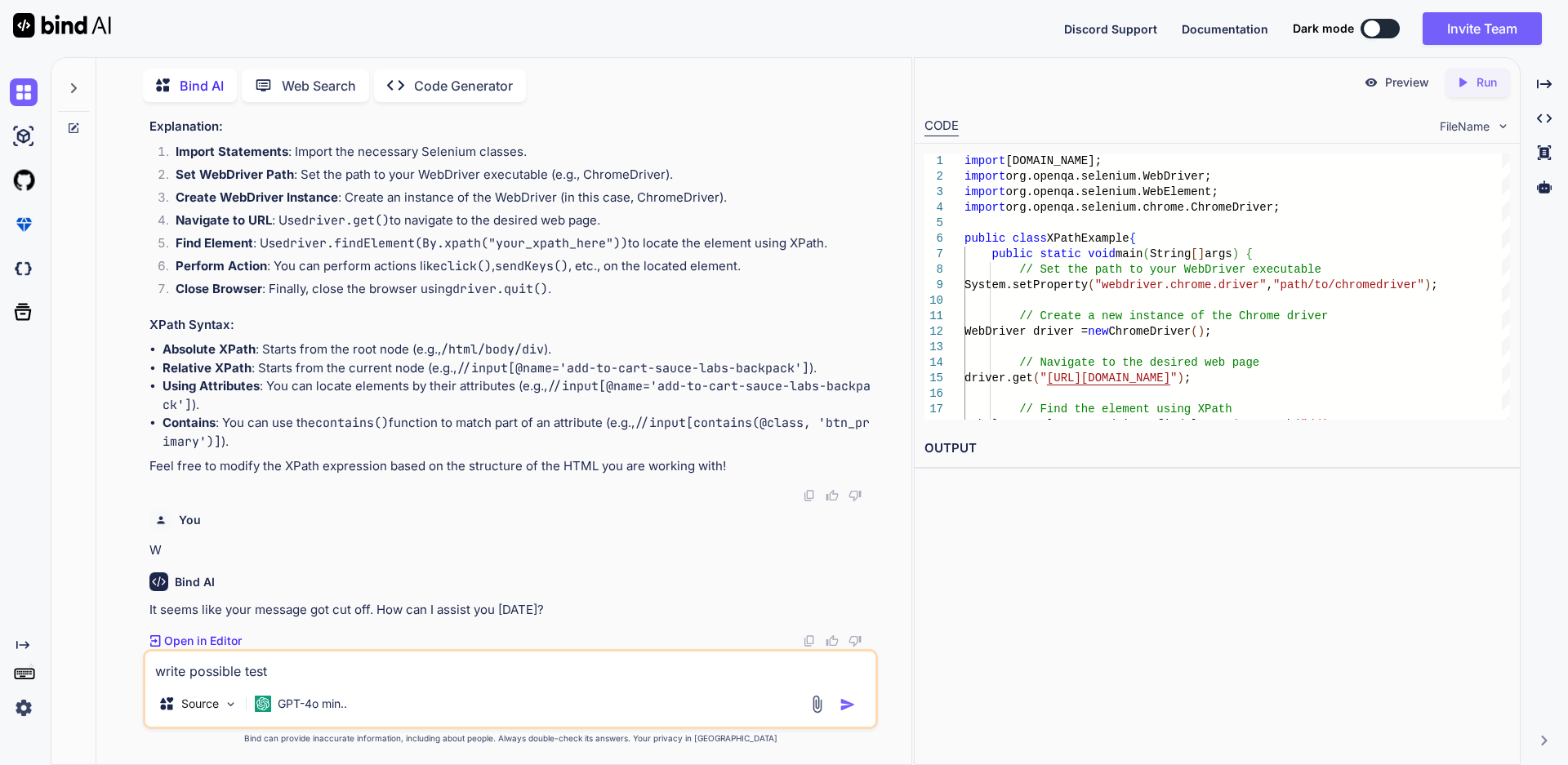
type textarea "x"
type textarea "write possible test"
type textarea "x"
type textarea "write possible test c"
type textarea "x"
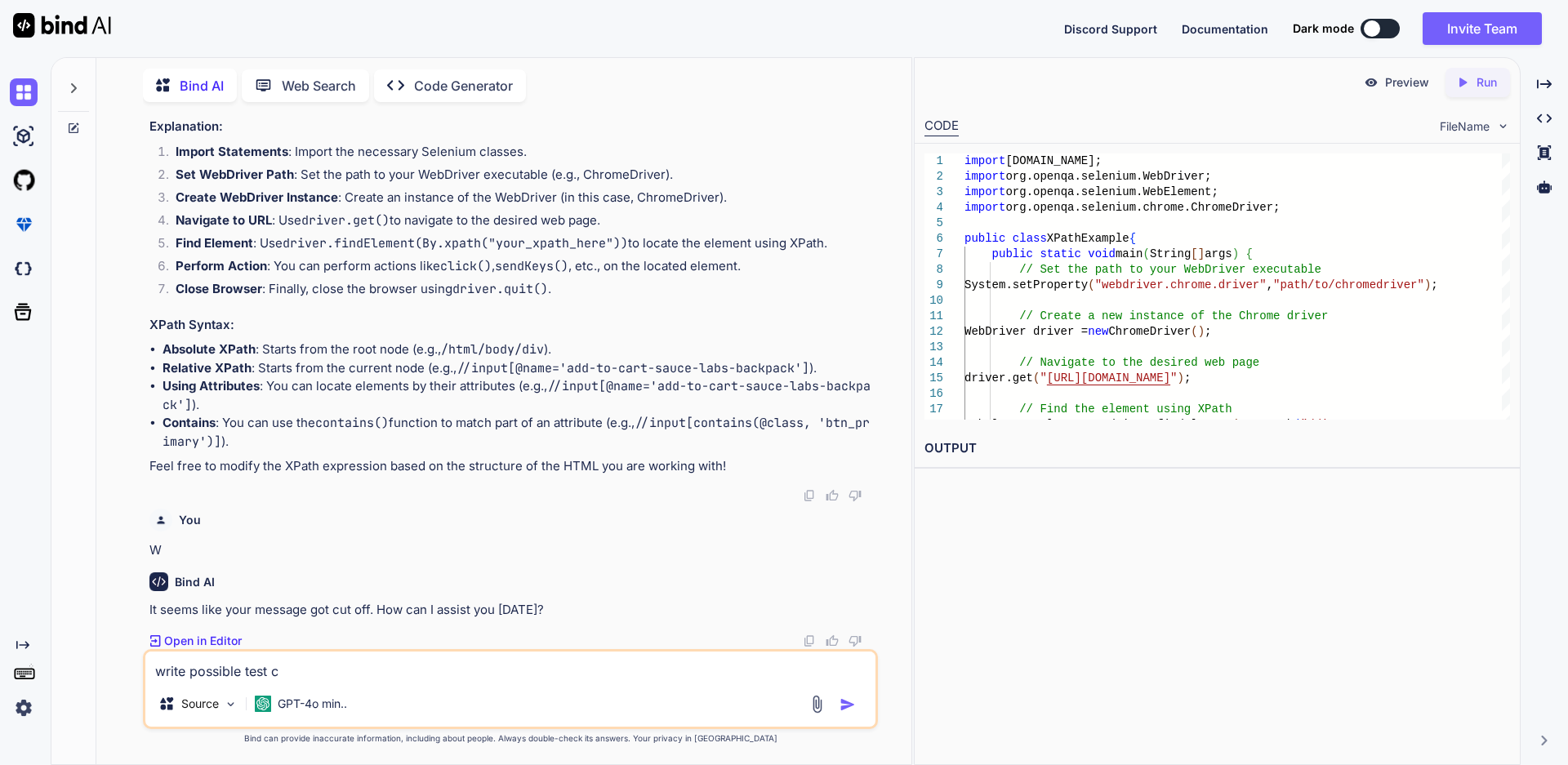
type textarea "write possible test ca"
type textarea "x"
type textarea "write possible test cas"
type textarea "x"
type textarea "write possible test case"
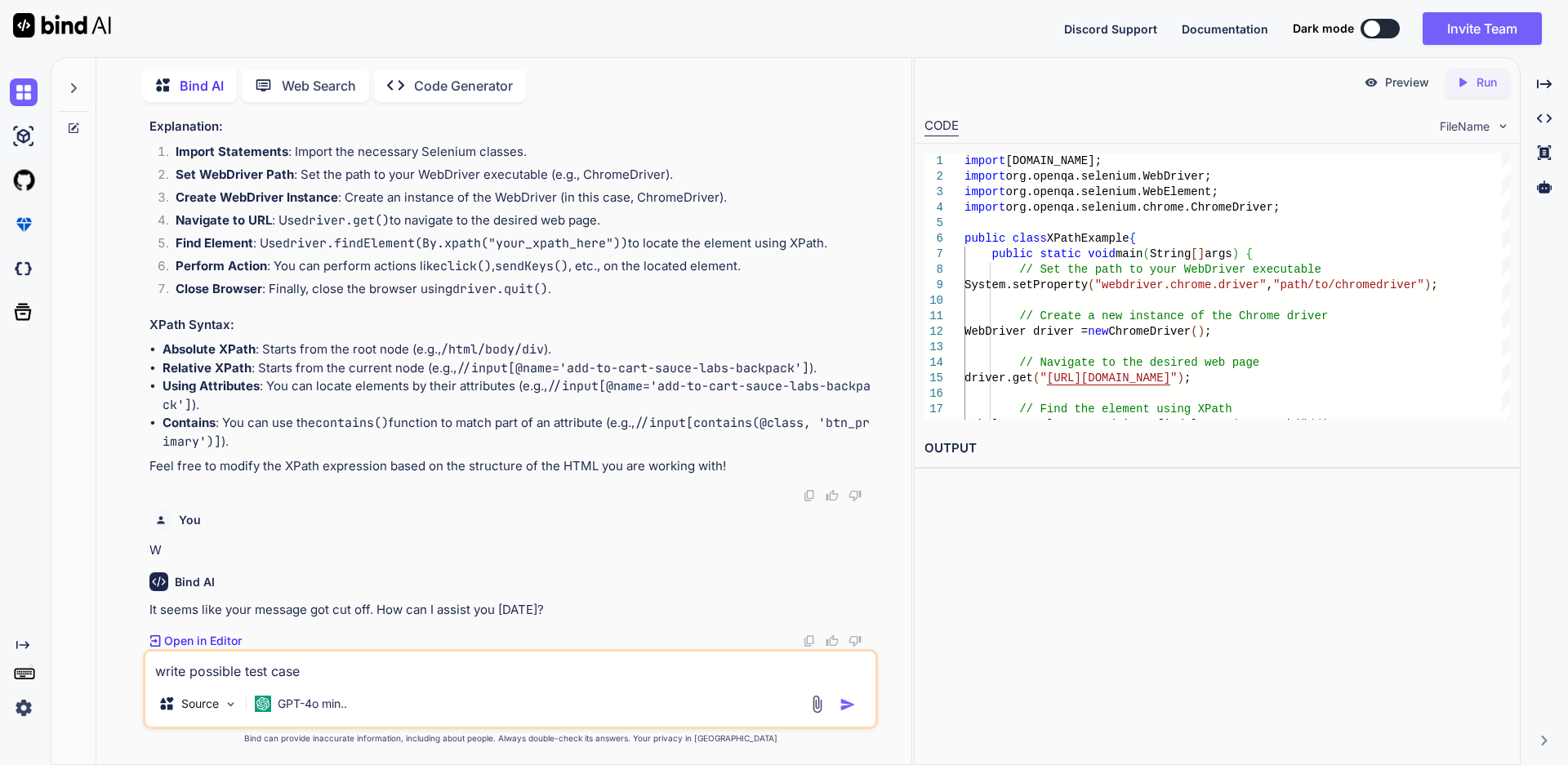
type textarea "x"
type textarea "write possible test cases"
type textarea "x"
type textarea "write possible test cases"
type textarea "x"
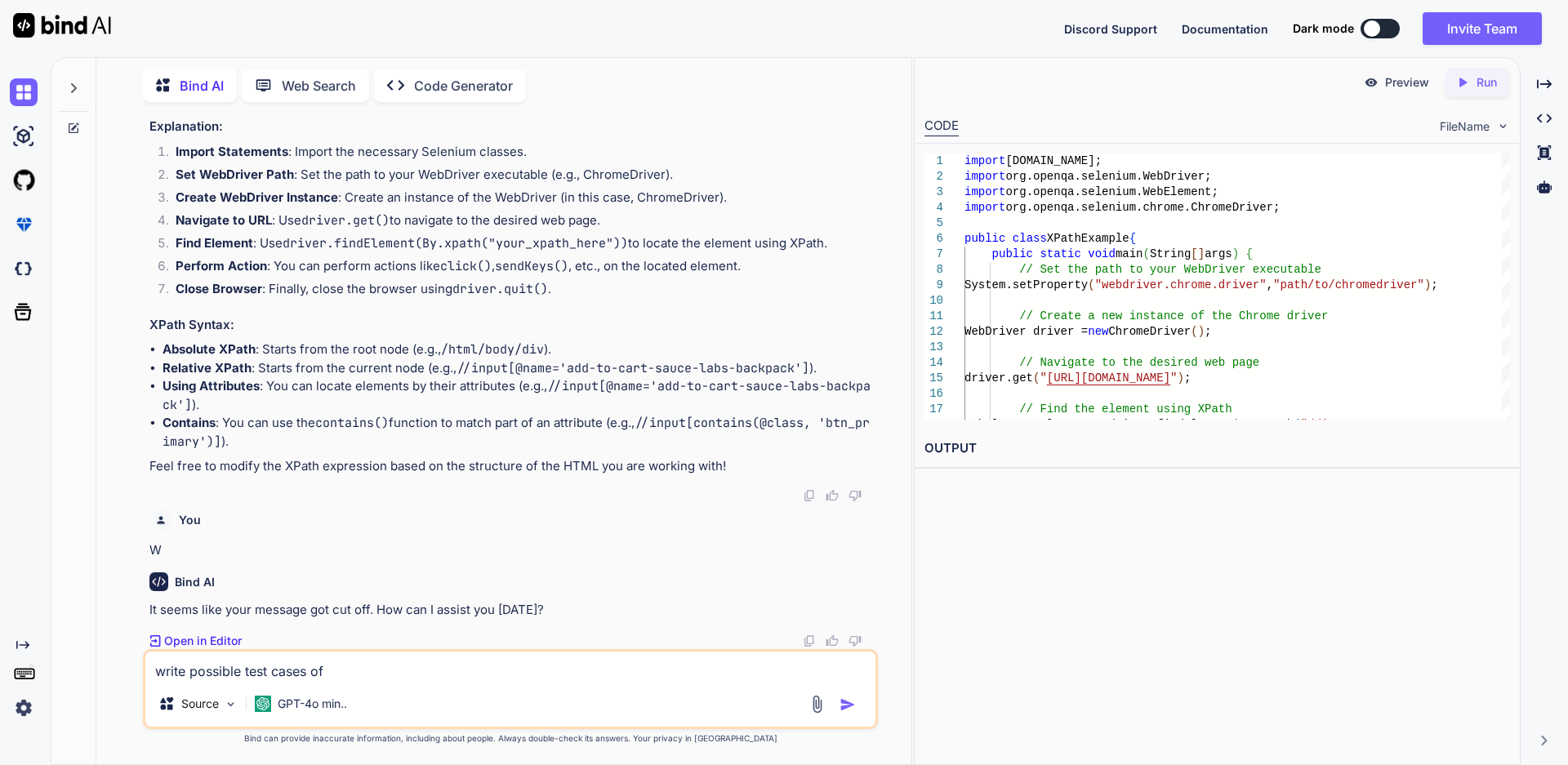
paste textarea "add, update, and delete superseded files."
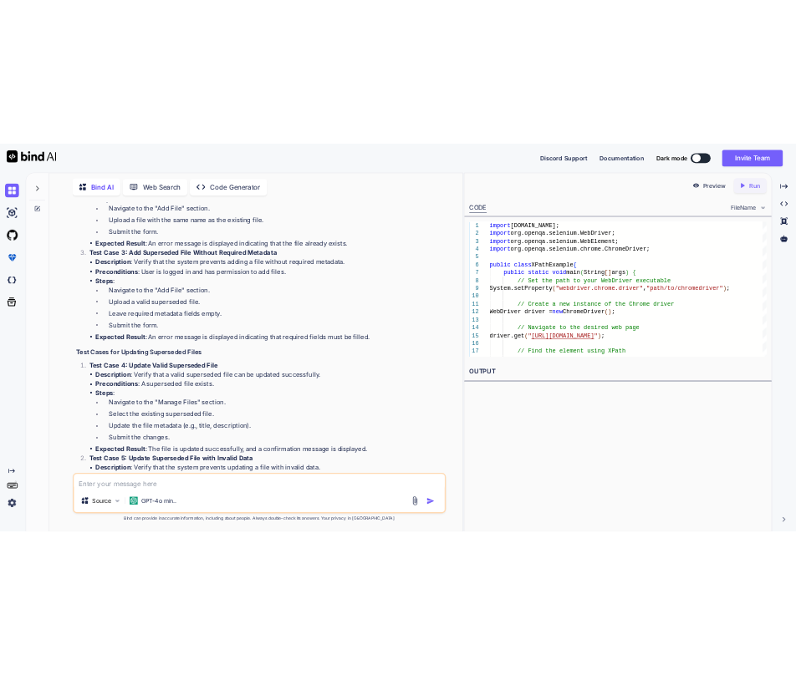
scroll to position [1916, 0]
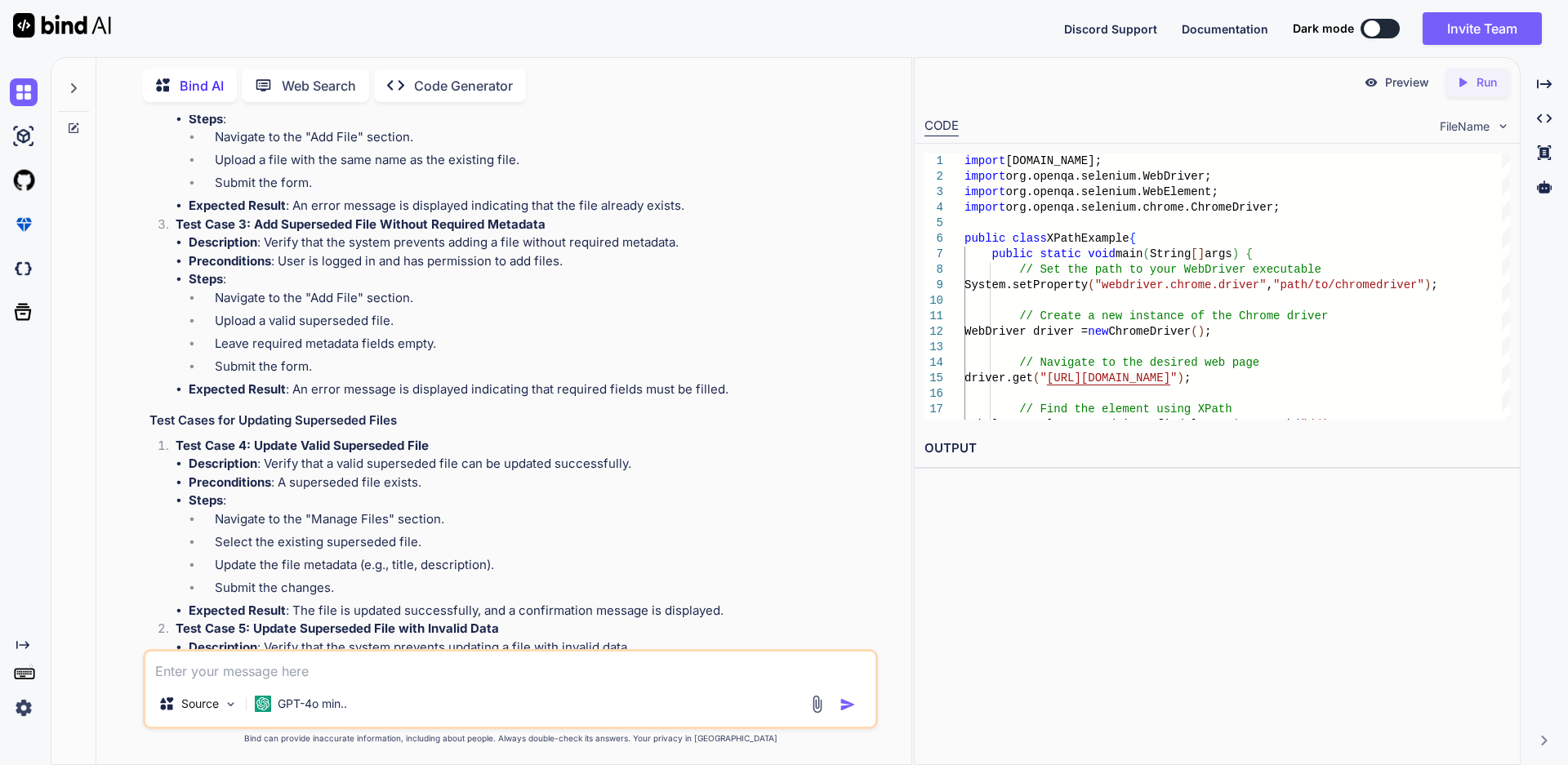
drag, startPoint x: 636, startPoint y: 294, endPoint x: 266, endPoint y: 300, distance: 370.0
copy li "Verify that a valid superseded file can be added successfully."
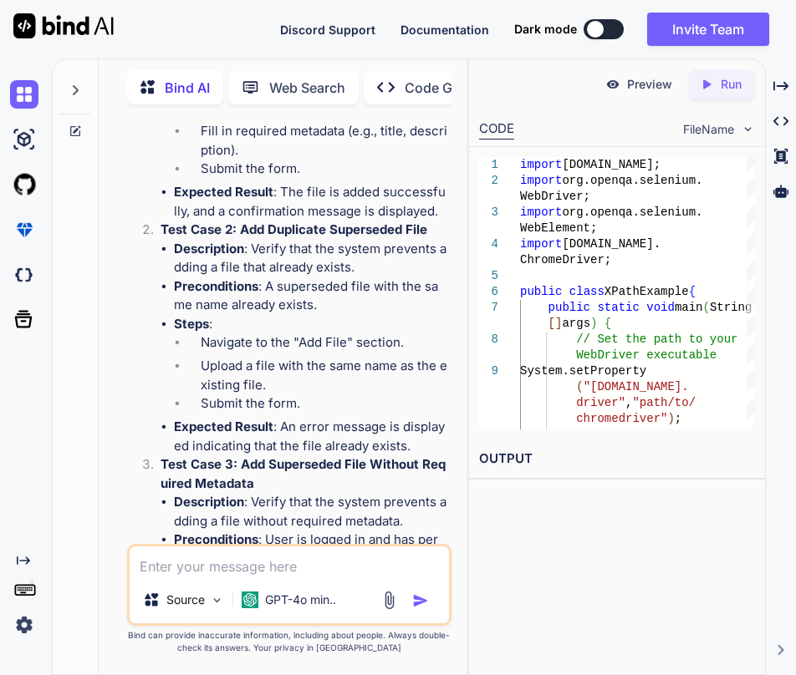
scroll to position [2565, 0]
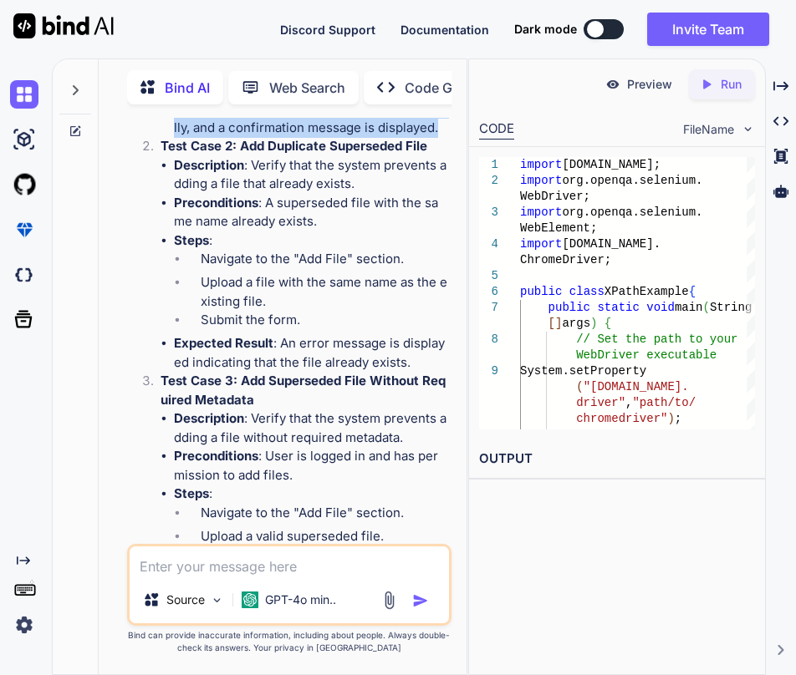
drag, startPoint x: 181, startPoint y: 369, endPoint x: 439, endPoint y: 507, distance: 292.0
click at [439, 138] on ul "Description : Verify that a valid superseded file can be added successfully. Pr…" at bounding box center [303, 18] width 287 height 240
copy ul "teps : Navigate to the "Add File" section. Upload a valid superseded file. Fill…"
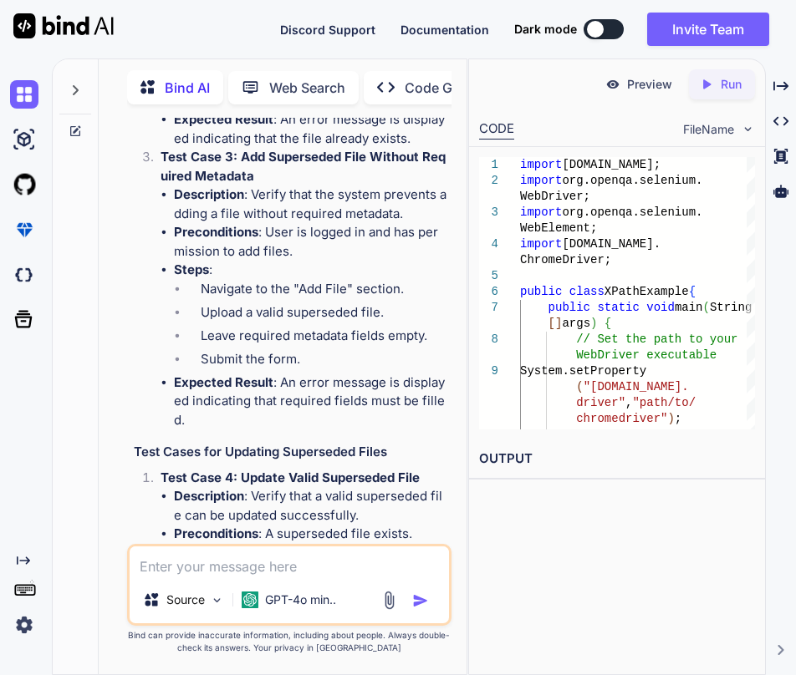
scroll to position [2816, 0]
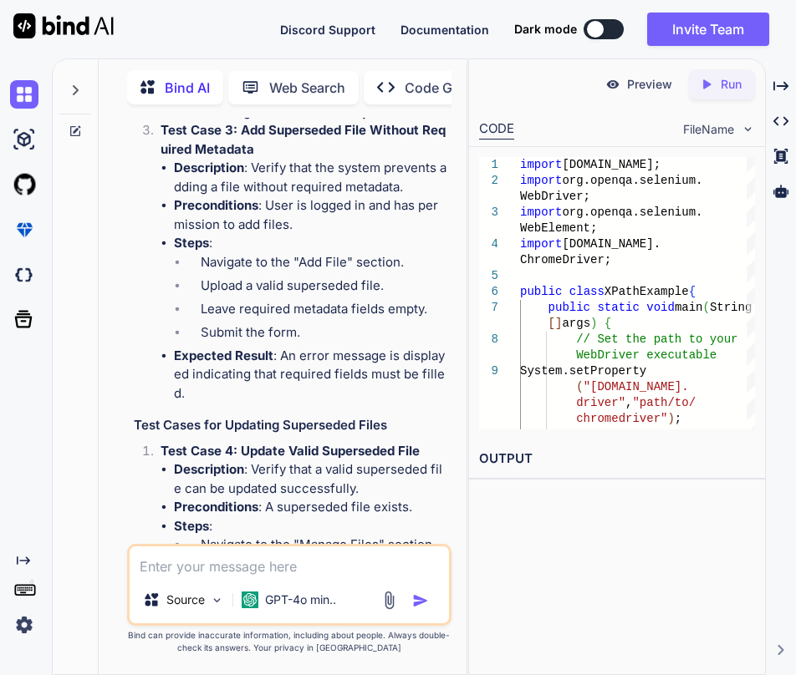
drag, startPoint x: 356, startPoint y: 319, endPoint x: 257, endPoint y: 303, distance: 100.8
copy li "erify that the system prevents adding a file that already exists."
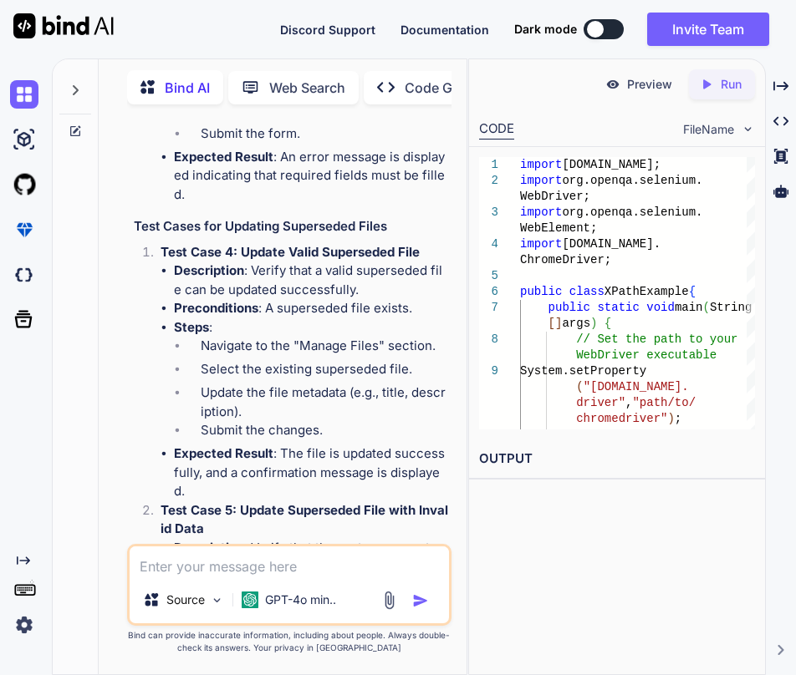
scroll to position [2983, 0]
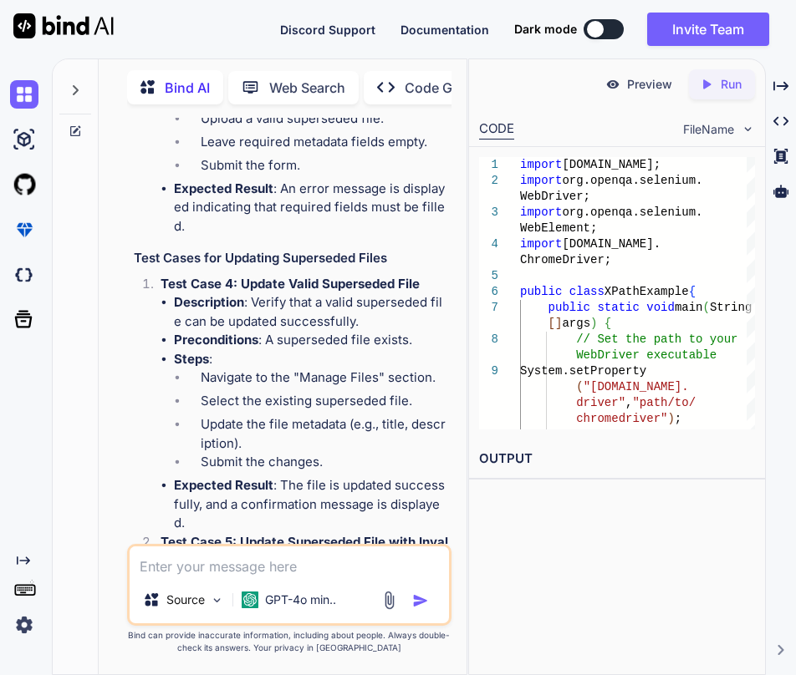
drag, startPoint x: 177, startPoint y: 210, endPoint x: 422, endPoint y: 326, distance: 271.0
copy ul "Steps : Navigate to the "Add File" section. Upload a file with the same name as…"
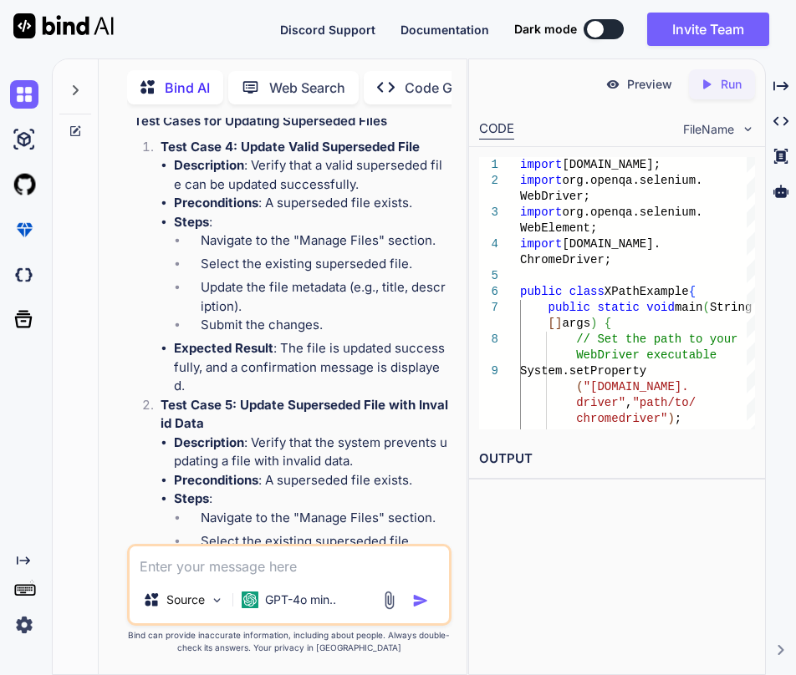
scroll to position [3150, 0]
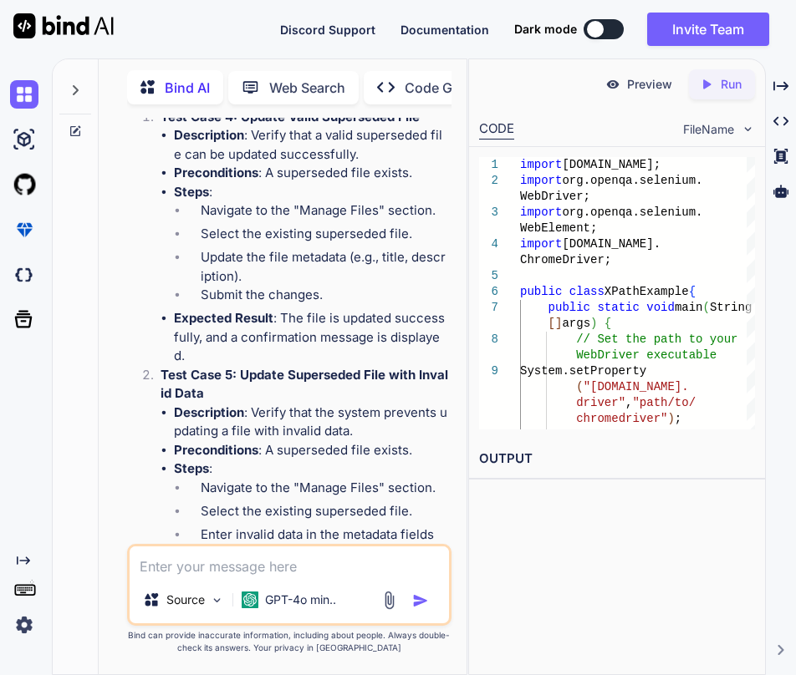
drag, startPoint x: 403, startPoint y: 236, endPoint x: 262, endPoint y: 220, distance: 141.3
copy li "erify that the system prevents adding a file without required metadata."
drag, startPoint x: 176, startPoint y: 297, endPoint x: 237, endPoint y: 444, distance: 159.6
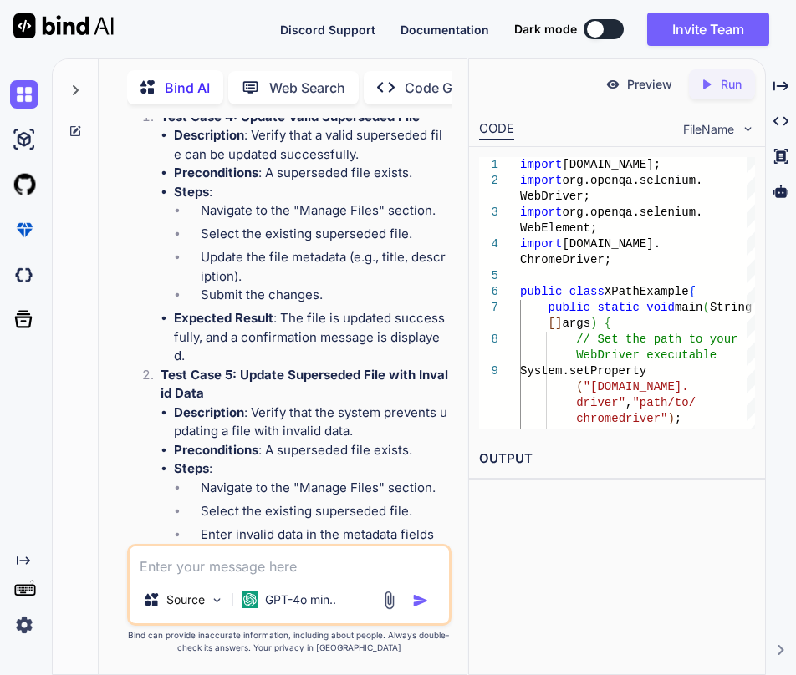
copy ul "Steps : Navigate to the "Add File" section. Upload a valid superseded file. Lea…"
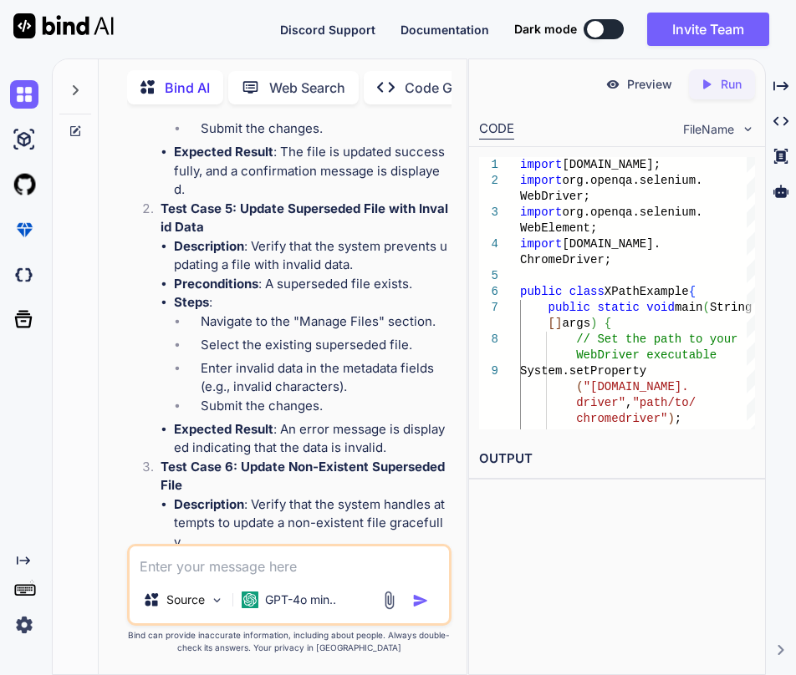
scroll to position [3317, 0]
drag, startPoint x: 359, startPoint y: 372, endPoint x: 260, endPoint y: 359, distance: 99.4
copy li "erify that a valid superseded file can be updated successfully."
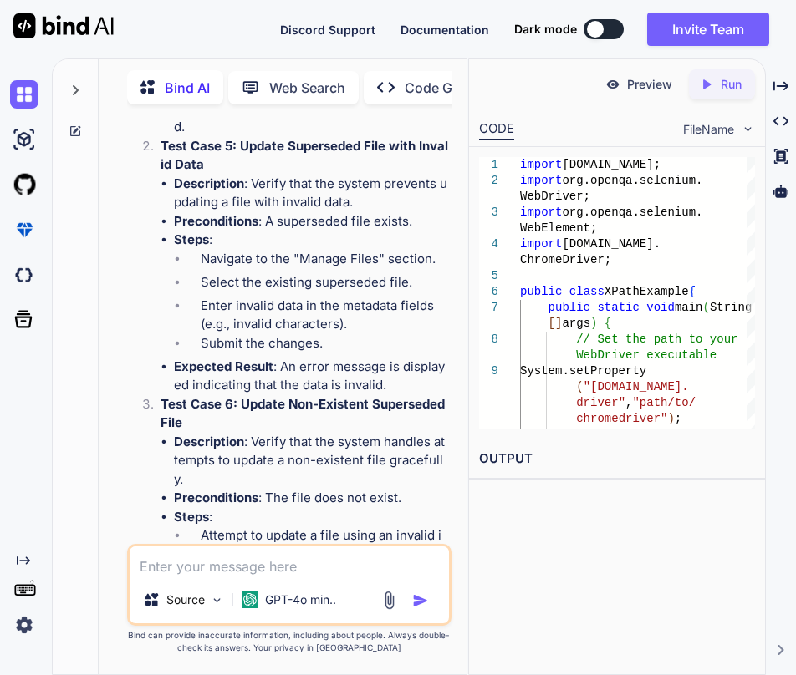
scroll to position [3484, 0]
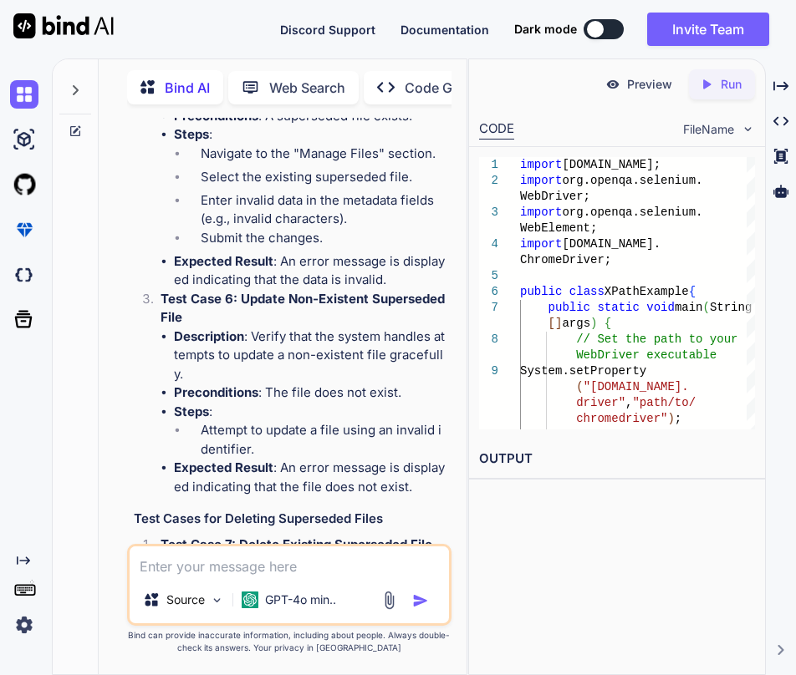
drag, startPoint x: 175, startPoint y: 242, endPoint x: 451, endPoint y: 383, distance: 310.6
click at [451, 383] on div "You driver.findElement(By.cssSelector("input.btn_primary btn_inventory[name=add…" at bounding box center [290, 331] width 321 height 426
copy ul "Steps : Navigate to the "Manage Files" section. Select the existing superseded …"
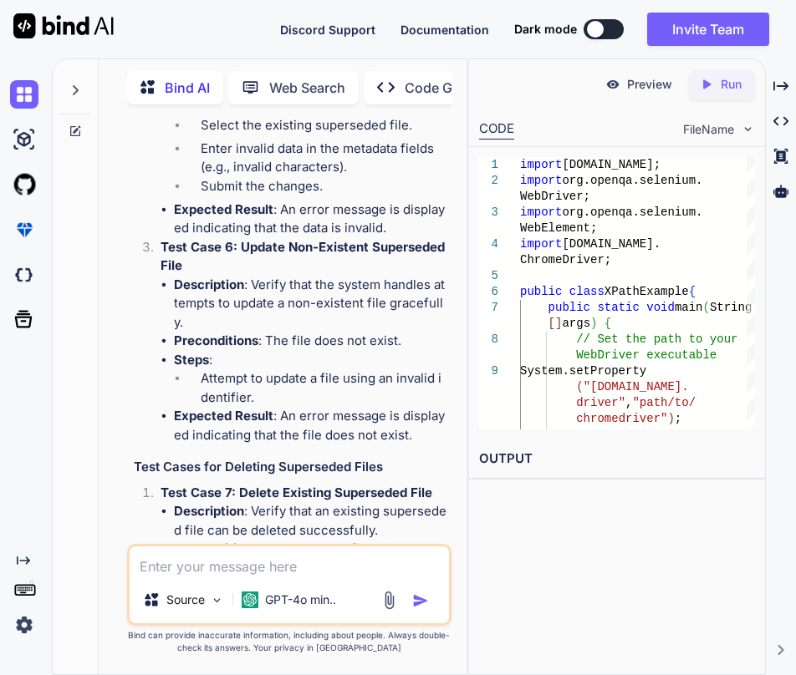
scroll to position [3568, 0]
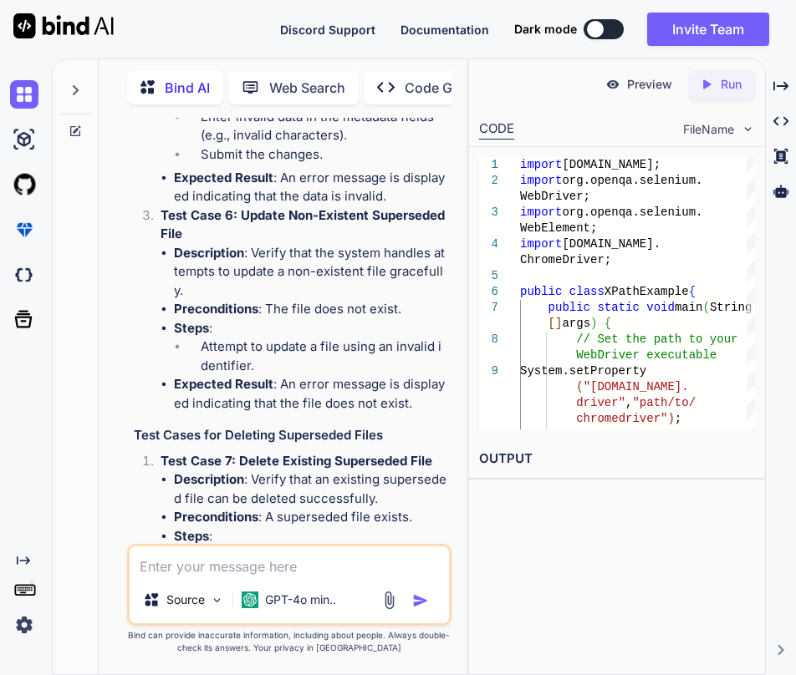
drag, startPoint x: 353, startPoint y: 381, endPoint x: 259, endPoint y: 370, distance: 94.2
click at [259, 23] on li "Description : Verify that the system prevents updating a file with invalid data." at bounding box center [311, 5] width 274 height 38
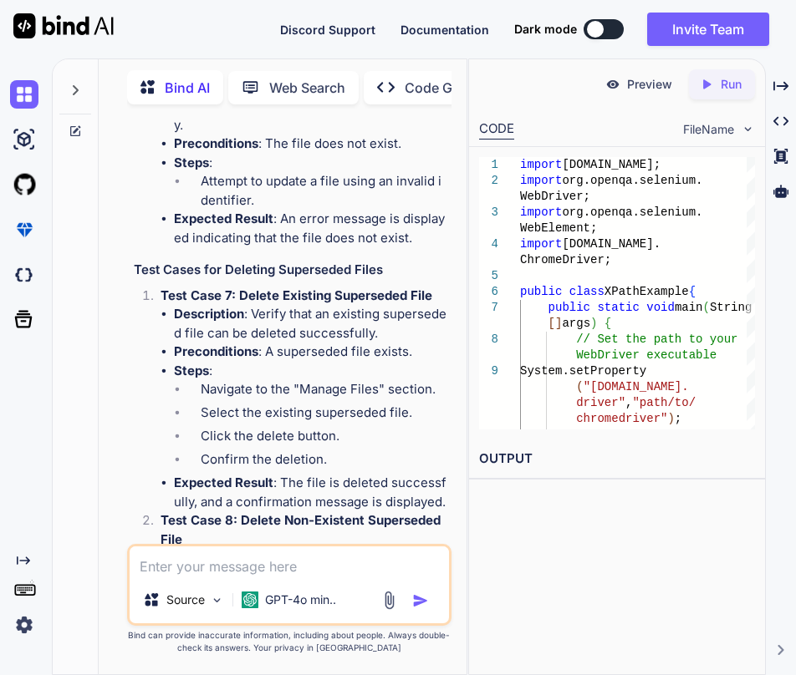
scroll to position [3735, 0]
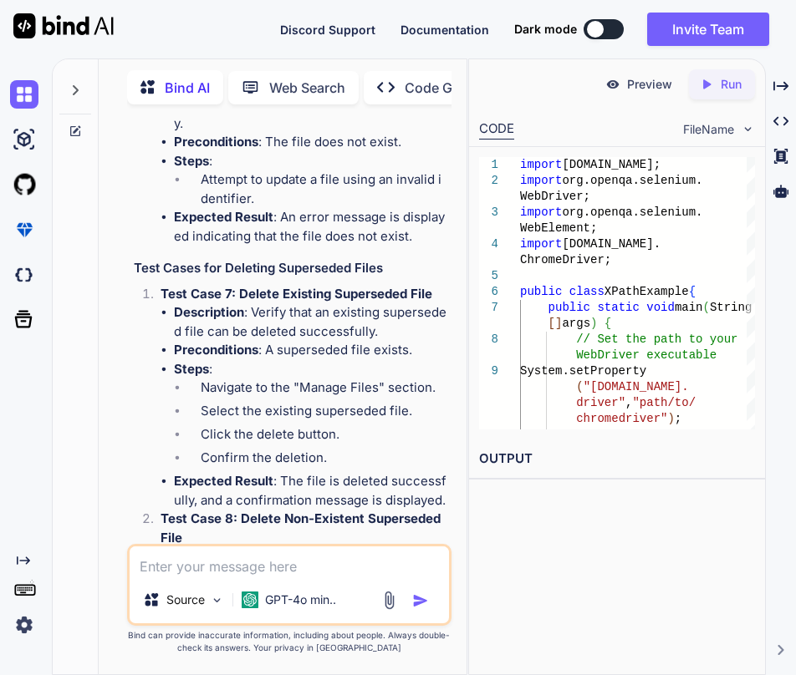
drag, startPoint x: 174, startPoint y: 248, endPoint x: 394, endPoint y: 399, distance: 267.0
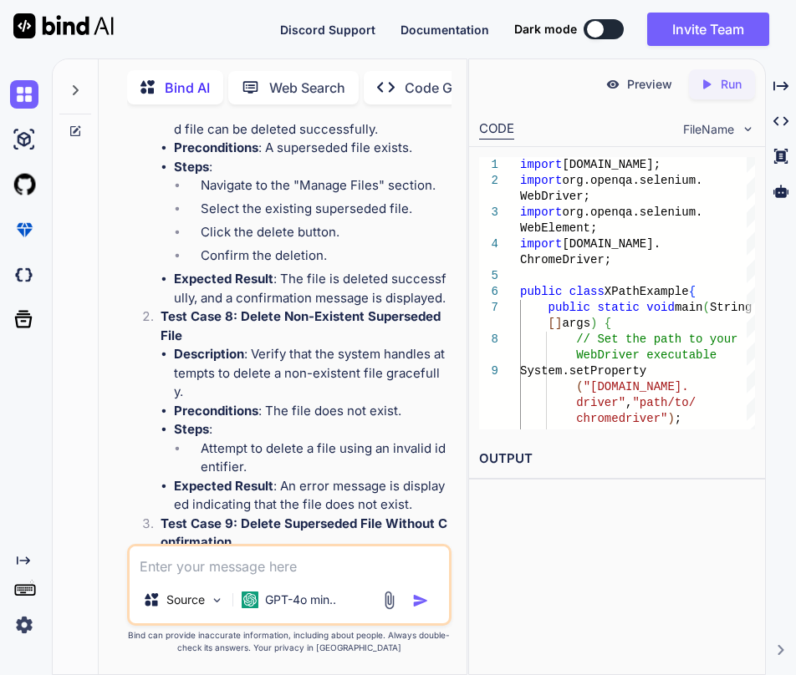
scroll to position [3828, 0]
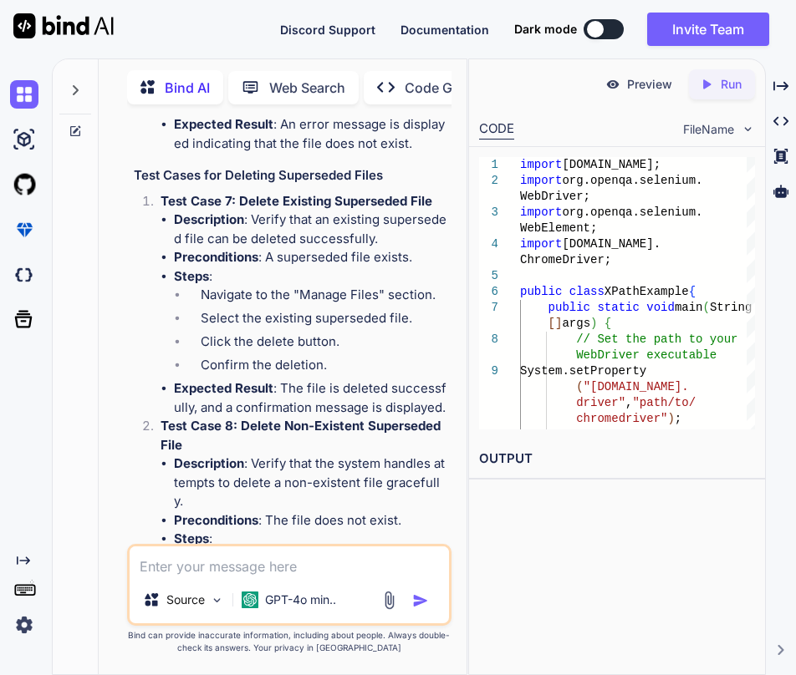
drag, startPoint x: 261, startPoint y: 362, endPoint x: 264, endPoint y: 394, distance: 31.9
click at [264, 41] on li "Description : Verify that the system handles attempts to update a non-existent …" at bounding box center [311, 12] width 274 height 57
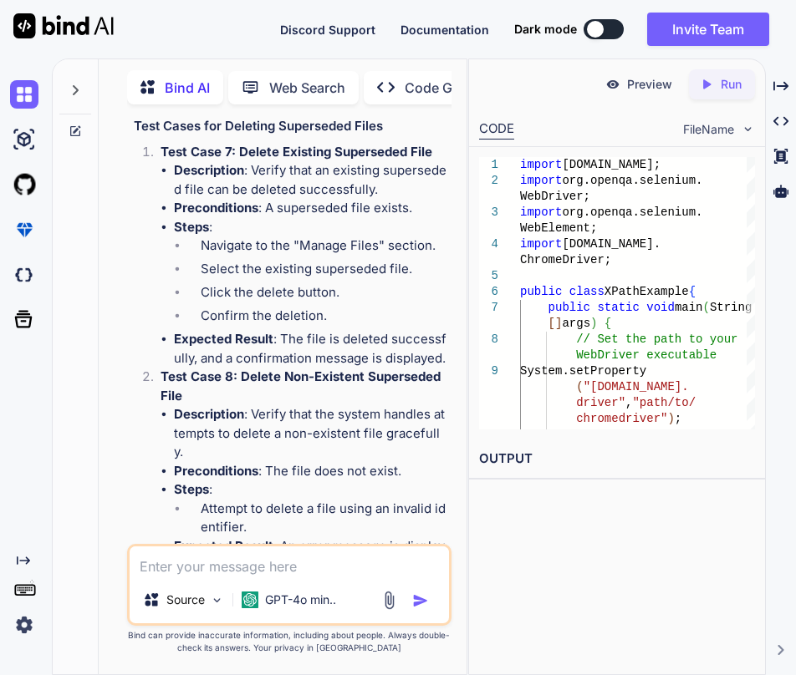
scroll to position [3911, 0]
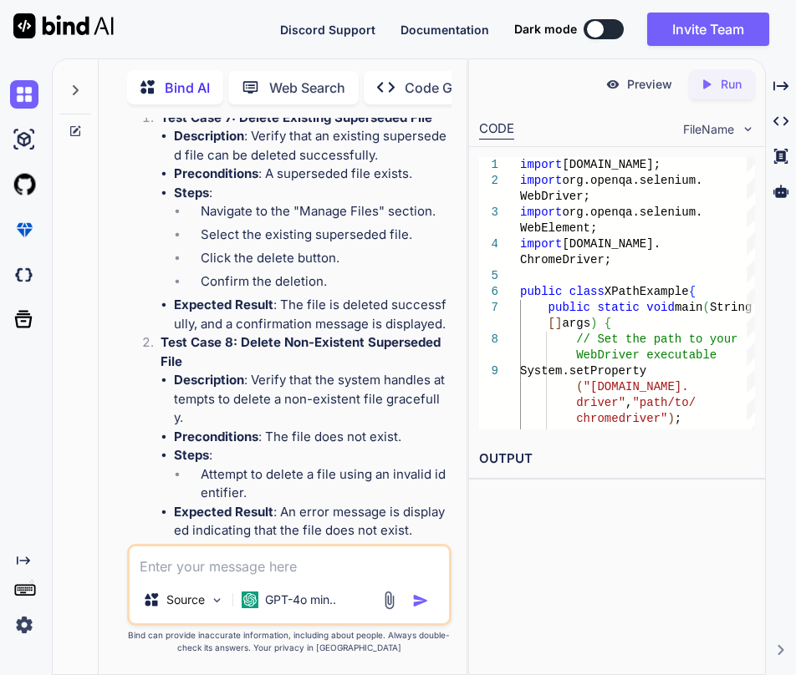
drag, startPoint x: 174, startPoint y: 351, endPoint x: 418, endPoint y: 436, distance: 258.5
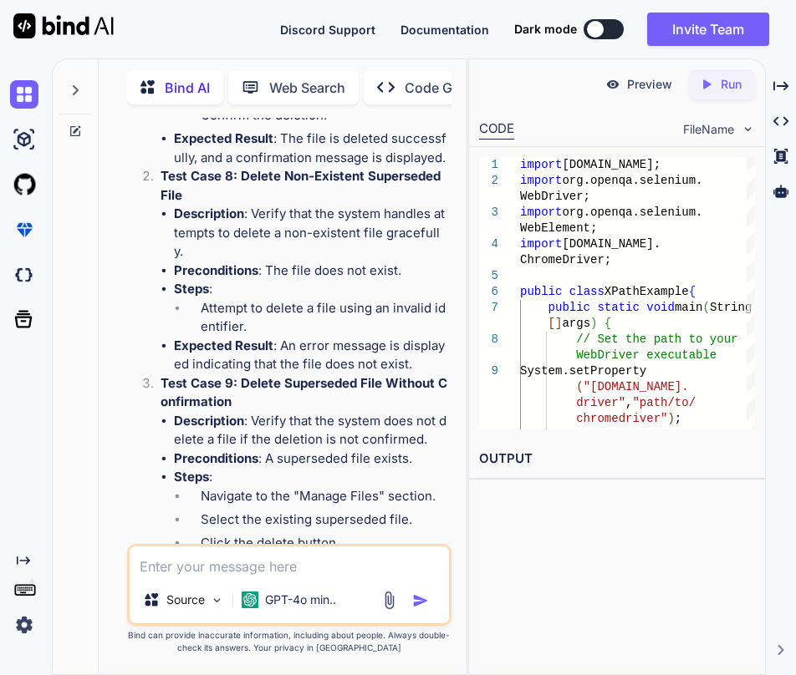
scroll to position [4078, 0]
drag, startPoint x: 374, startPoint y: 364, endPoint x: 258, endPoint y: 333, distance: 119.4
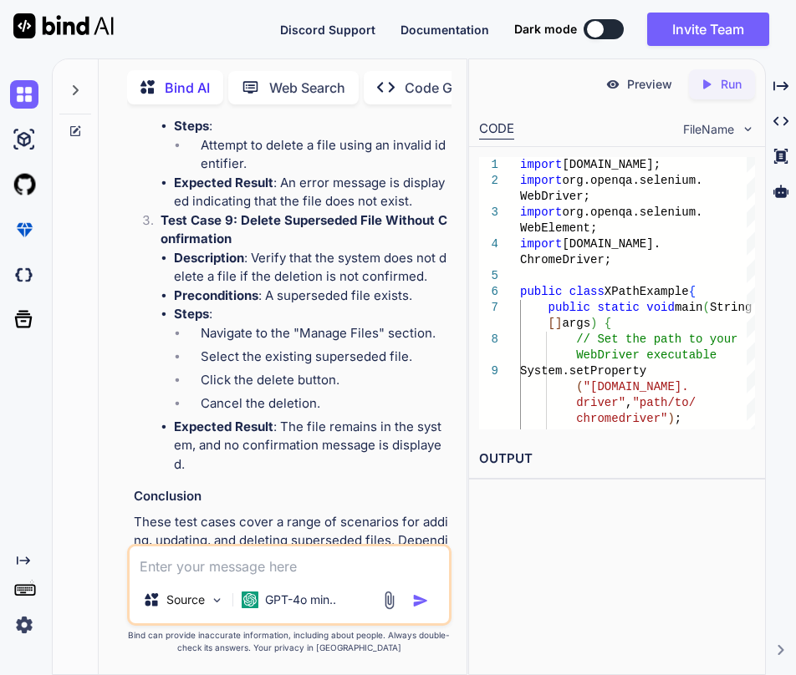
scroll to position [4246, 0]
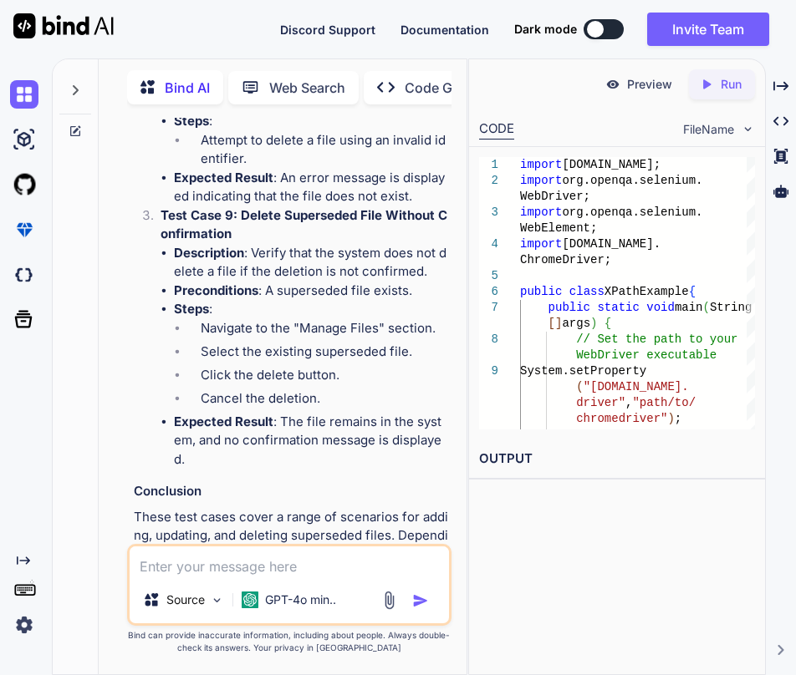
drag, startPoint x: 178, startPoint y: 227, endPoint x: 445, endPoint y: 363, distance: 299.8
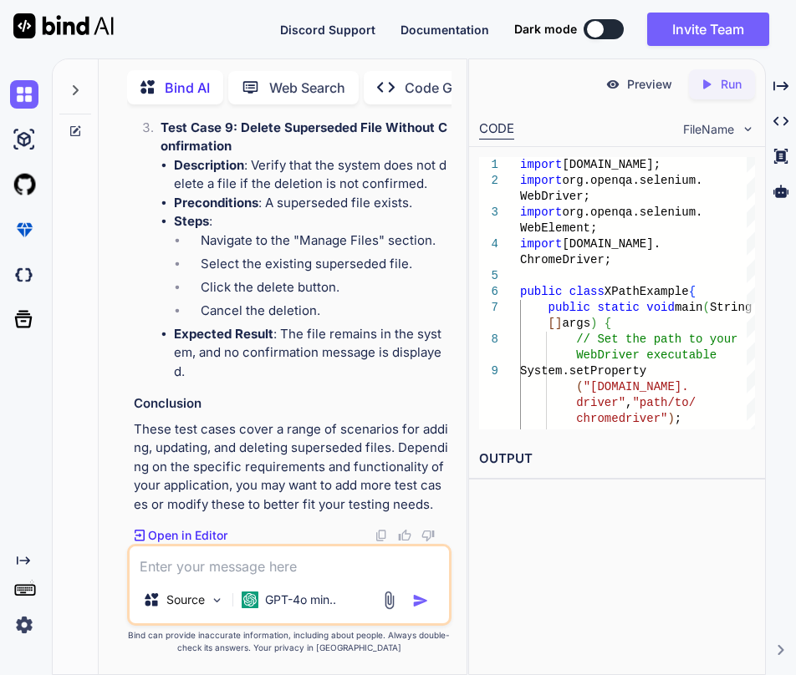
scroll to position [4496, 0]
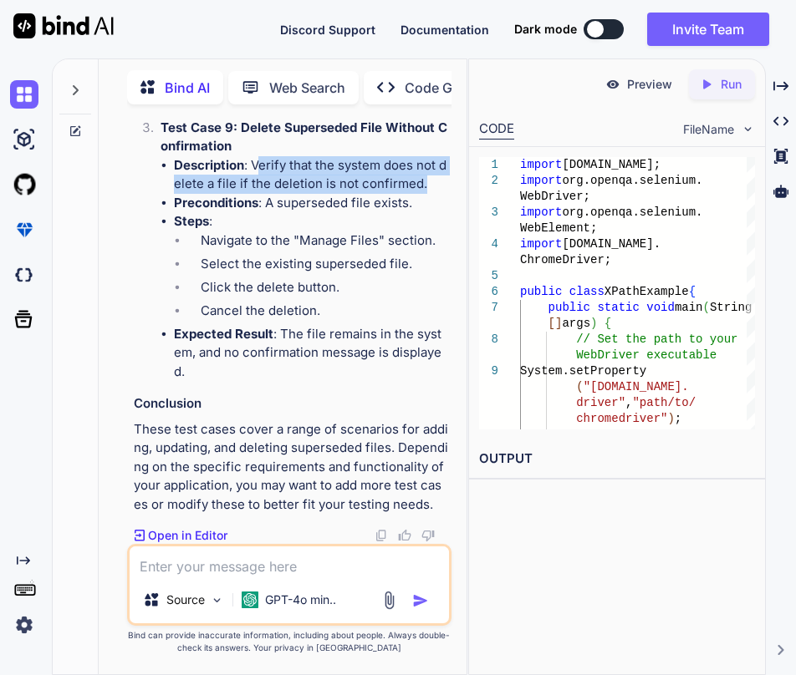
drag, startPoint x: 424, startPoint y: 369, endPoint x: 262, endPoint y: 345, distance: 163.8
click at [262, 194] on li "Description : Verify that the system does not delete a file if the deletion is …" at bounding box center [311, 175] width 274 height 38
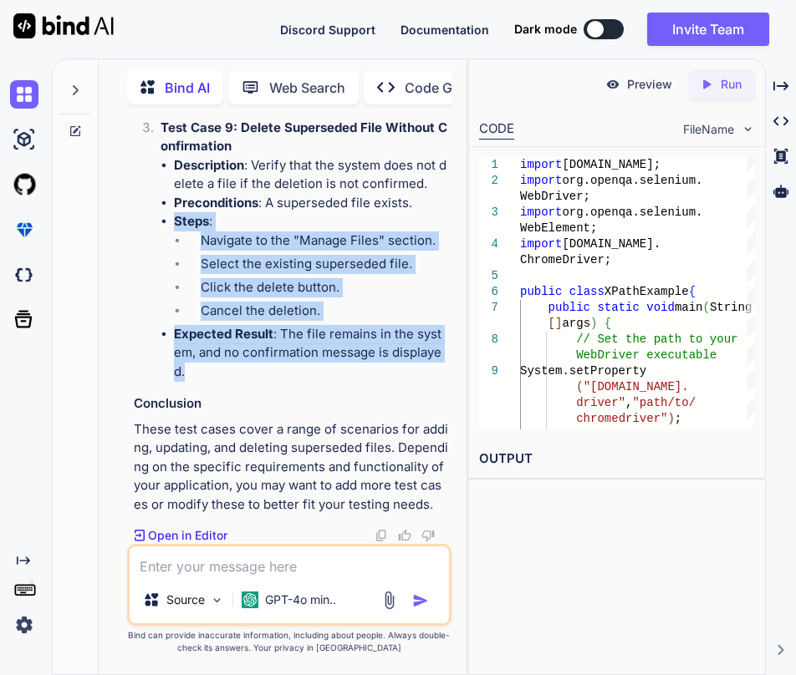
drag, startPoint x: 207, startPoint y: 297, endPoint x: 456, endPoint y: 371, distance: 259.9
click at [456, 371] on div "You driver.findElement(By.cssSelector("input.btn_primary btn_inventory[name=add…" at bounding box center [289, 396] width 354 height 557
